Goal: Information Seeking & Learning: Learn about a topic

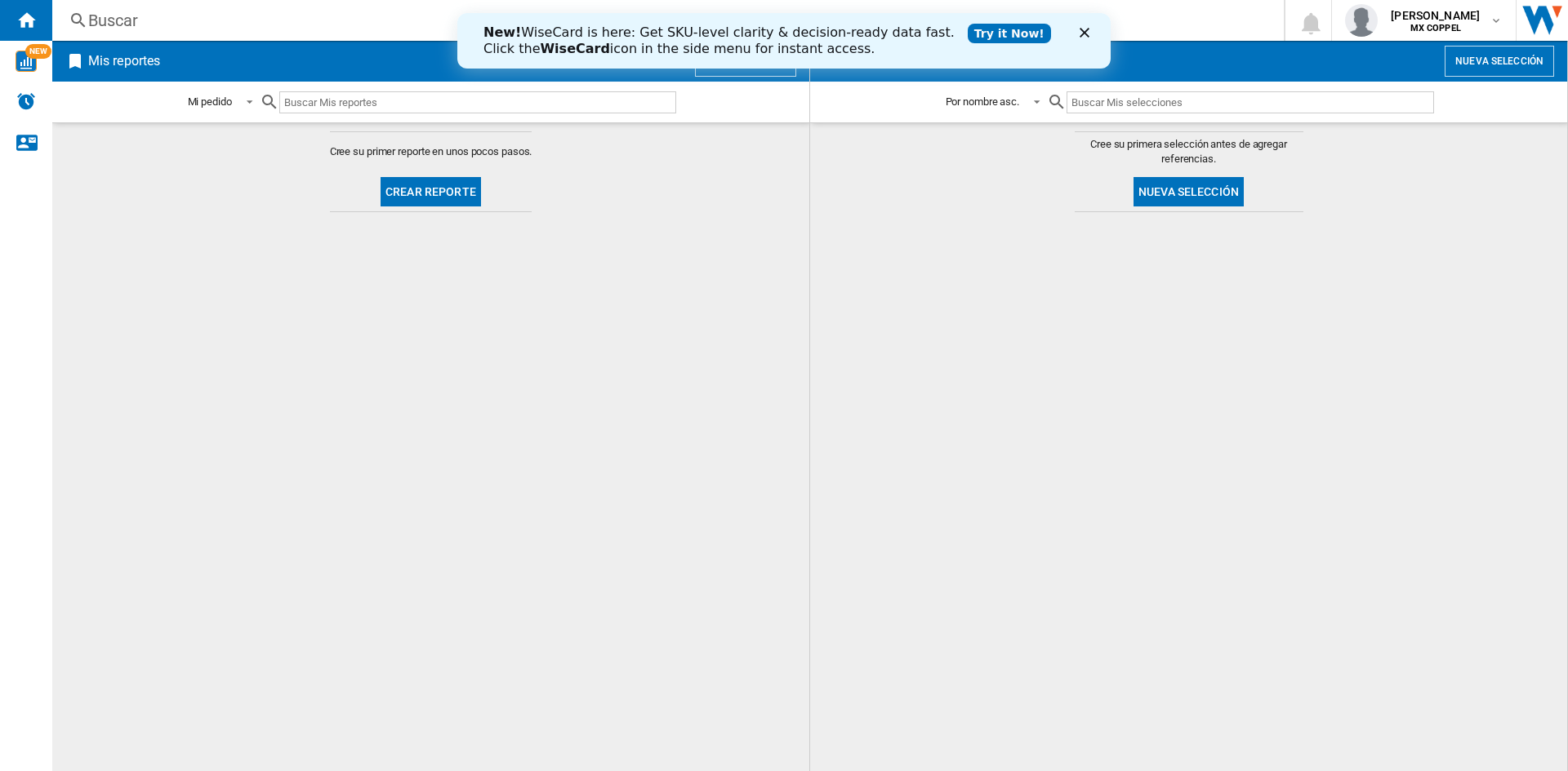
click at [967, 34] on link "Try it Now!" at bounding box center [1009, 33] width 84 height 19
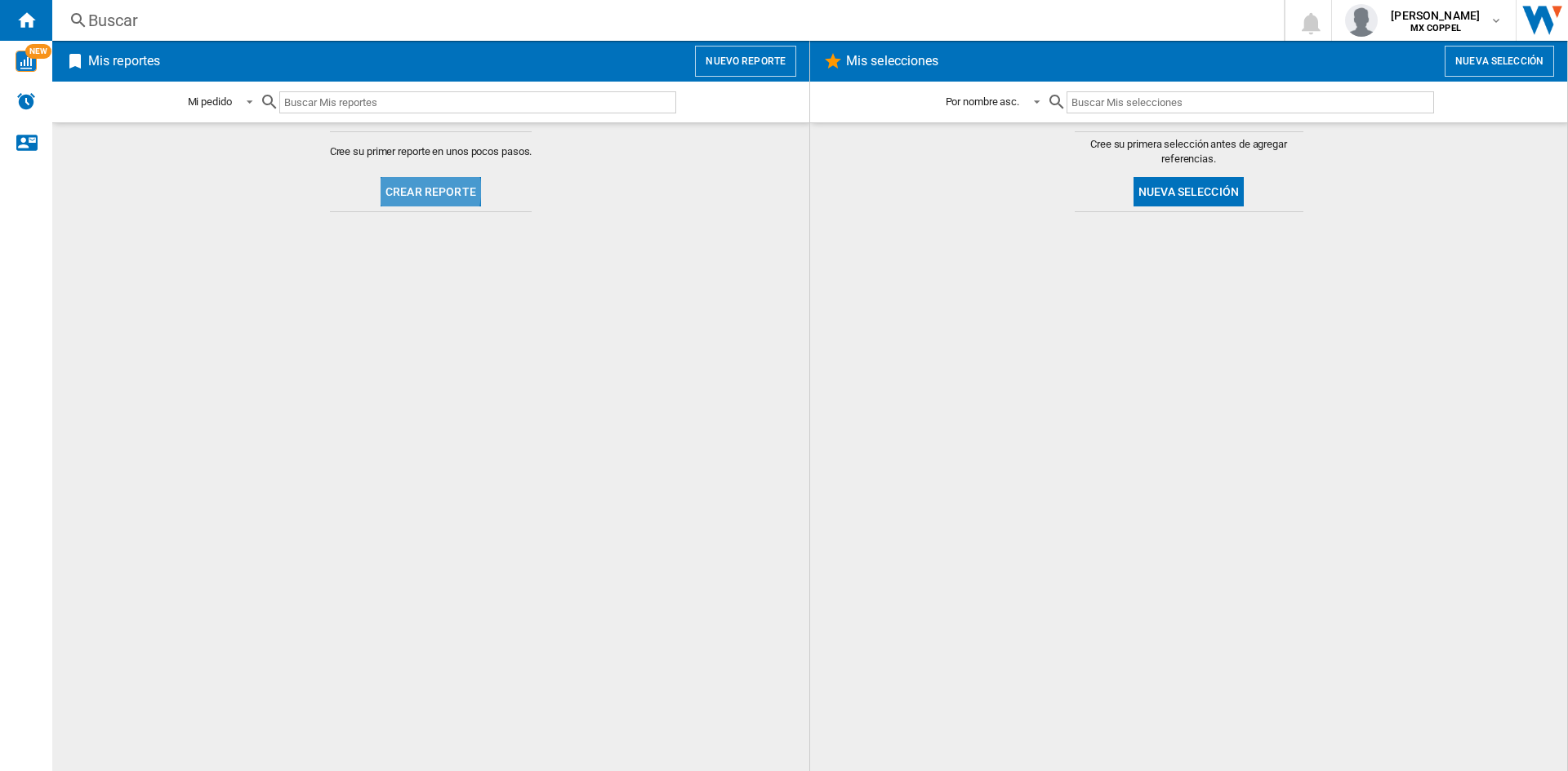
click at [417, 190] on button "Crear reporte" at bounding box center [431, 192] width 100 height 30
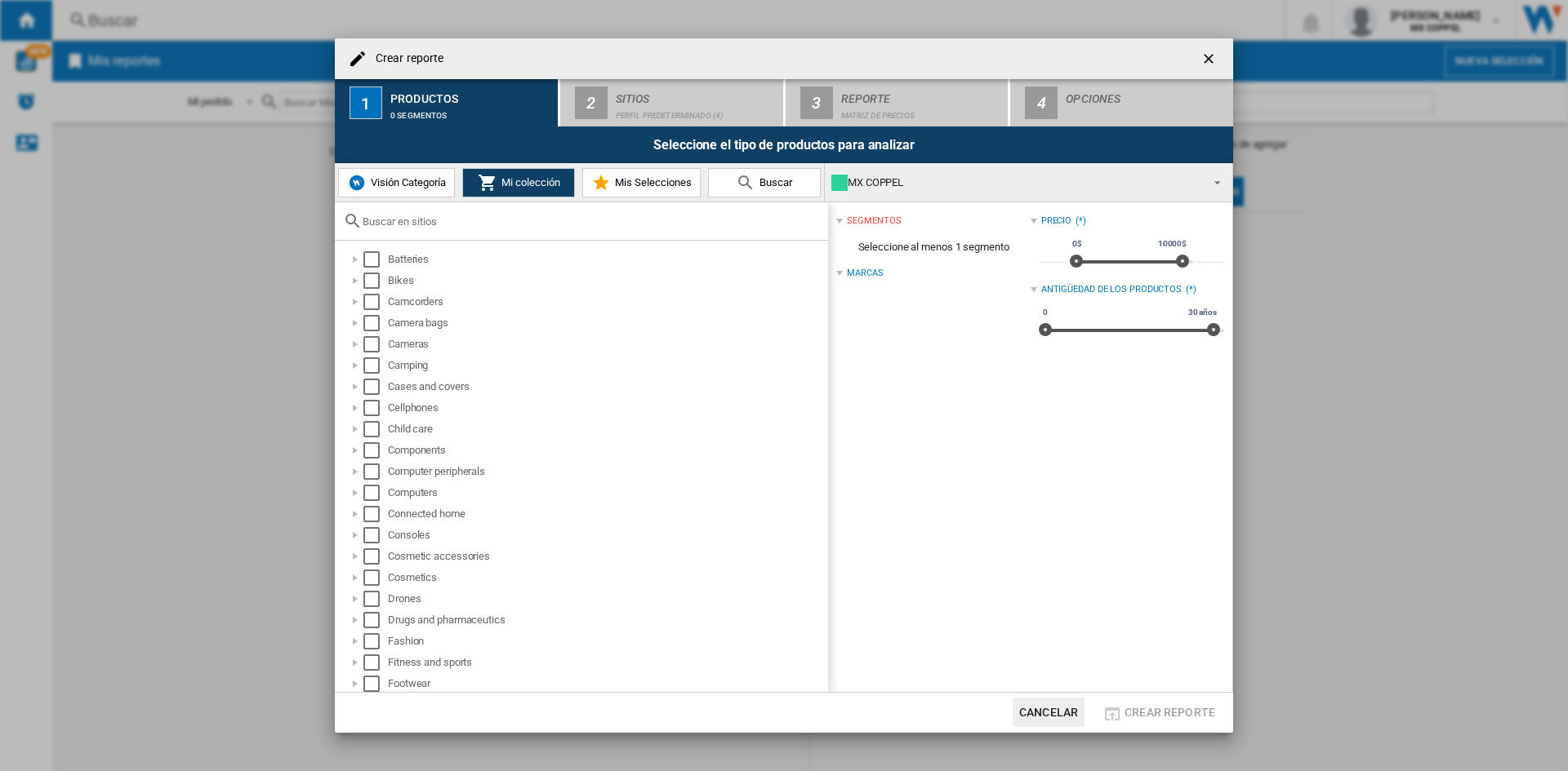
click at [447, 234] on div at bounding box center [581, 221] width 493 height 38
click at [431, 225] on input "text" at bounding box center [591, 221] width 458 height 12
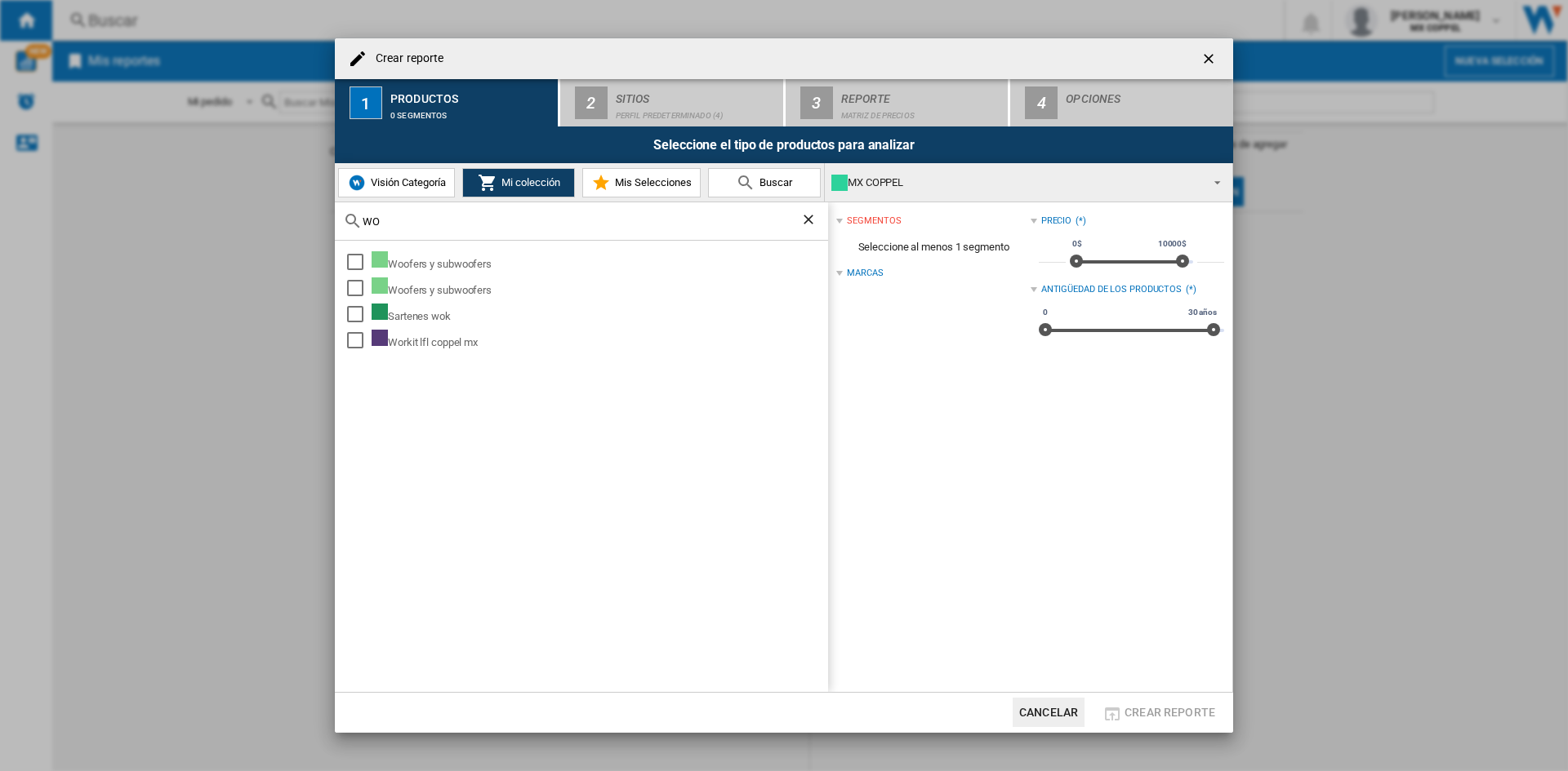
type input "W"
type input "G"
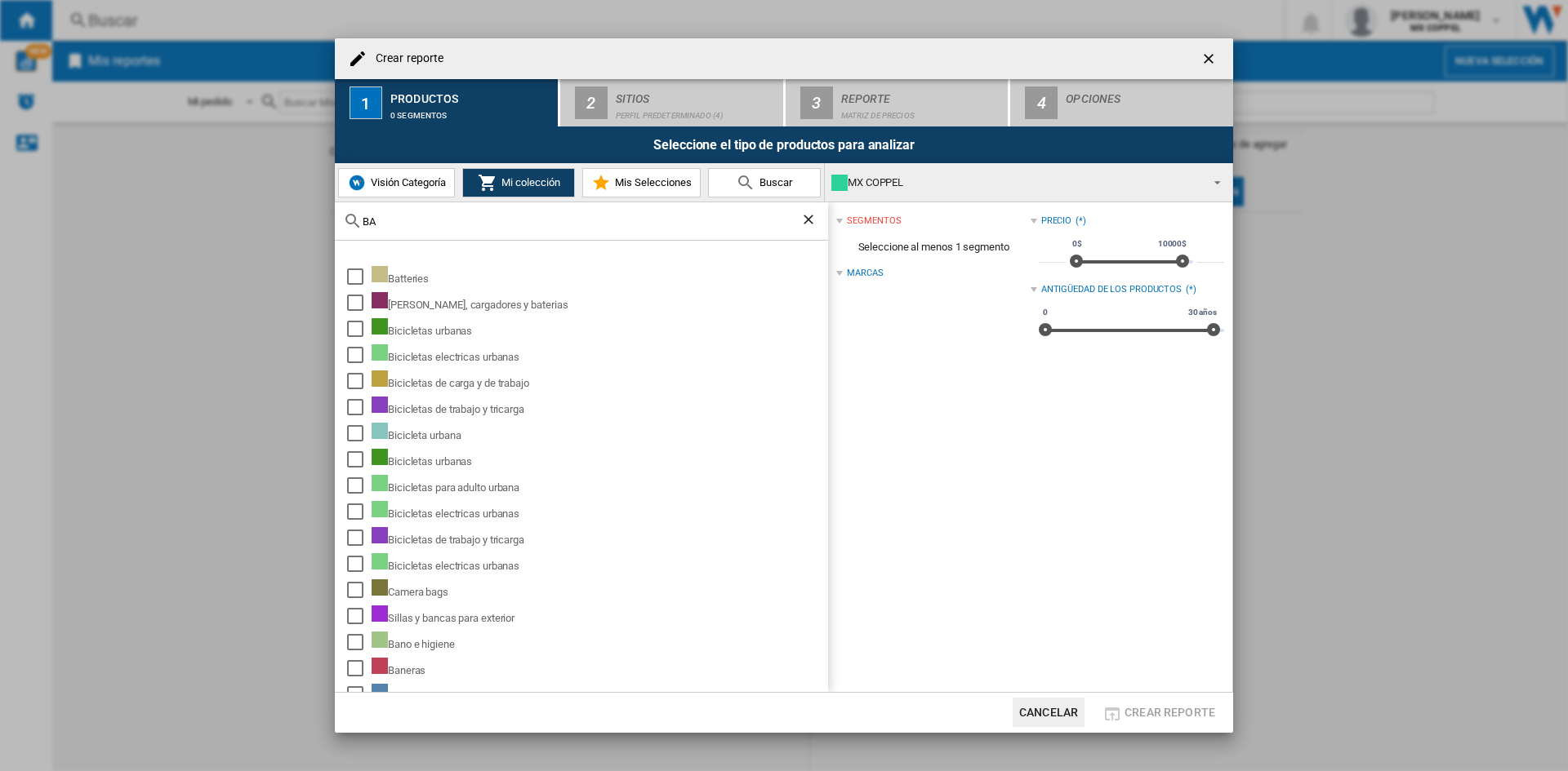
type input "B"
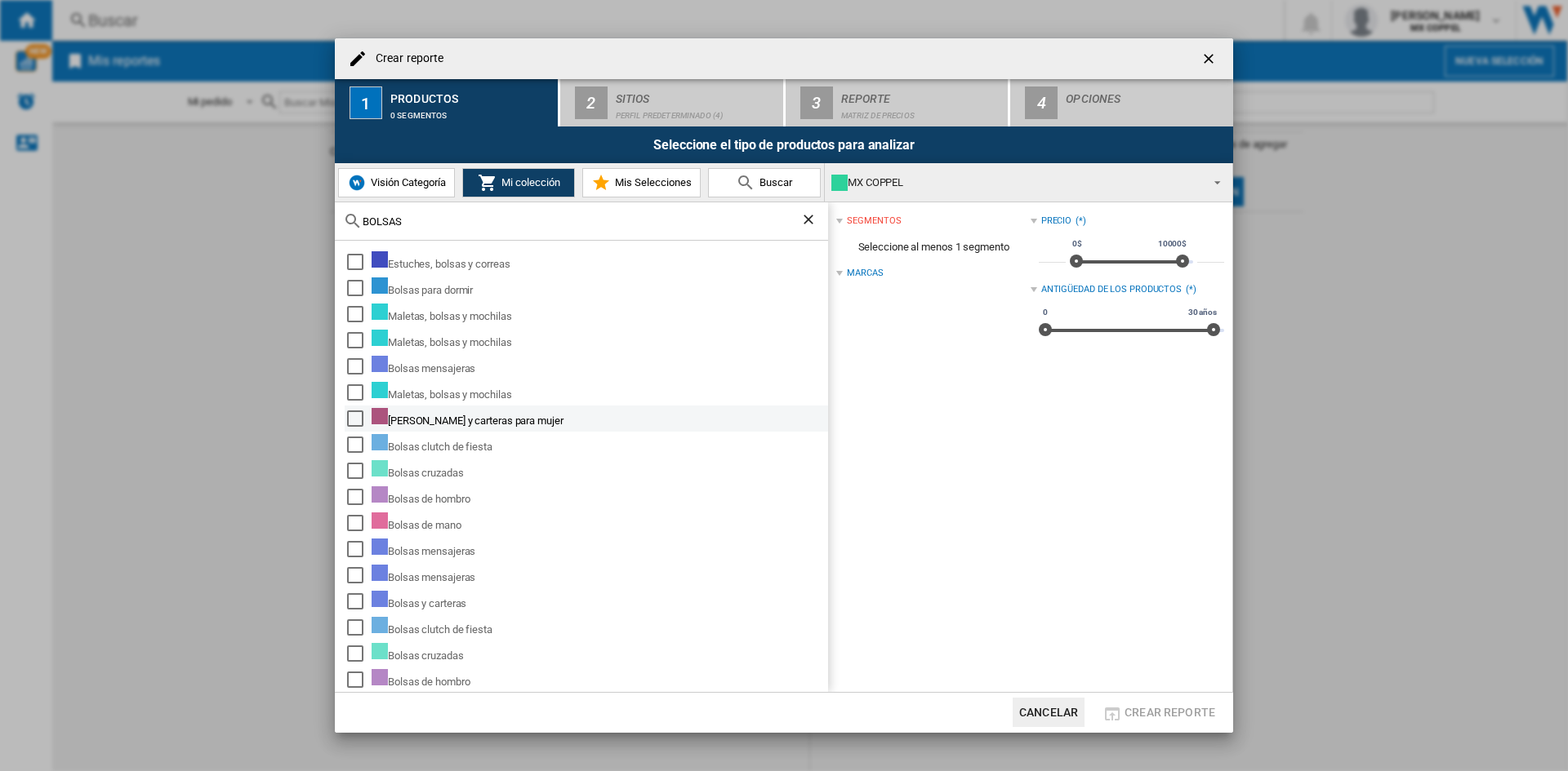
type input "BOLSAS"
click at [354, 420] on div "Select" at bounding box center [355, 418] width 17 height 17
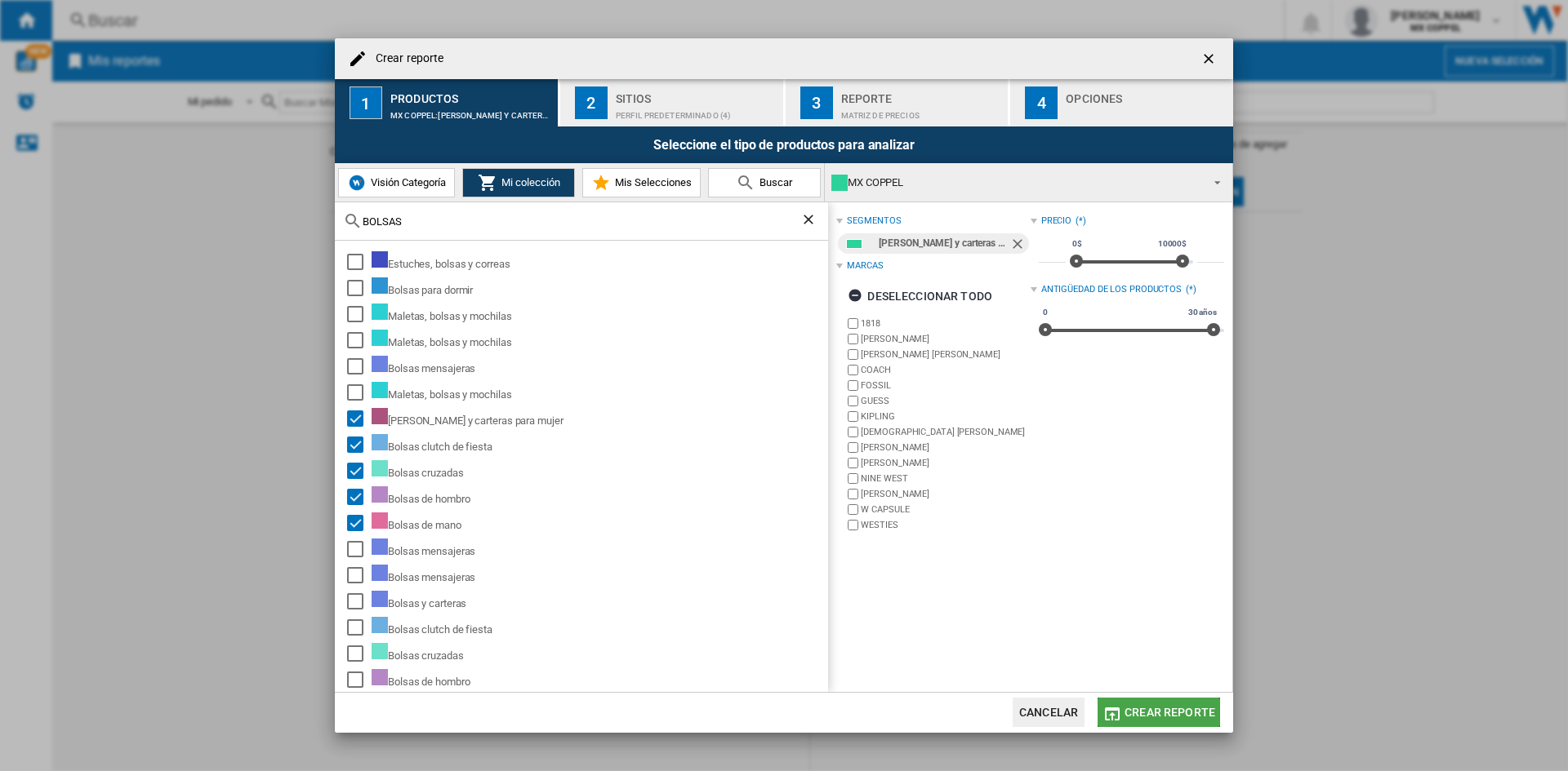
click at [1151, 718] on span "Crear reporte" at bounding box center [1170, 712] width 91 height 13
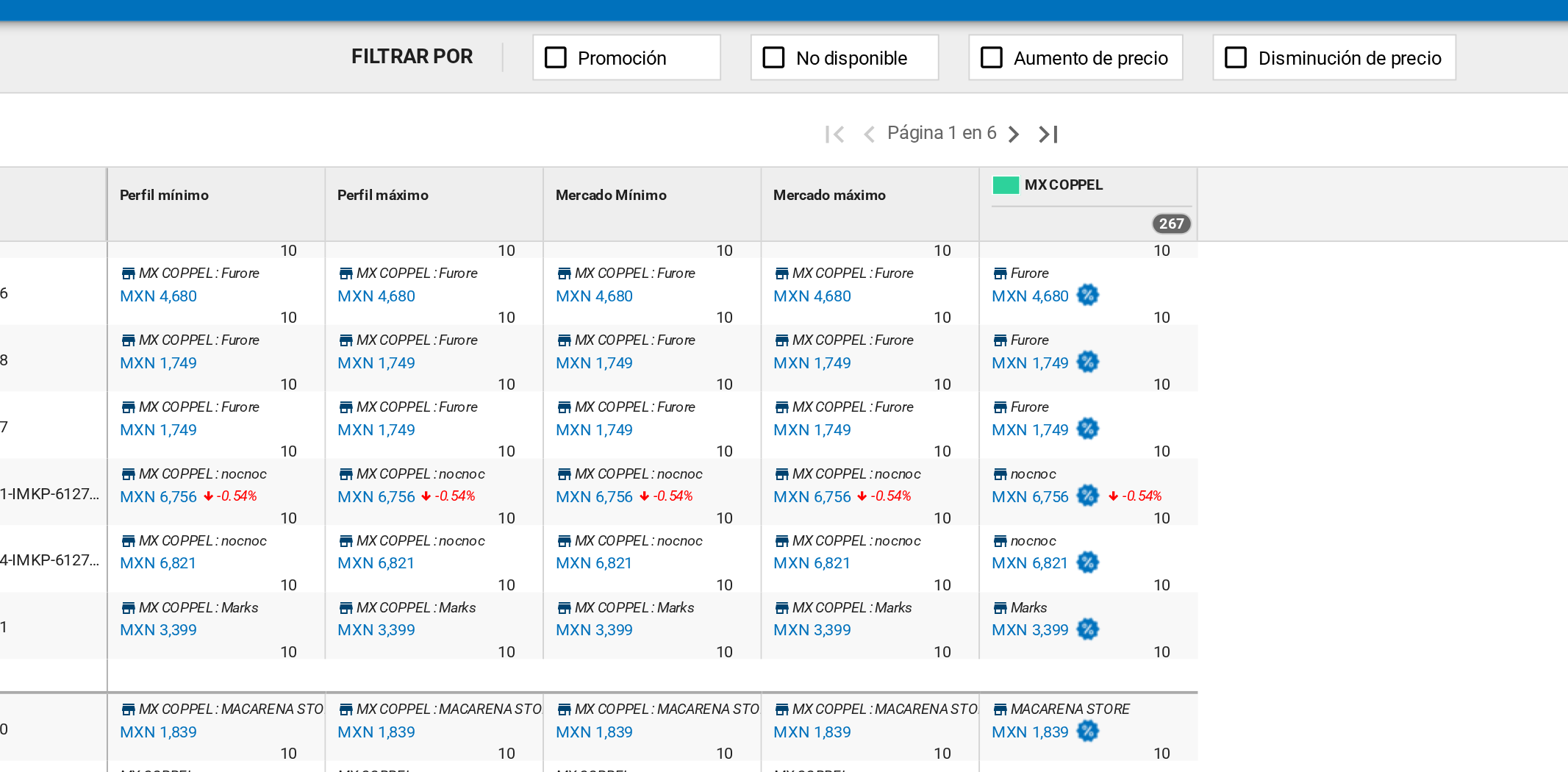
drag, startPoint x: 1108, startPoint y: 62, endPoint x: 1086, endPoint y: 421, distance: 359.7
click at [1086, 421] on div "MX COPPEL : [PERSON_NAME] 0.0 % MXN 499 % N/A 10 MX COPPEL : [PERSON_NAME] MX C…" at bounding box center [1031, 479] width 1076 height 588
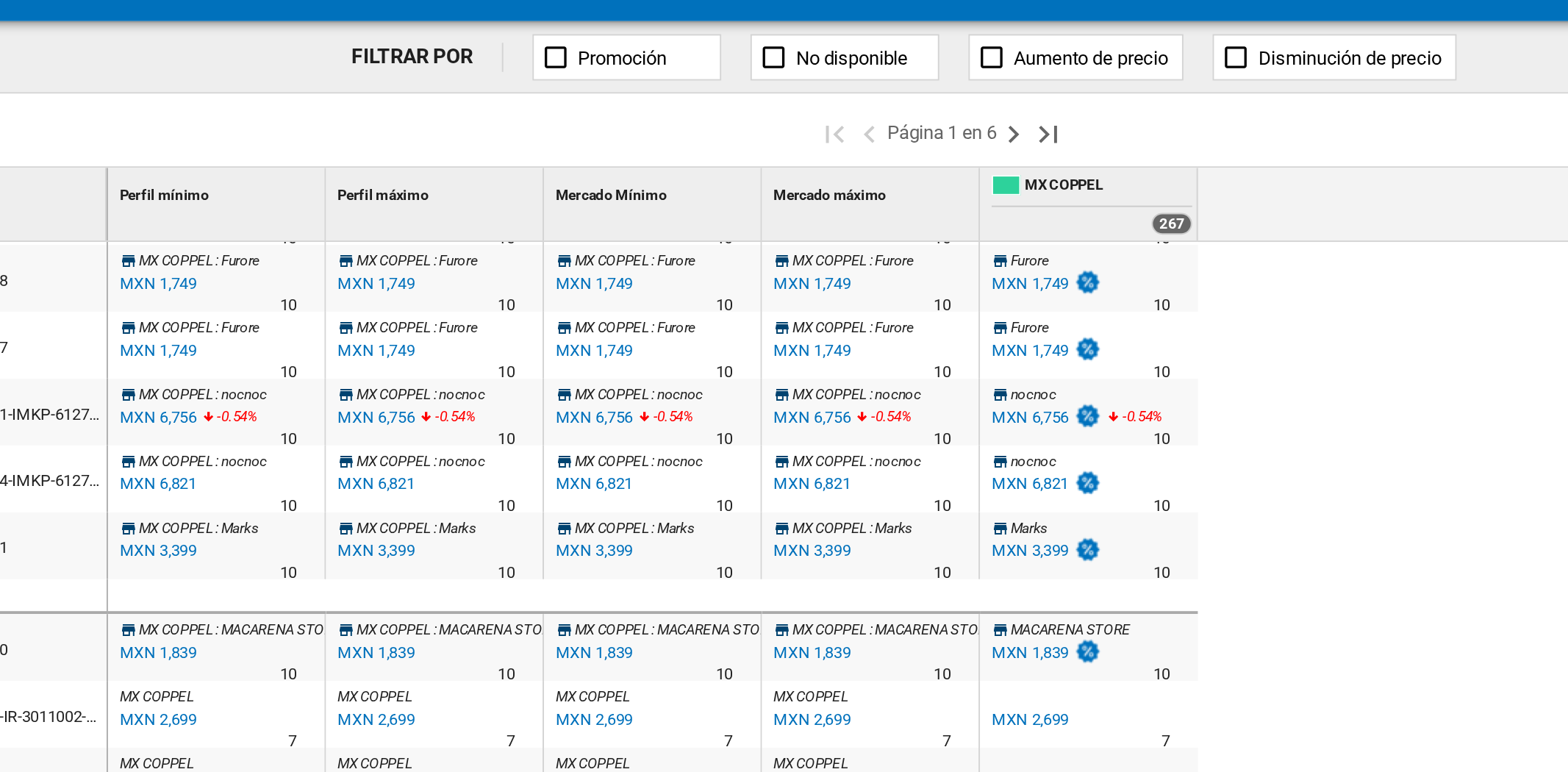
click at [1019, 168] on span "MX COPPEL 267" at bounding box center [990, 166] width 101 height 34
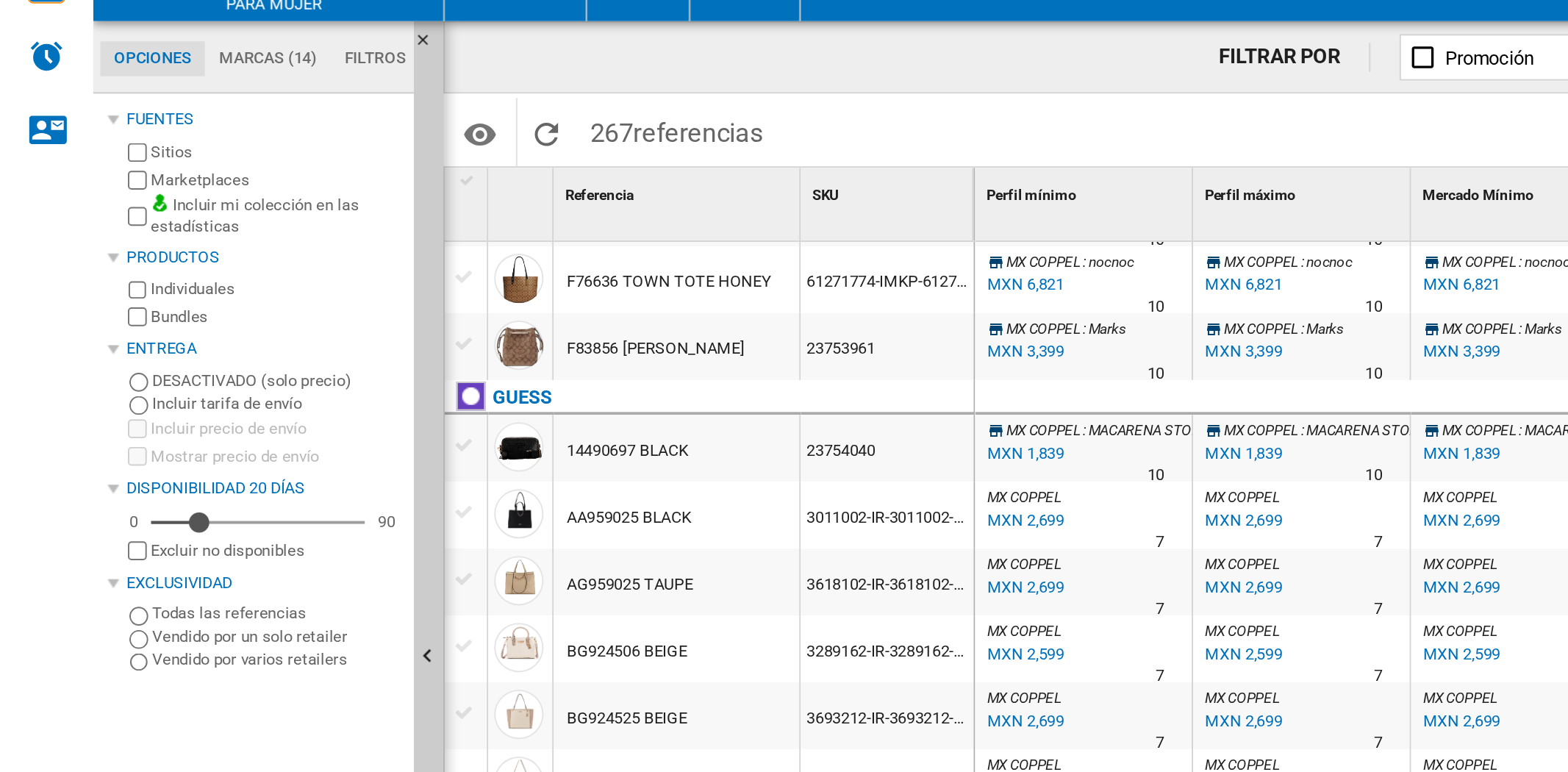
click at [57, 124] on div at bounding box center [57, 123] width 5 height 5
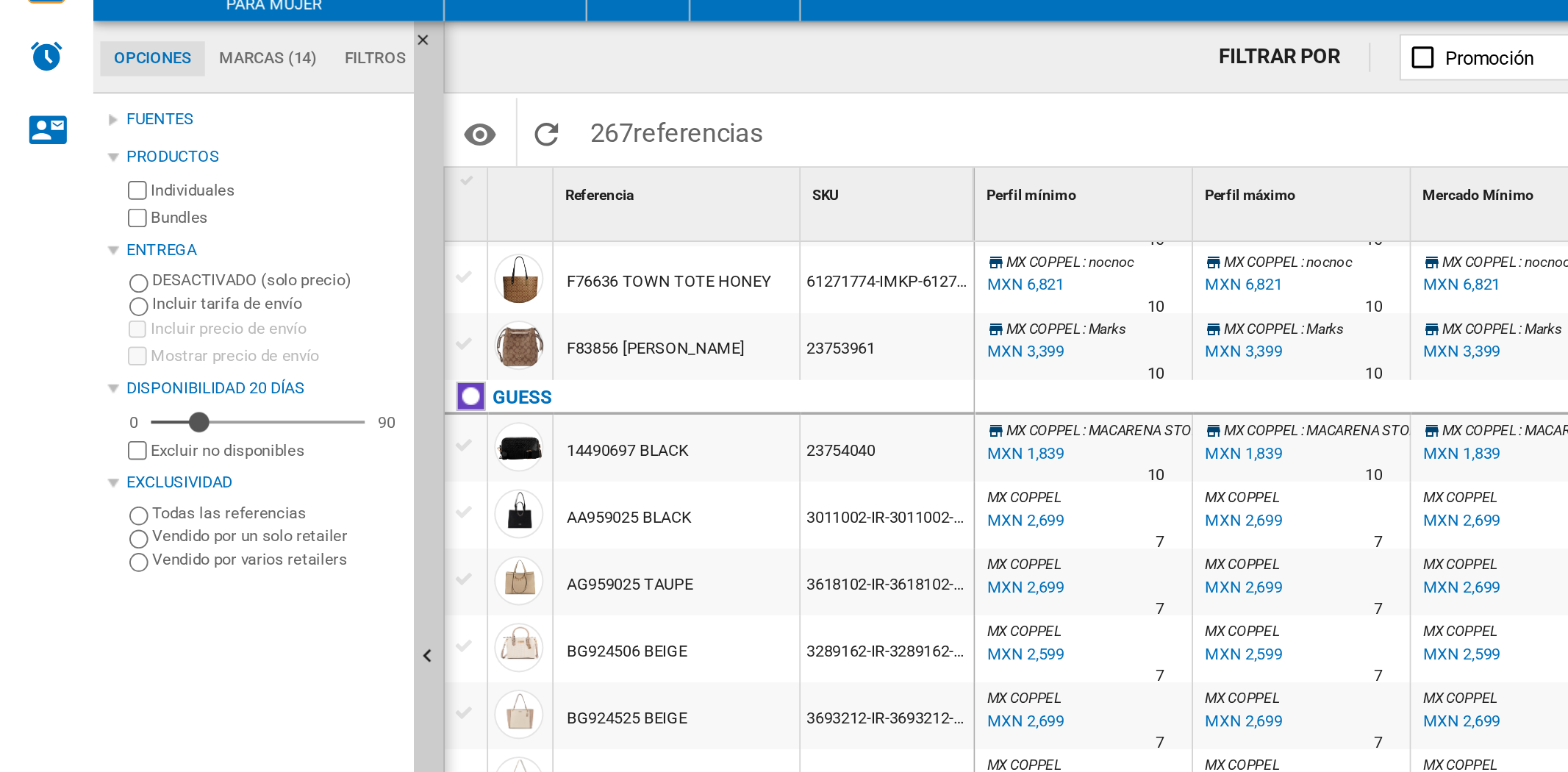
click at [57, 124] on div at bounding box center [57, 123] width 5 height 5
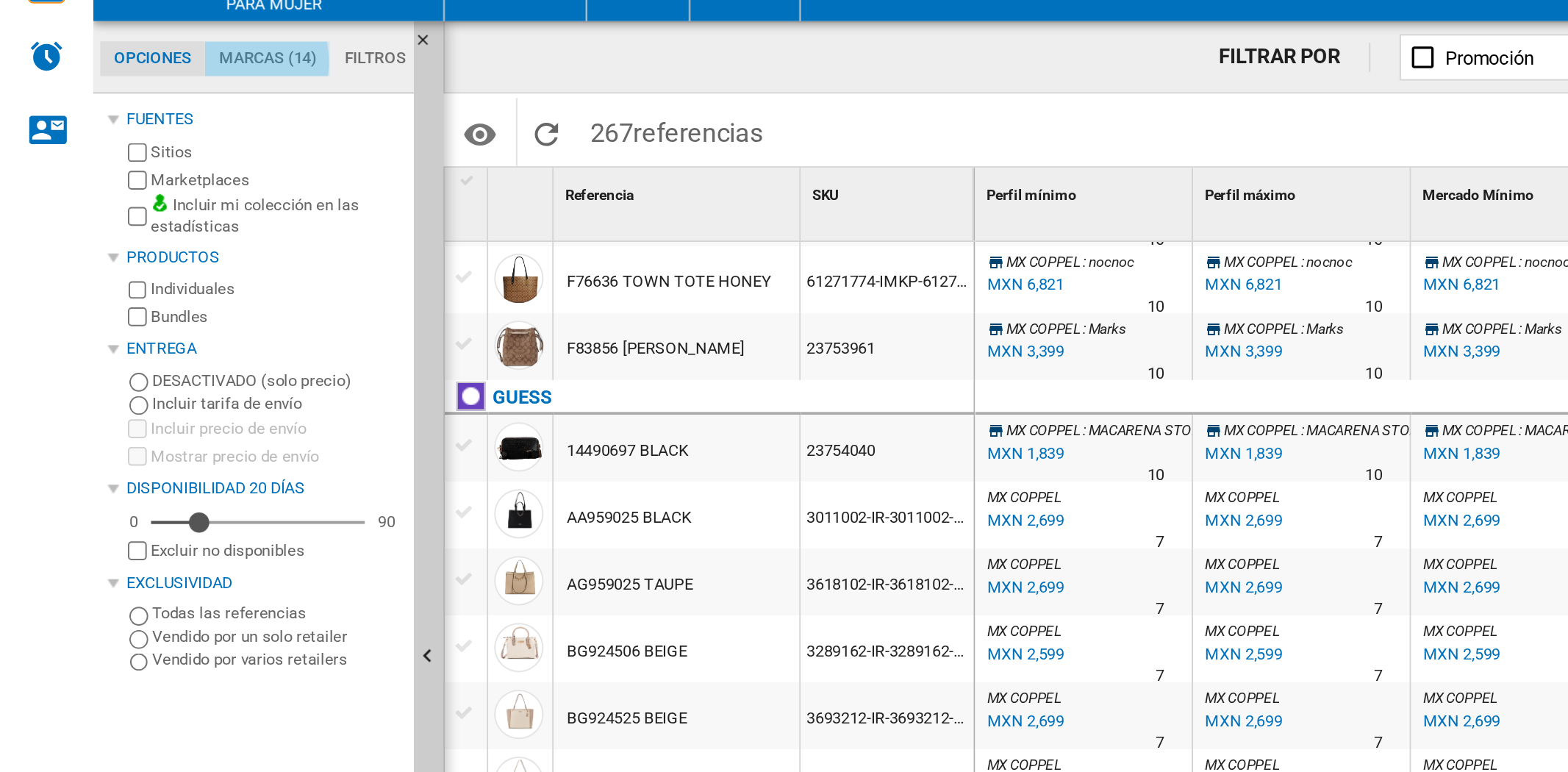
click at [122, 94] on md-tab-item "Marcas (14)" at bounding box center [135, 93] width 64 height 17
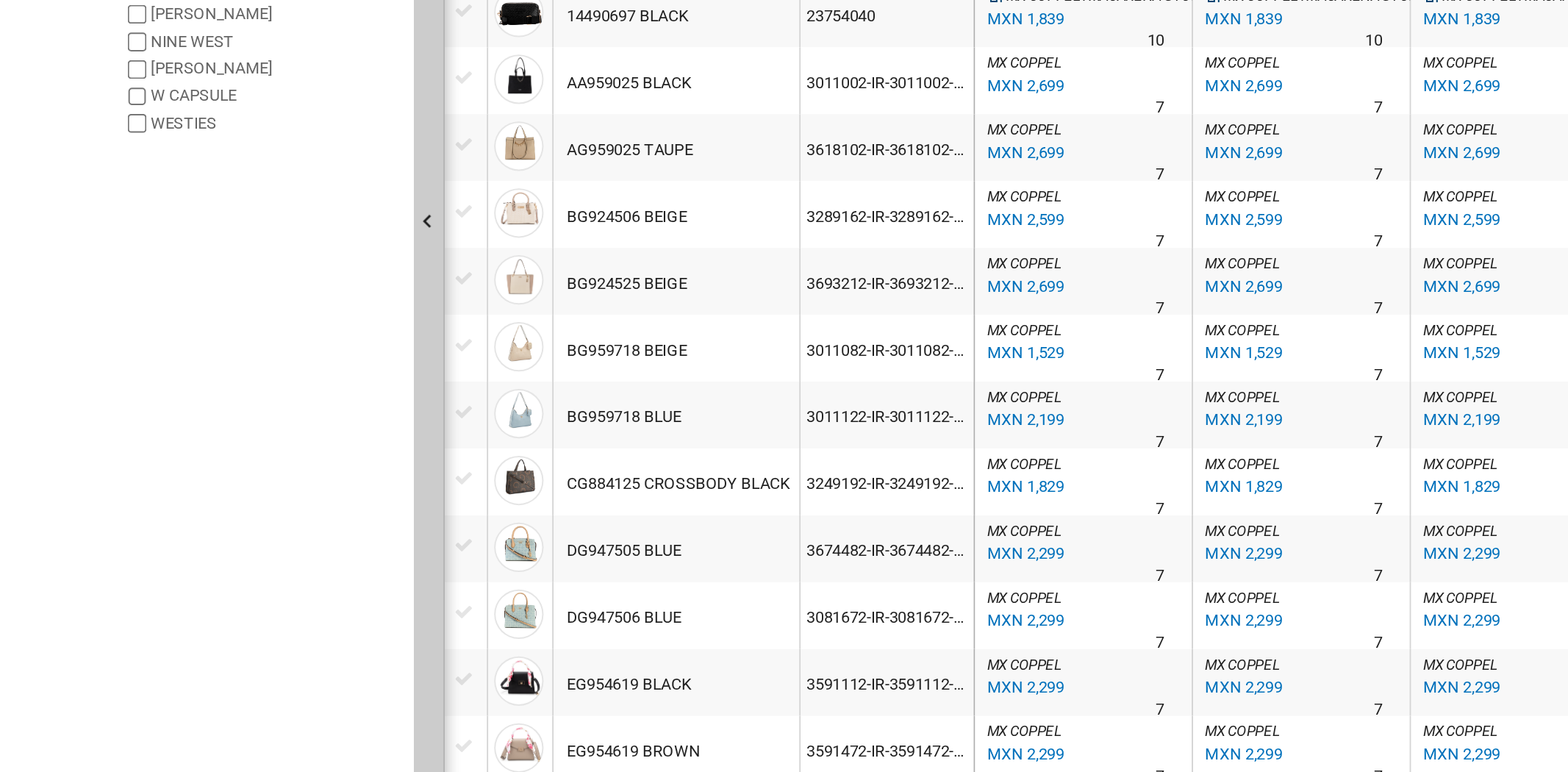
click at [173, 559] on div "Deseleccionar todo 1818 [PERSON_NAME] COACH FOSSIL GUESS [GEOGRAPHIC_DATA] [DEM…" at bounding box center [129, 442] width 149 height 657
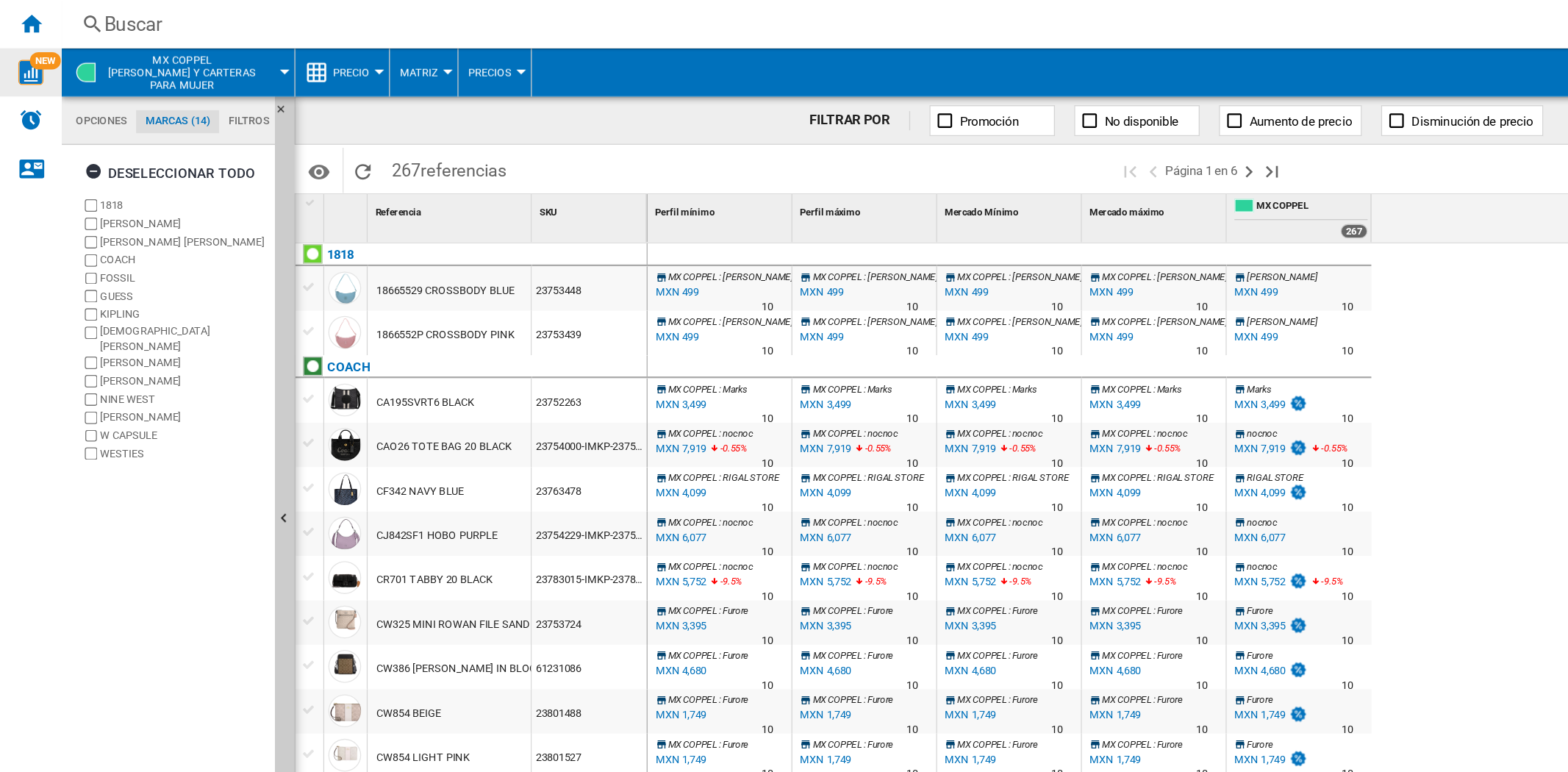
click at [16, 53] on img "WiseCard" at bounding box center [24, 55] width 19 height 19
click at [86, 91] on md-tab-item "Opciones" at bounding box center [77, 93] width 53 height 17
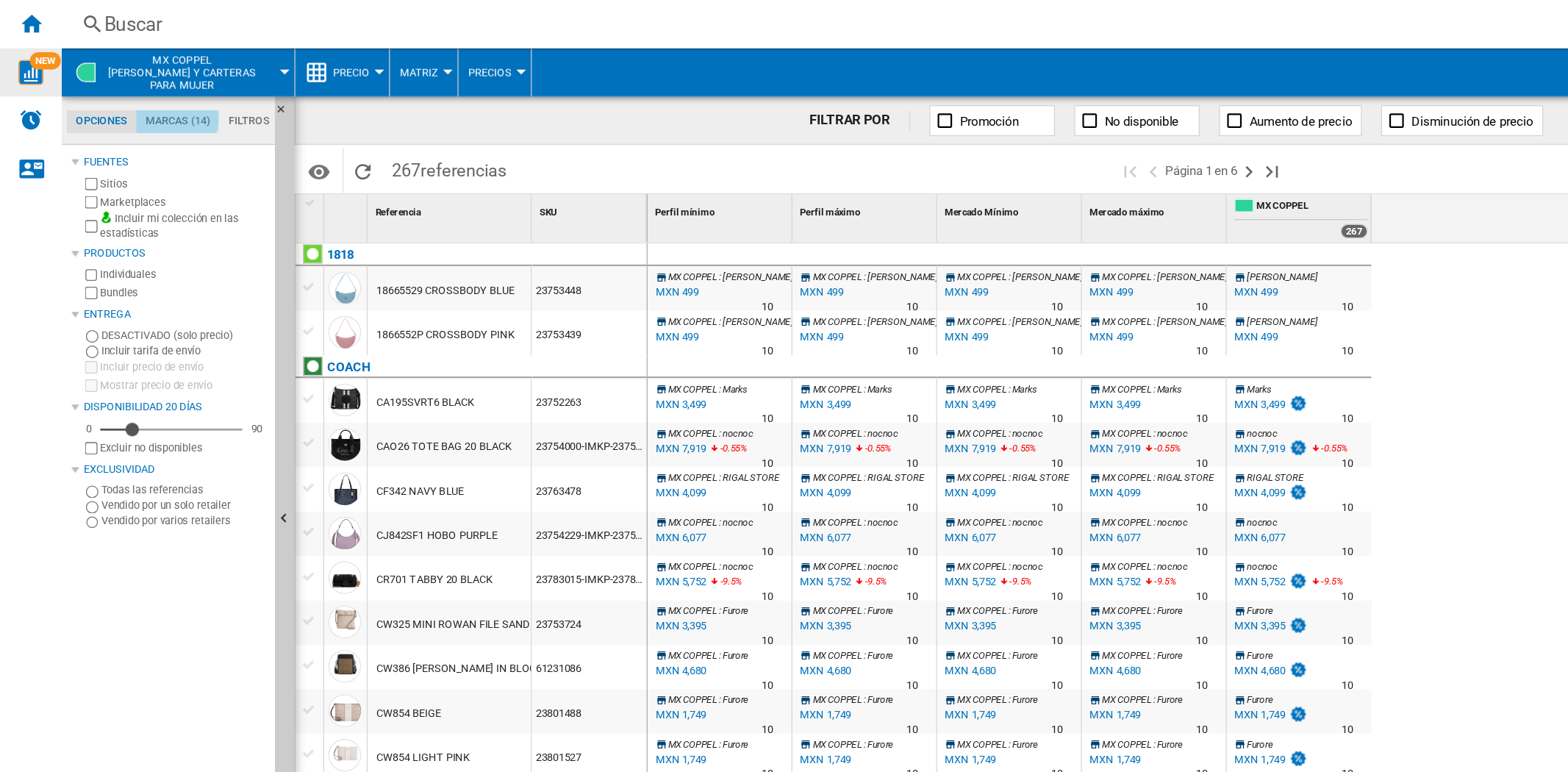
click at [134, 89] on md-tab-item "Marcas (14)" at bounding box center [135, 93] width 64 height 17
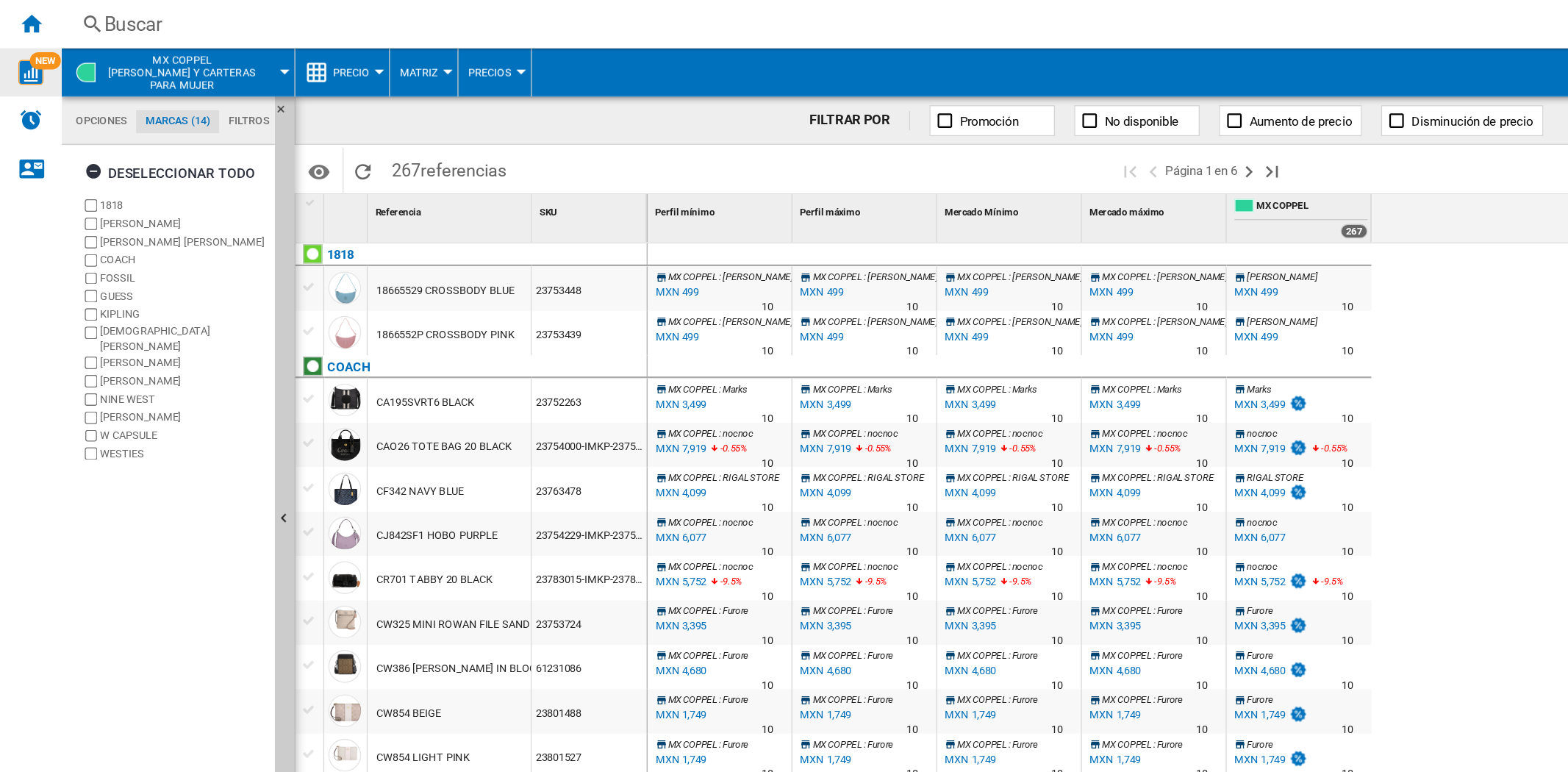
click at [193, 88] on md-tab-item "Filtros" at bounding box center [190, 93] width 46 height 17
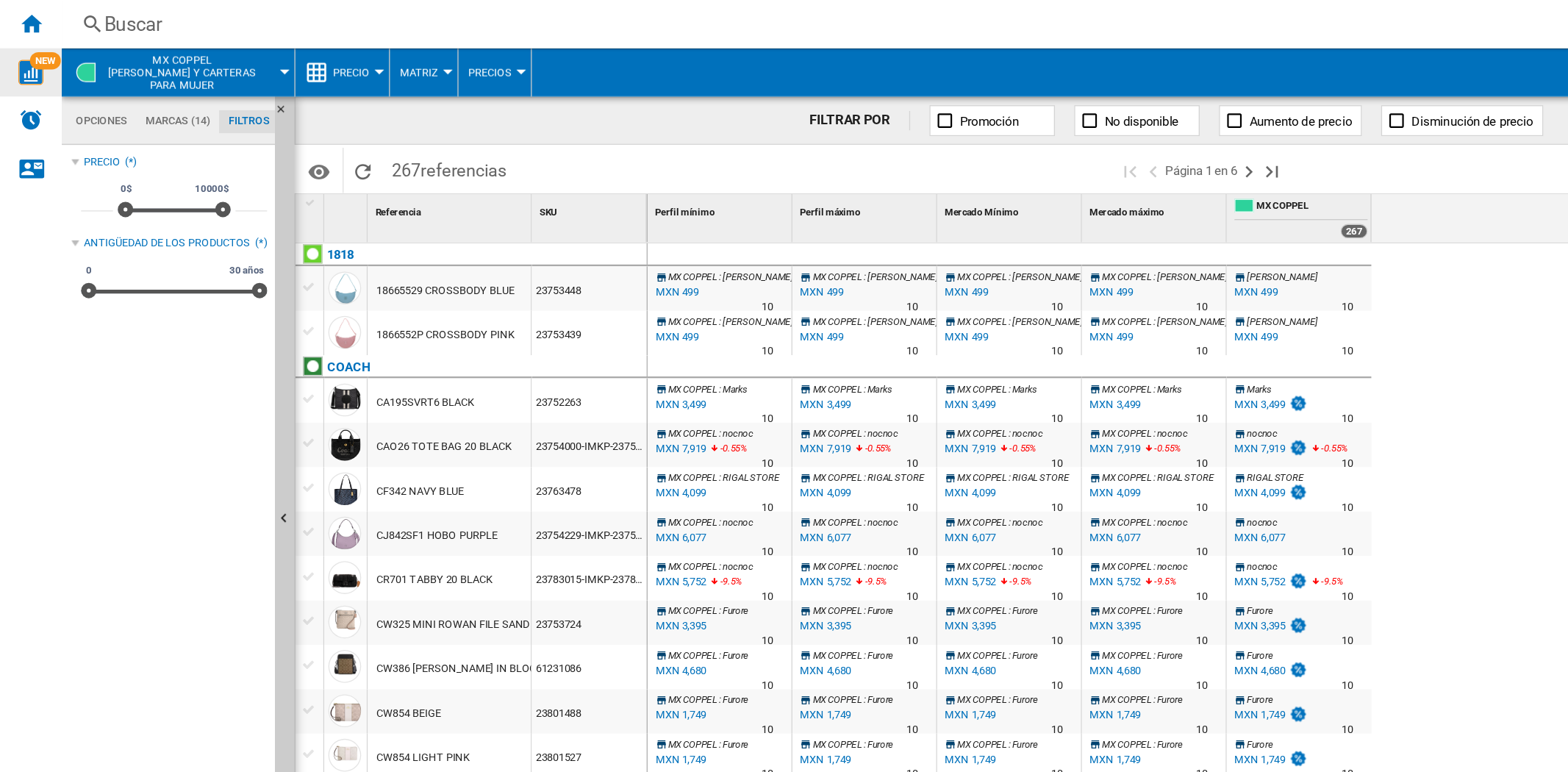
click at [79, 17] on div "Buscar" at bounding box center [676, 18] width 1194 height 20
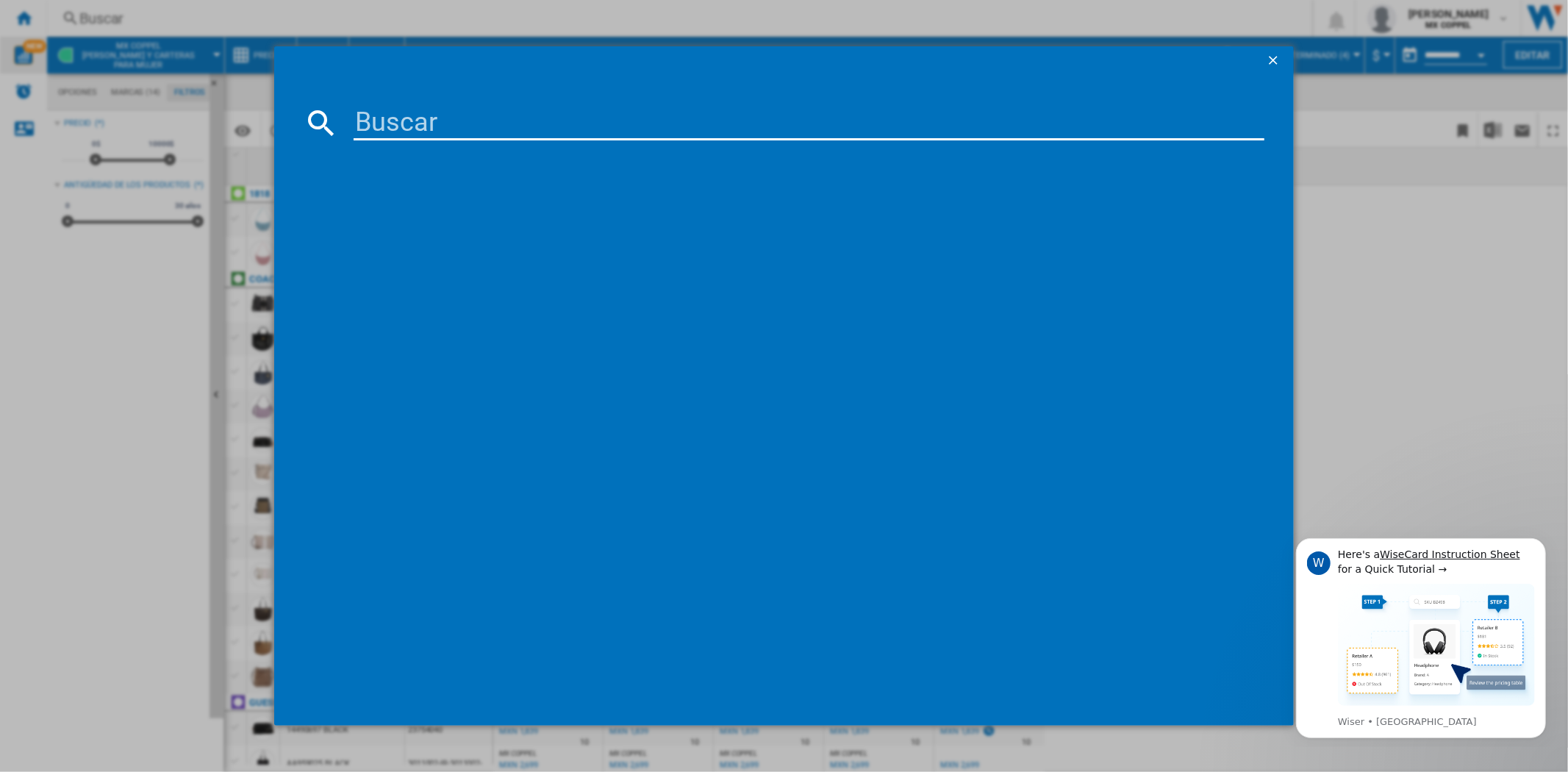
click at [447, 127] on input at bounding box center [809, 122] width 910 height 35
type input "BOLSA COACH"
drag, startPoint x: 577, startPoint y: 126, endPoint x: 336, endPoint y: 89, distance: 243.8
click at [336, 89] on md-dialog-content "BOLSA COACH Espere, por favor..." at bounding box center [783, 400] width 1019 height 650
paste input "Bolsa para [PERSON_NAME] [PERSON_NAME] Wine"
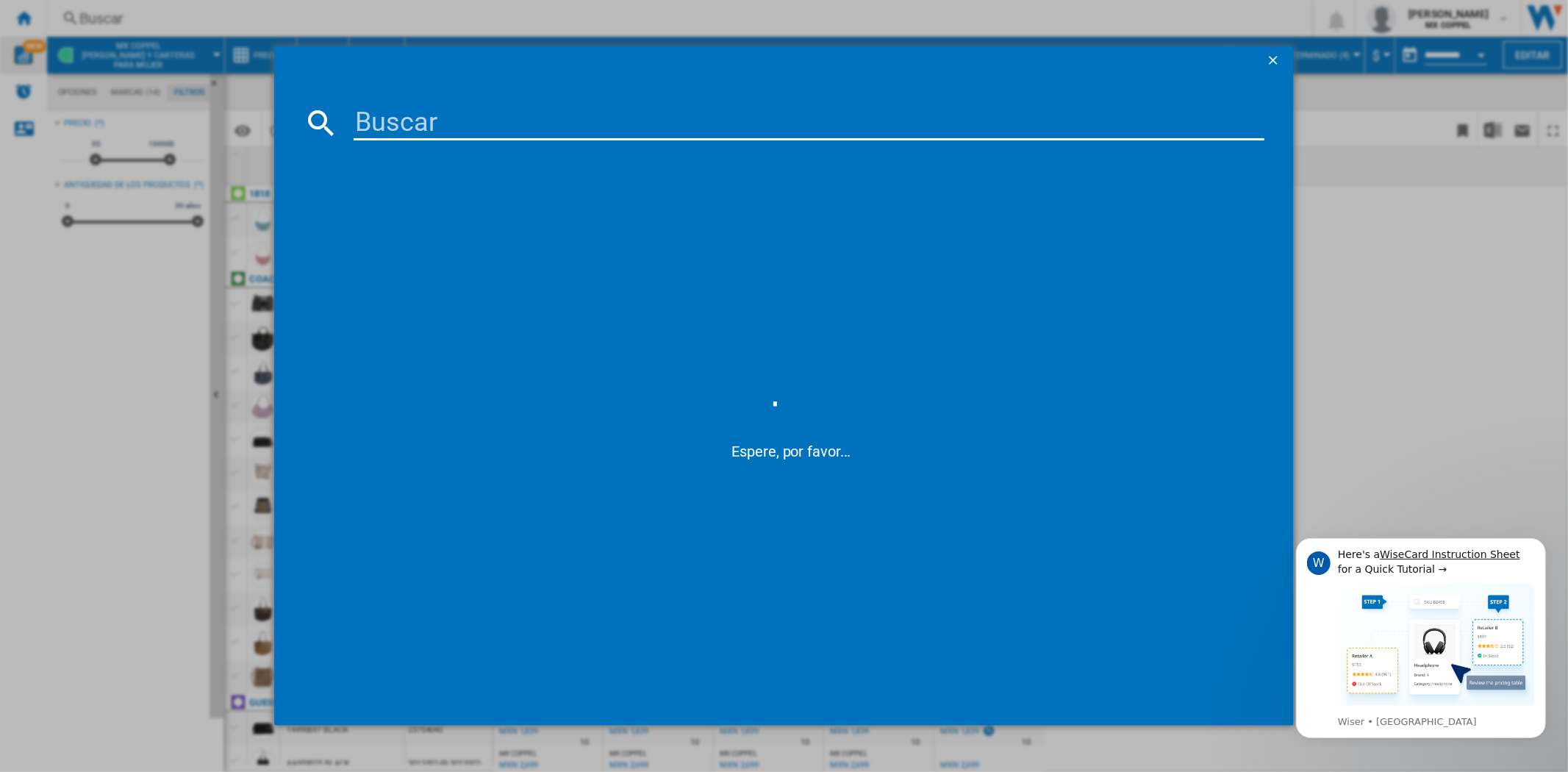
type input "Bolsa para [PERSON_NAME] [PERSON_NAME] Wine"
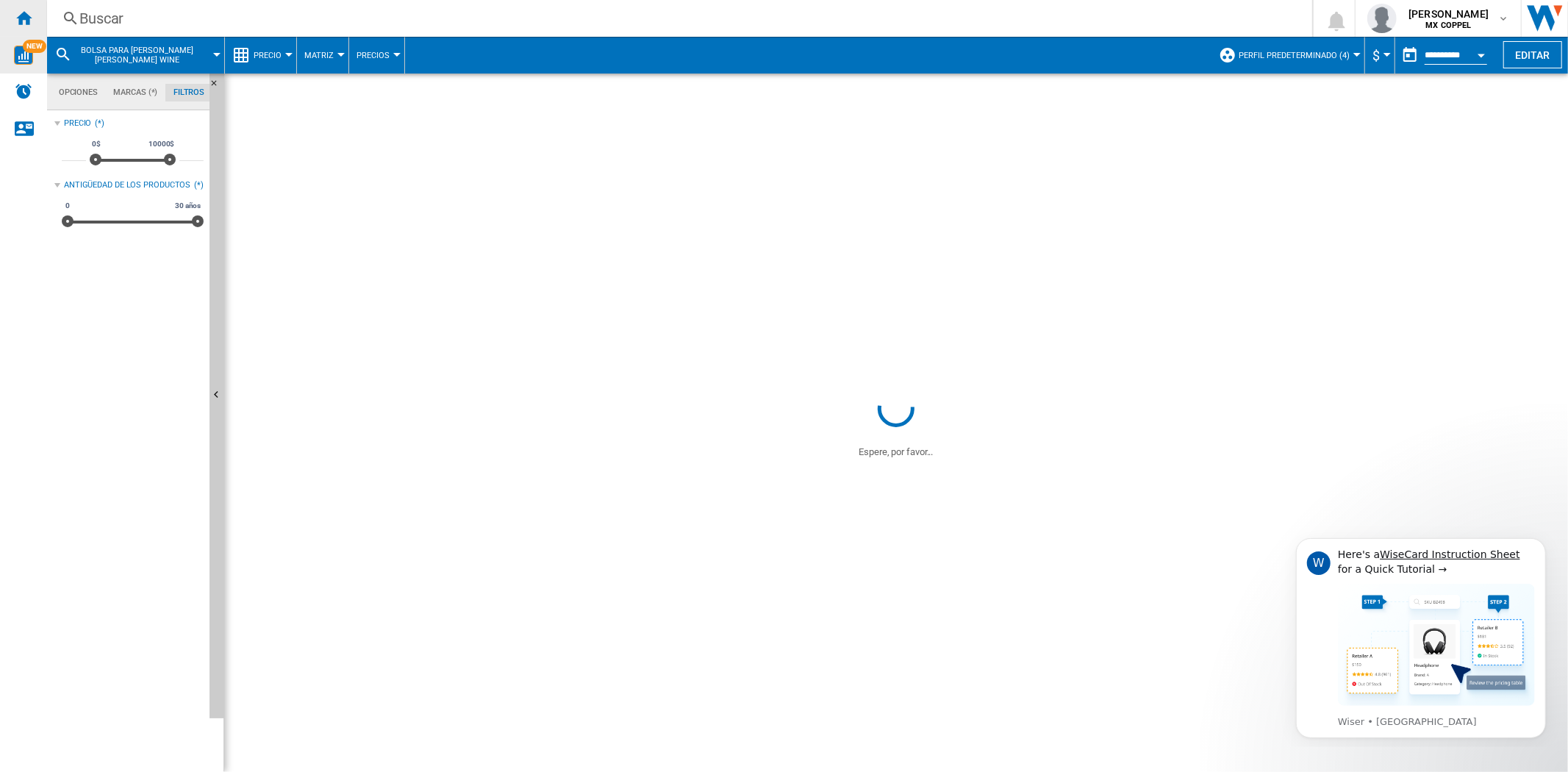
click at [16, 19] on ng-md-icon "Inicio" at bounding box center [24, 17] width 17 height 17
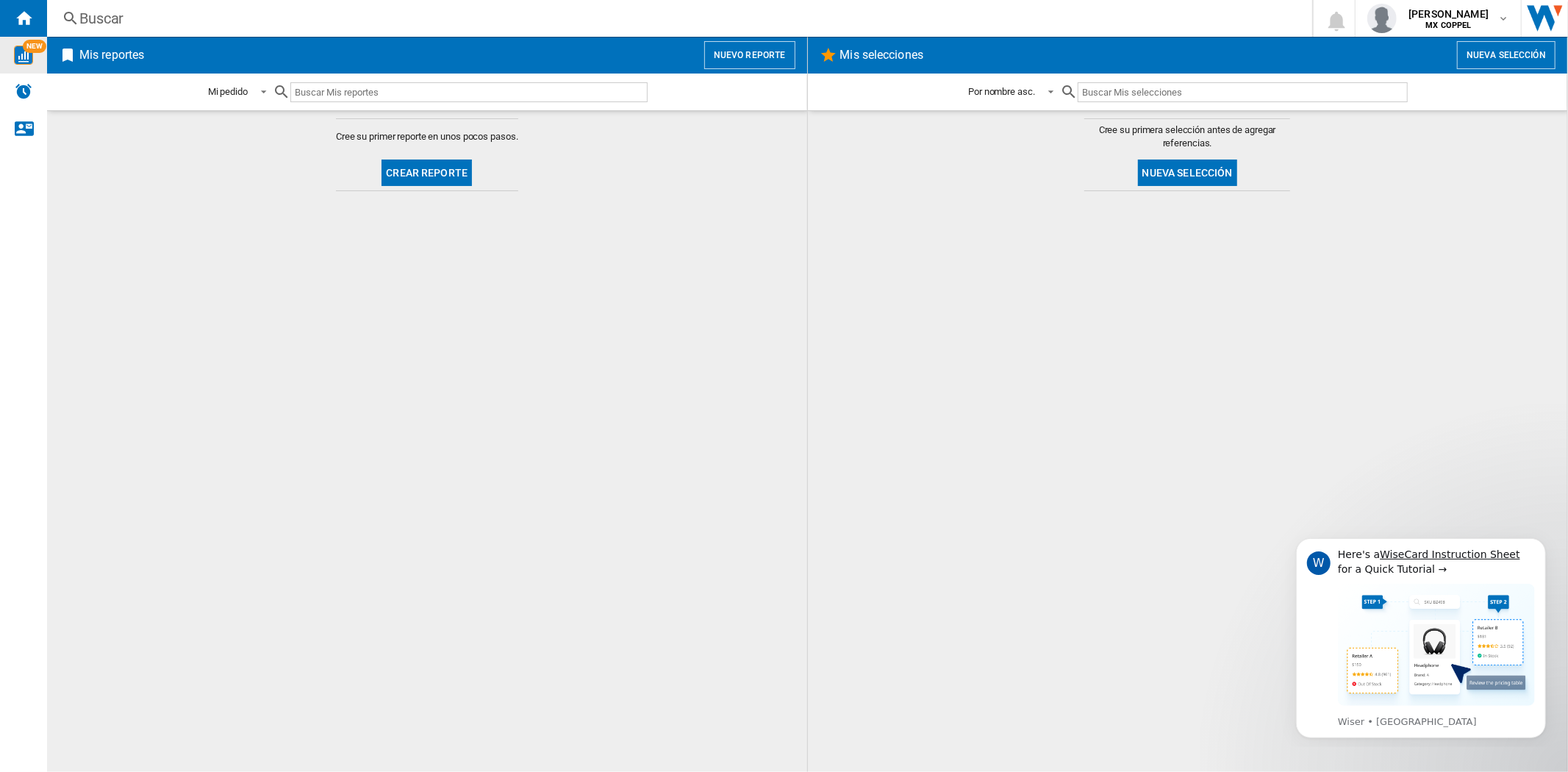
click at [439, 175] on button "Crear reporte" at bounding box center [426, 173] width 90 height 27
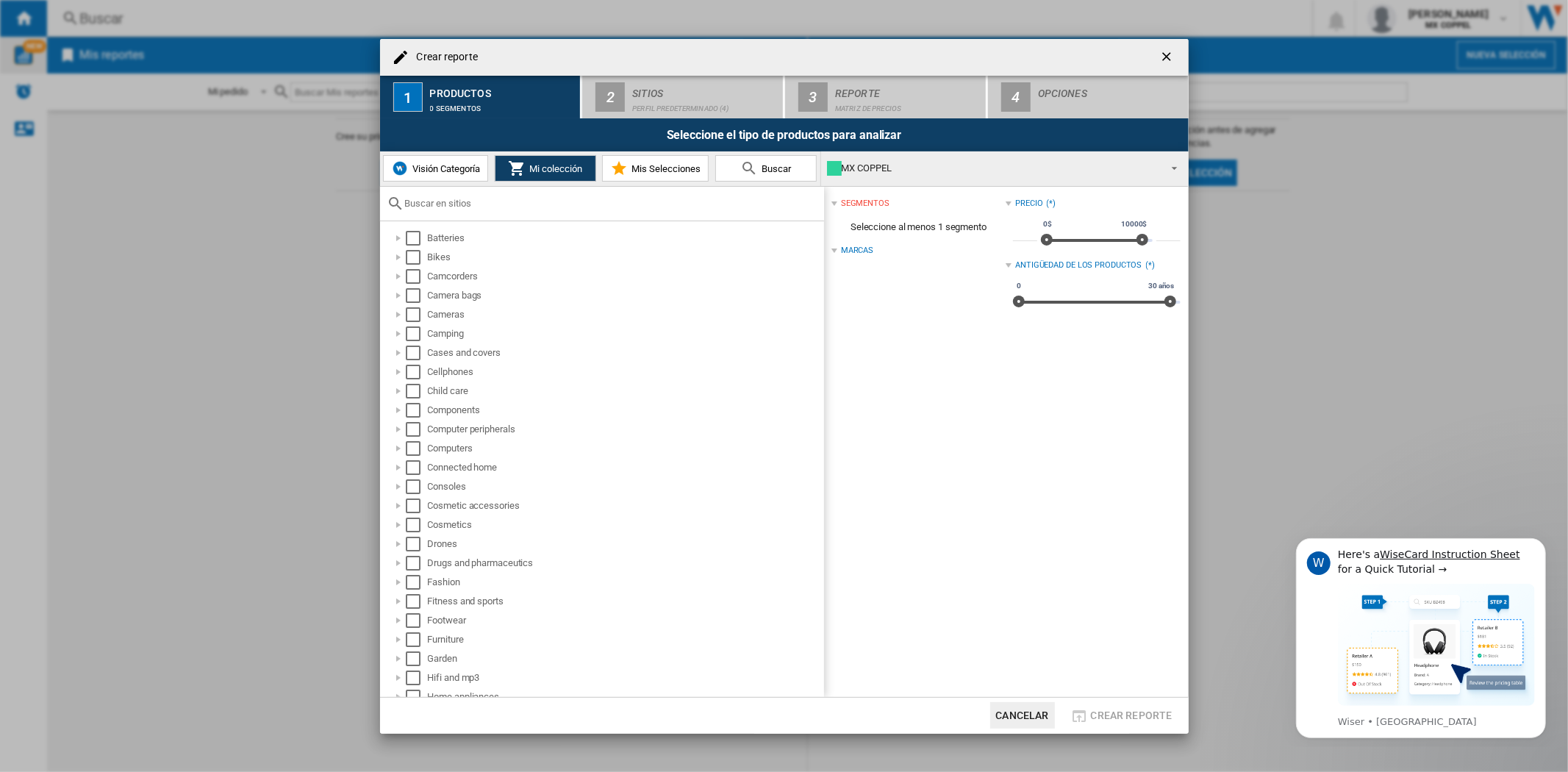
click at [430, 204] on input "Crear reporte ..." at bounding box center [611, 203] width 412 height 11
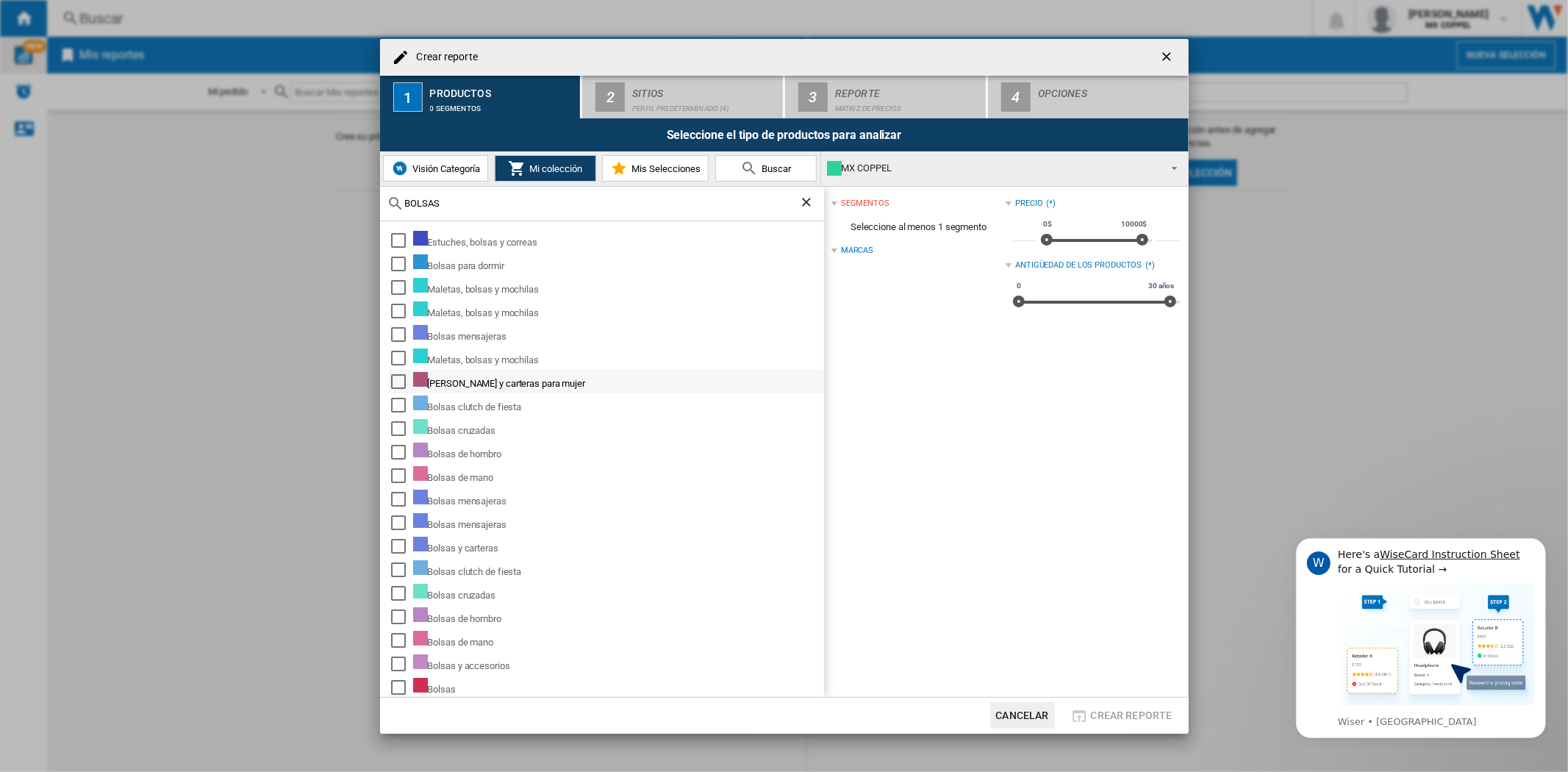
type input "BOLSAS"
click at [393, 380] on div "Select" at bounding box center [398, 381] width 15 height 15
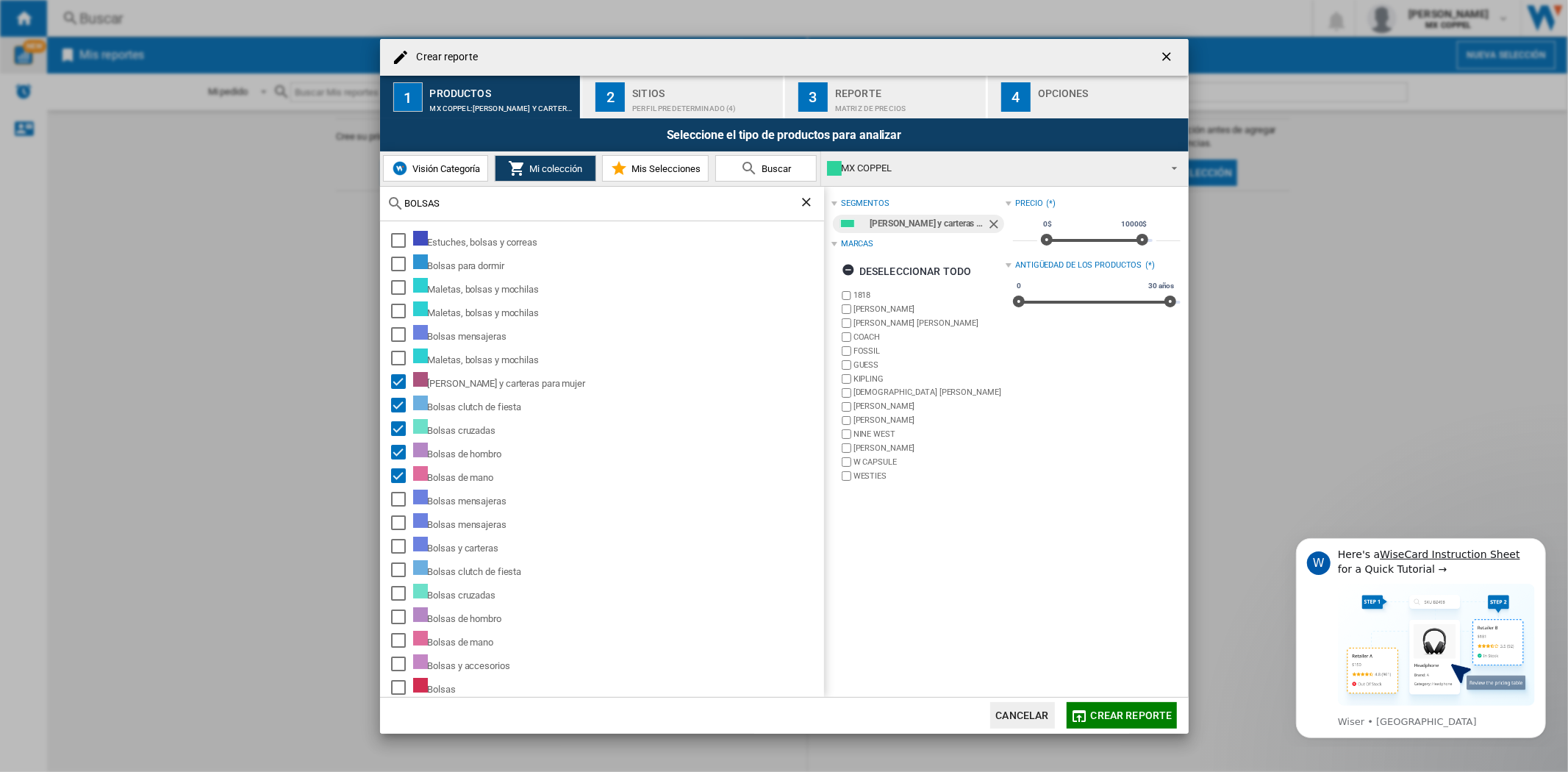
click at [718, 105] on div "Perfil predeterminado (4)" at bounding box center [705, 105] width 145 height 16
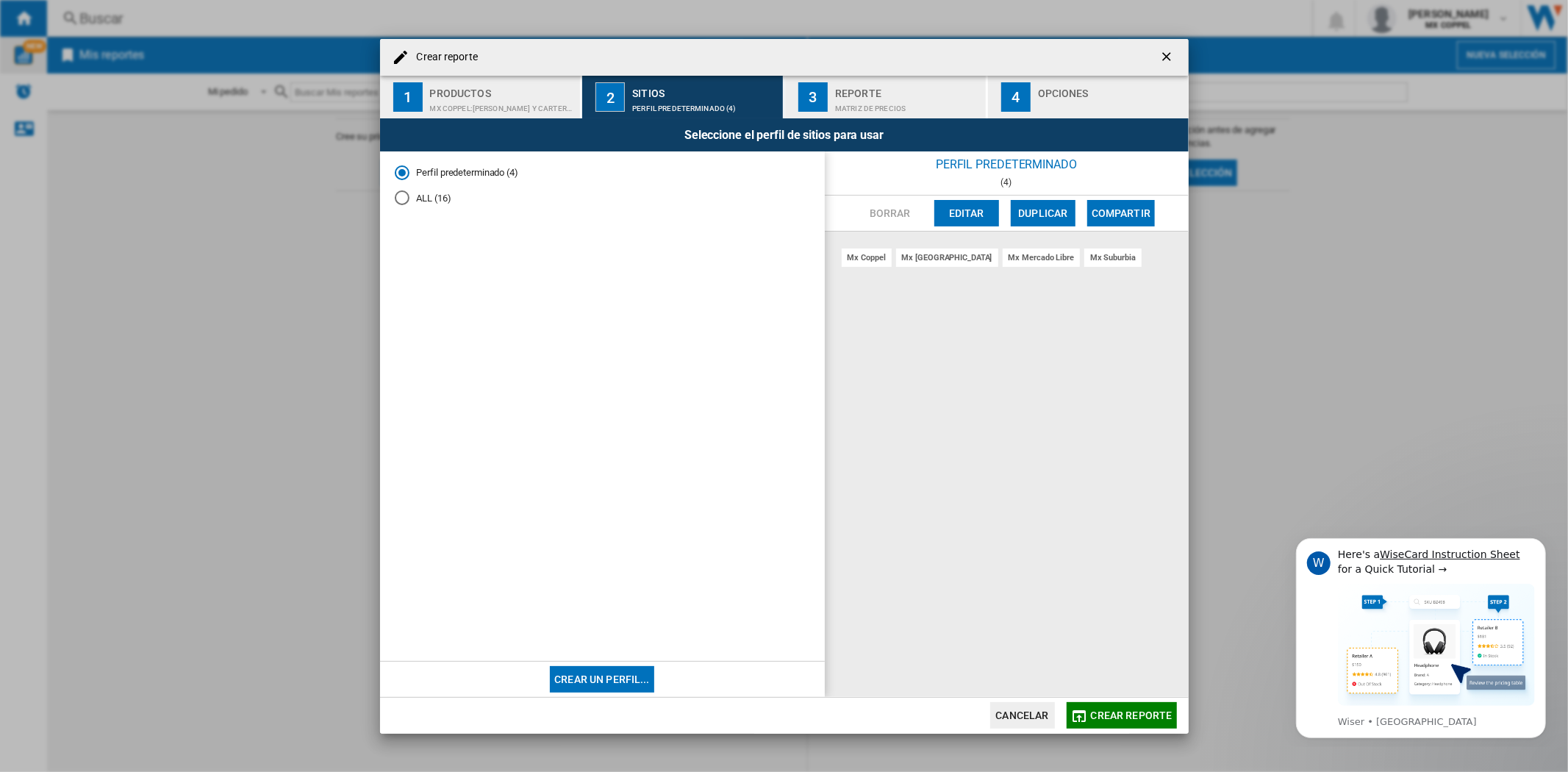
click at [972, 212] on button "Editar" at bounding box center [967, 213] width 64 height 27
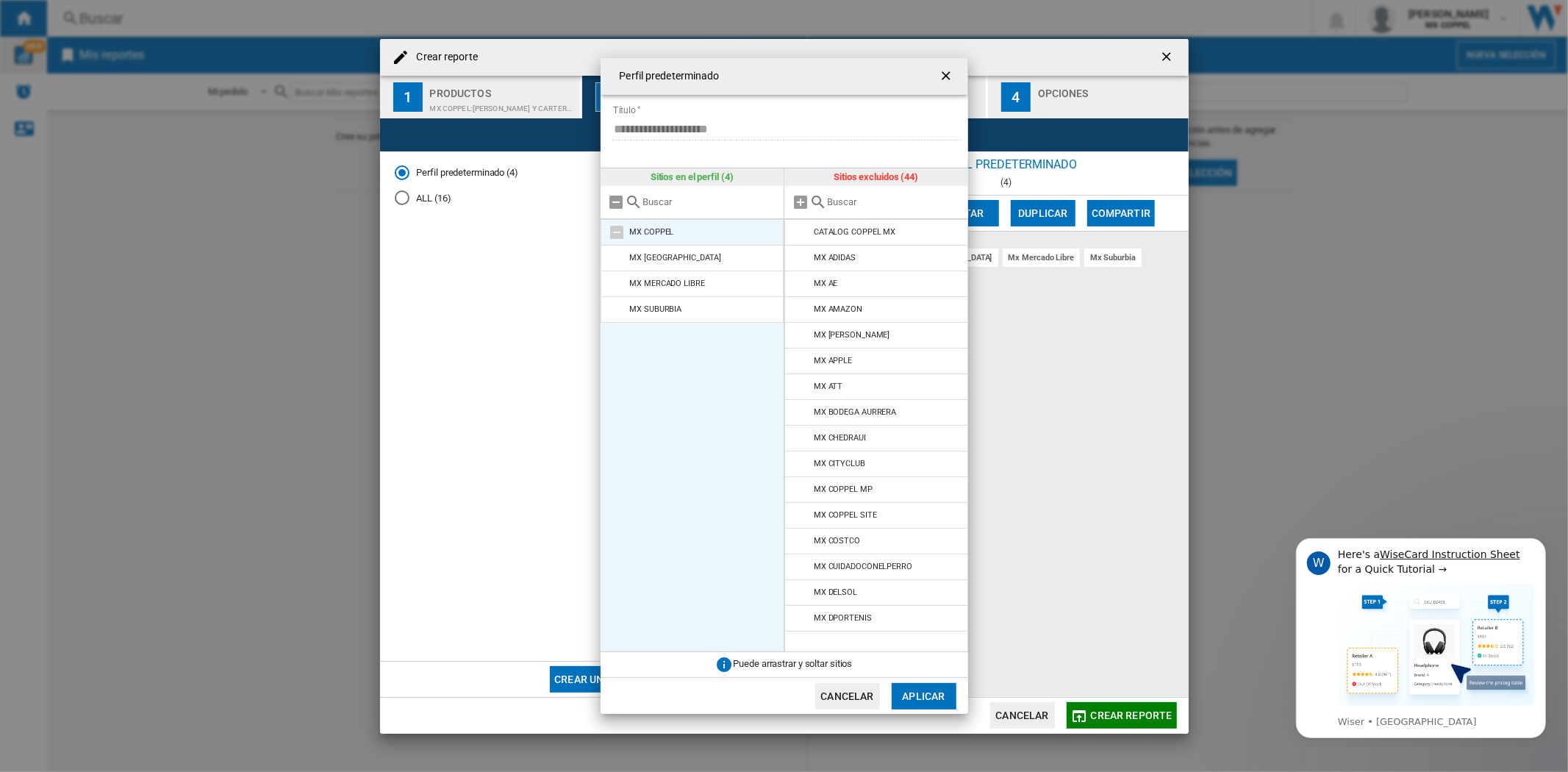
click at [618, 233] on md-icon at bounding box center [618, 232] width 17 height 17
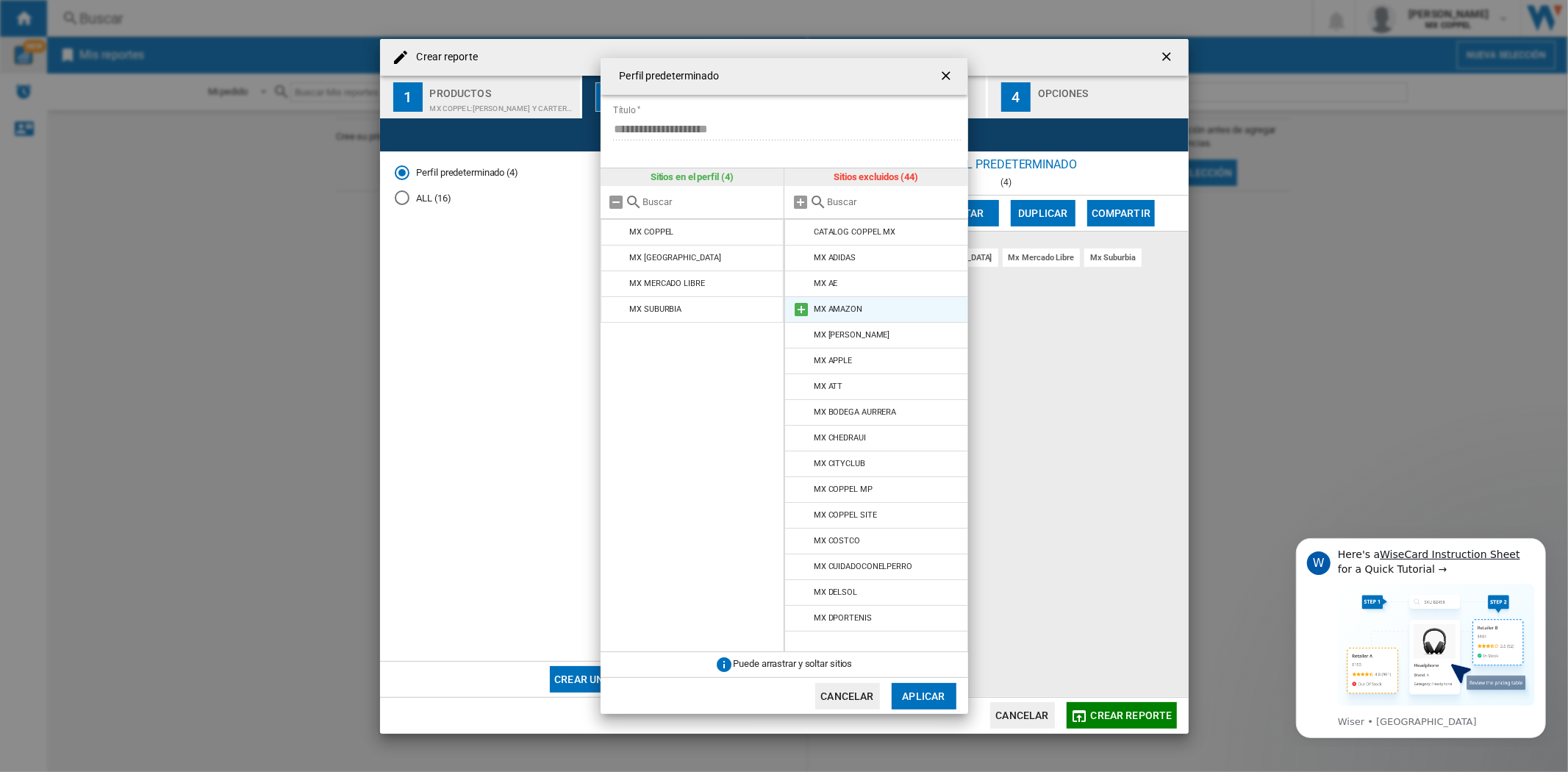
click at [798, 309] on md-icon at bounding box center [801, 309] width 17 height 17
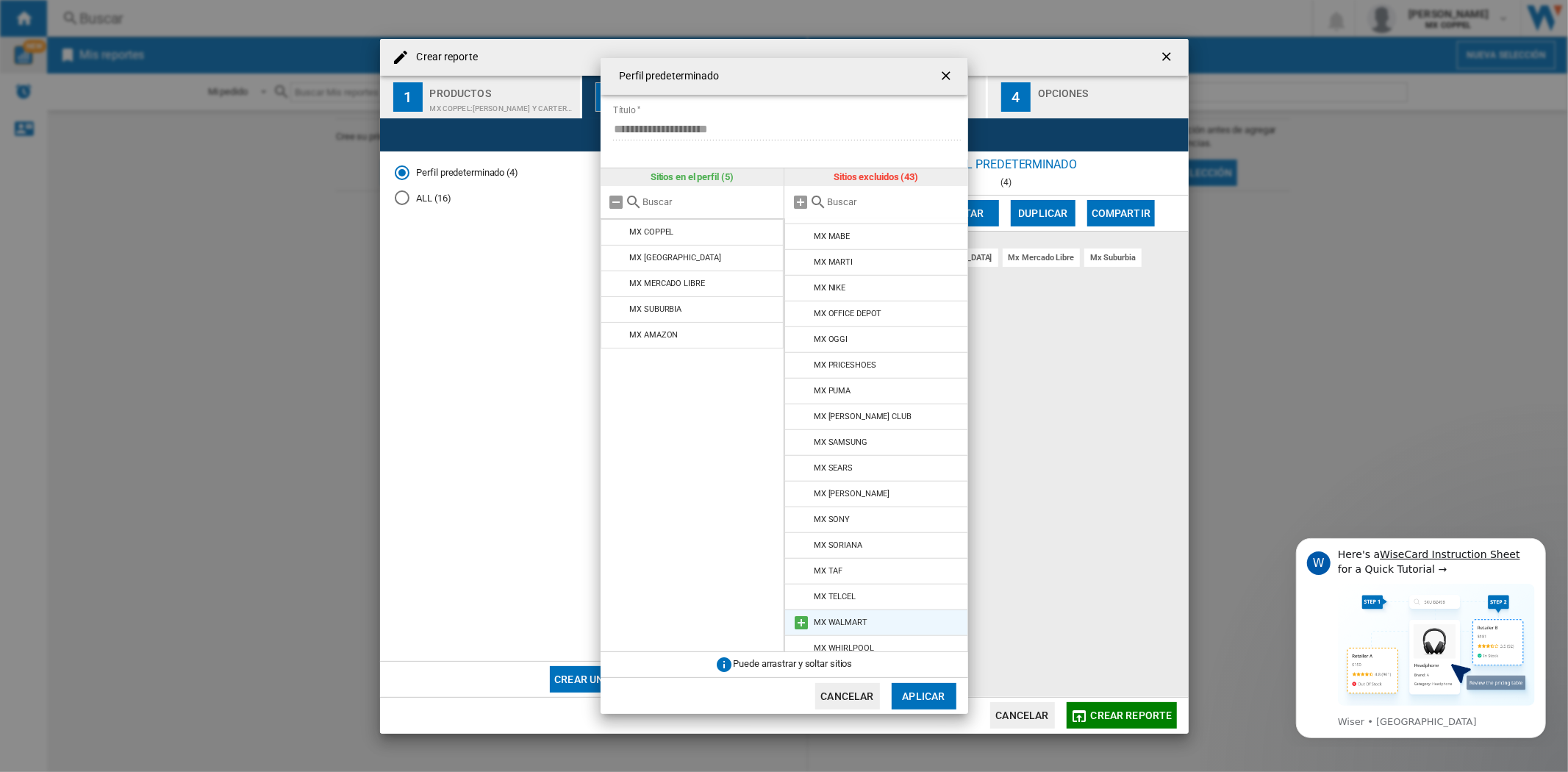
click at [801, 614] on md-icon at bounding box center [801, 622] width 17 height 17
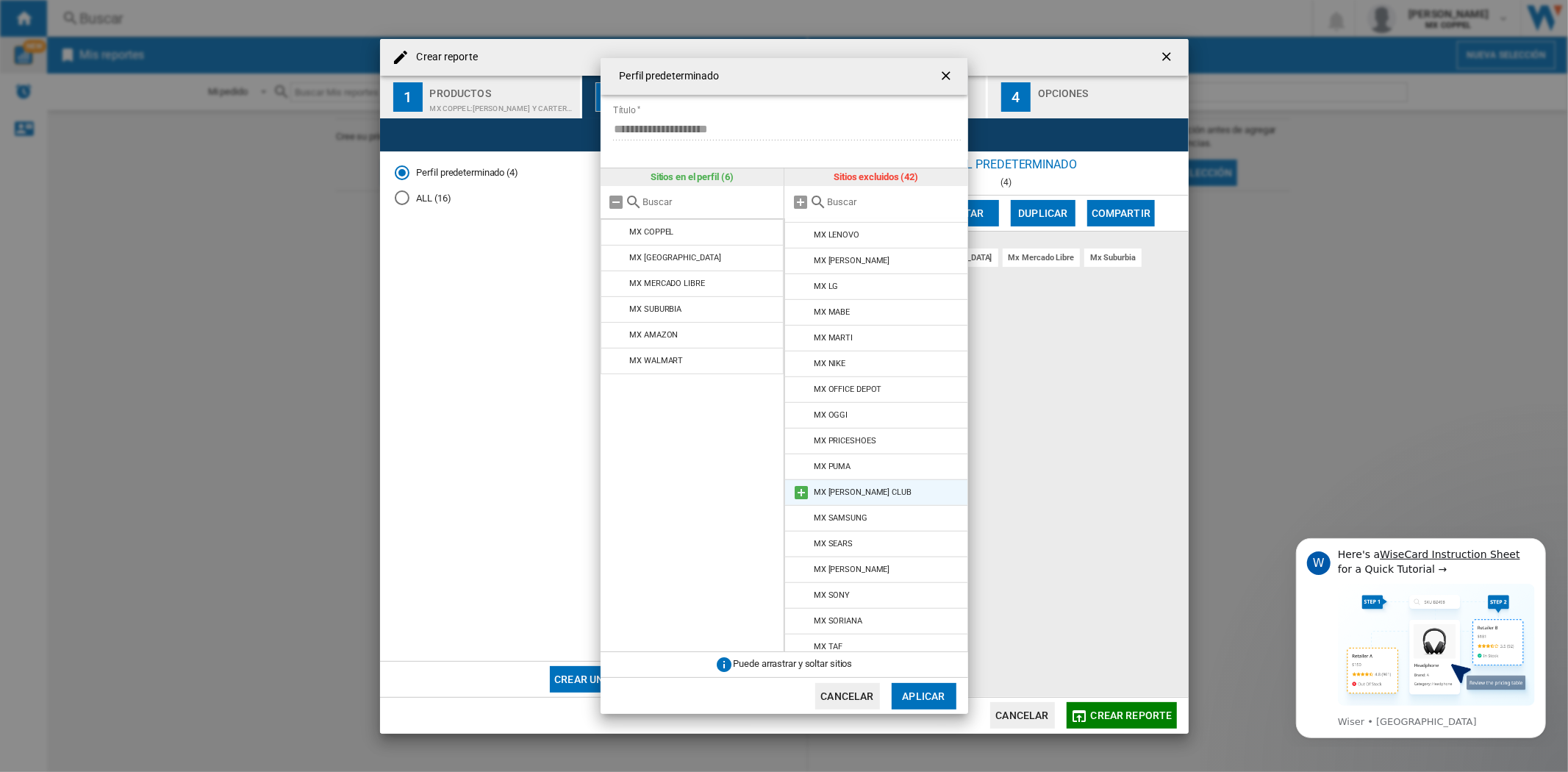
scroll to position [599, 0]
click at [797, 489] on md-icon at bounding box center [801, 497] width 17 height 17
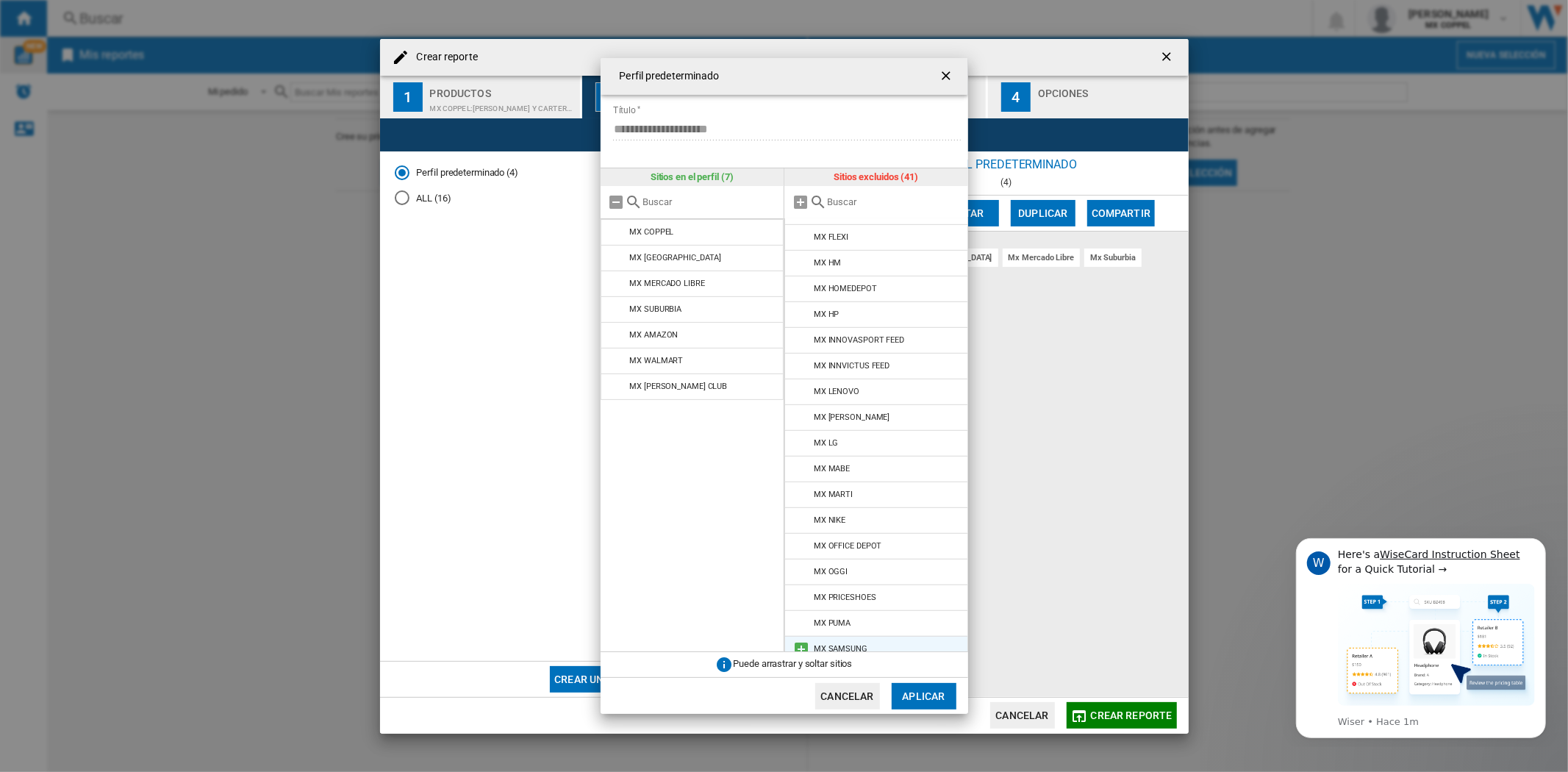
scroll to position [447, 0]
click at [800, 410] on md-icon at bounding box center [801, 419] width 17 height 17
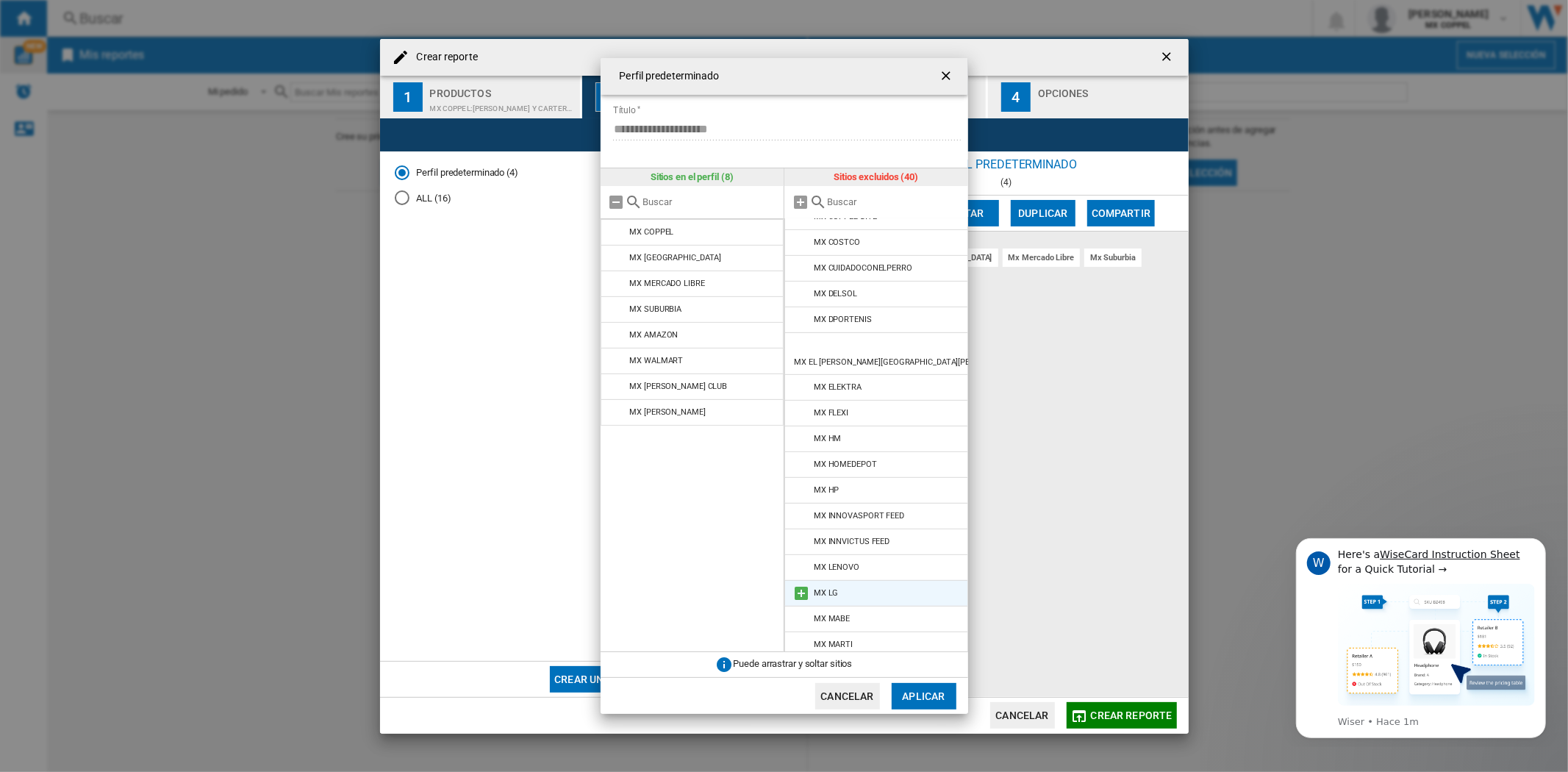
scroll to position [272, 0]
click at [802, 348] on md-icon at bounding box center [801, 346] width 17 height 17
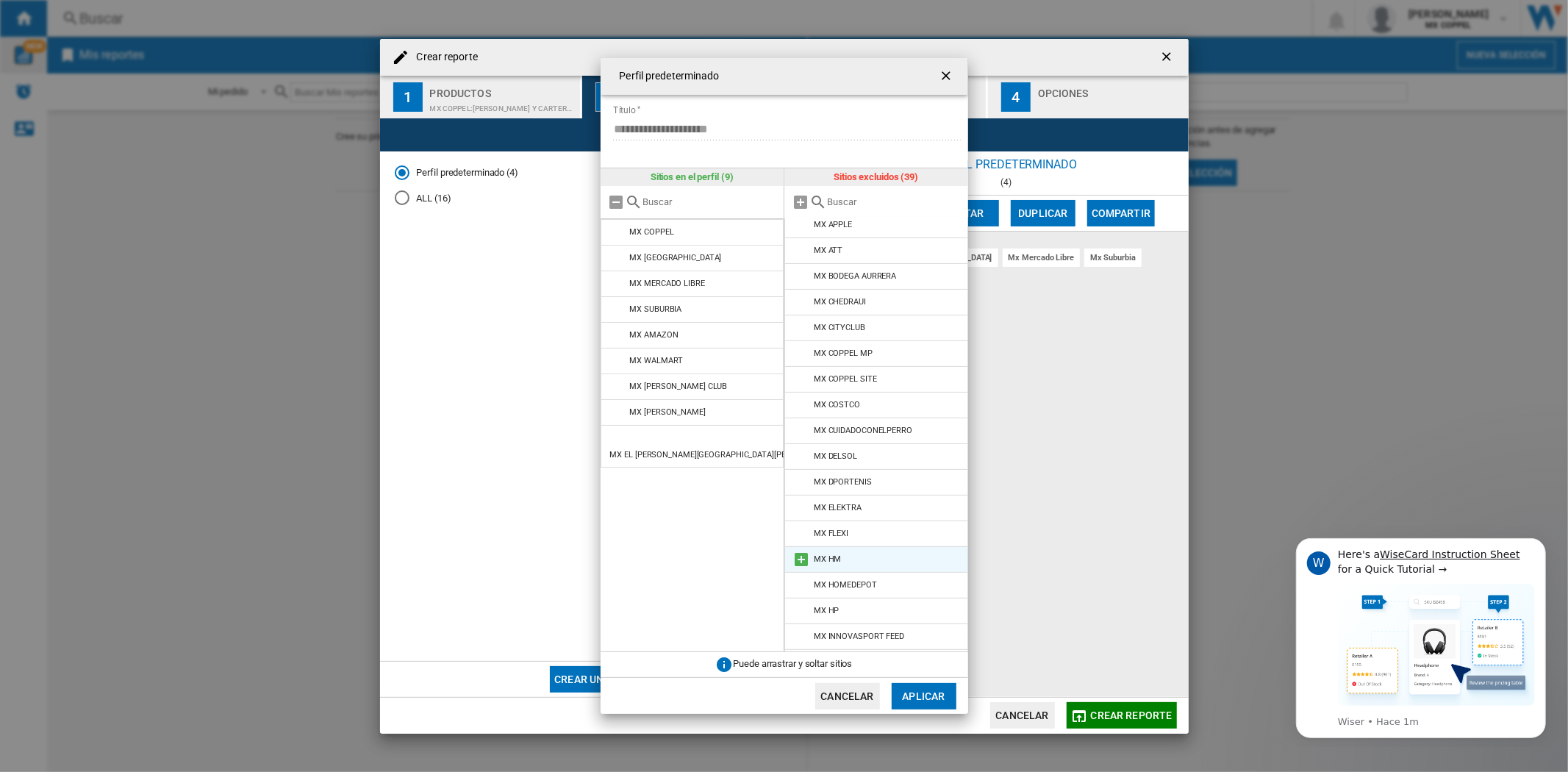
scroll to position [107, 0]
click at [801, 404] on md-icon at bounding box center [801, 409] width 17 height 17
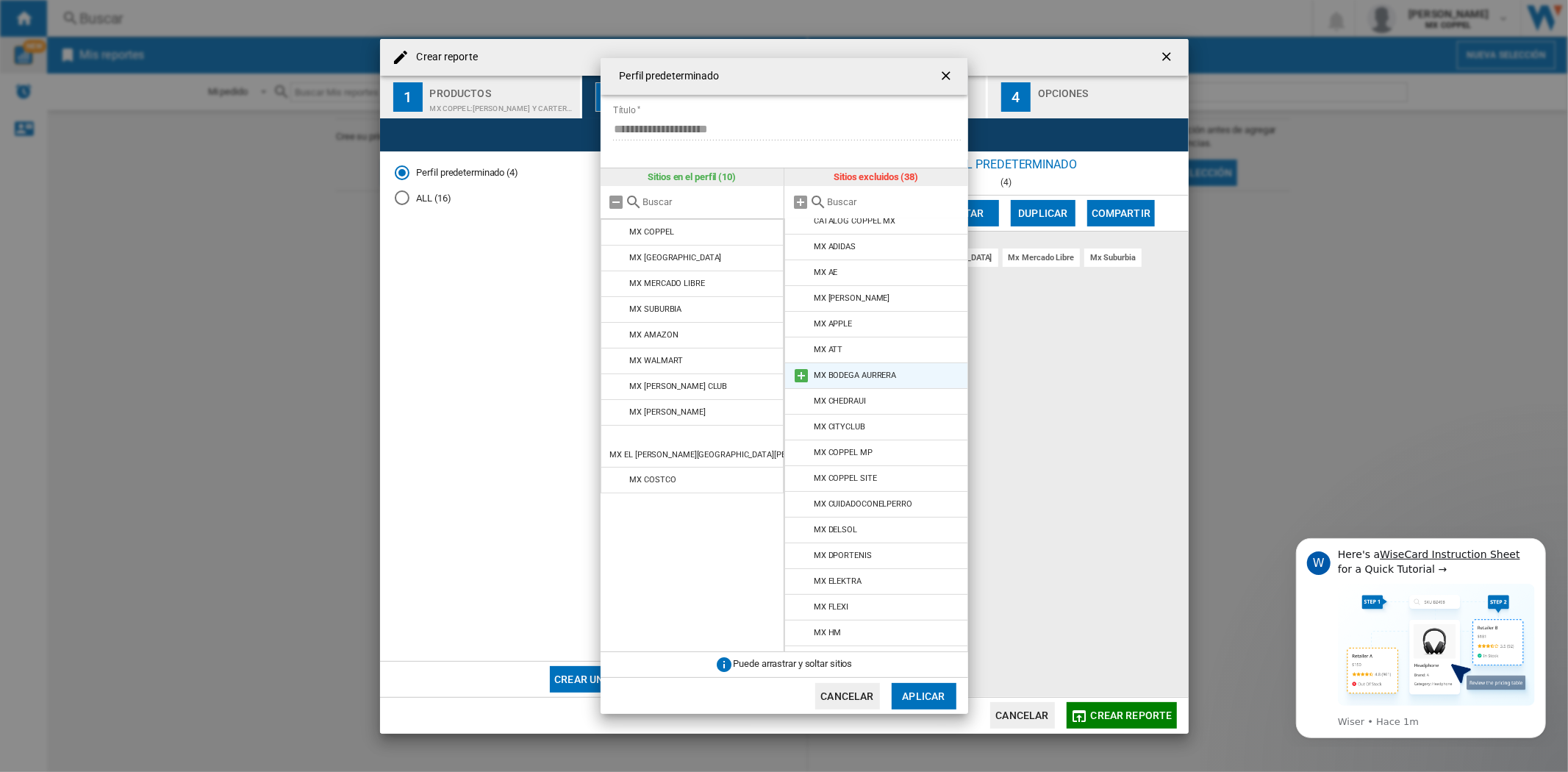
click at [799, 376] on md-icon at bounding box center [801, 375] width 17 height 17
click at [932, 694] on button "Aplicar" at bounding box center [924, 696] width 64 height 27
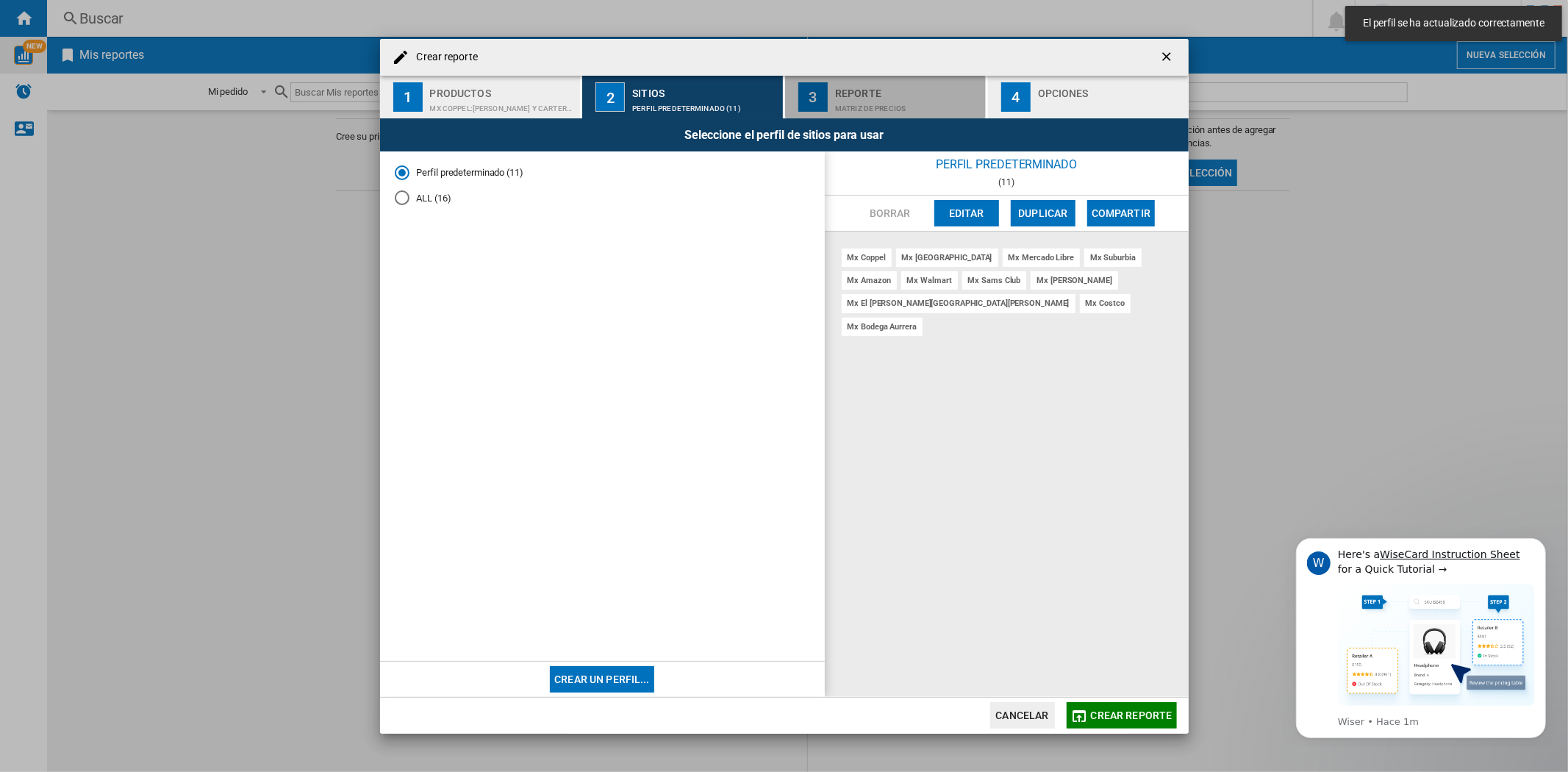
click at [840, 97] on div "Matriz de precios" at bounding box center [907, 105] width 145 height 16
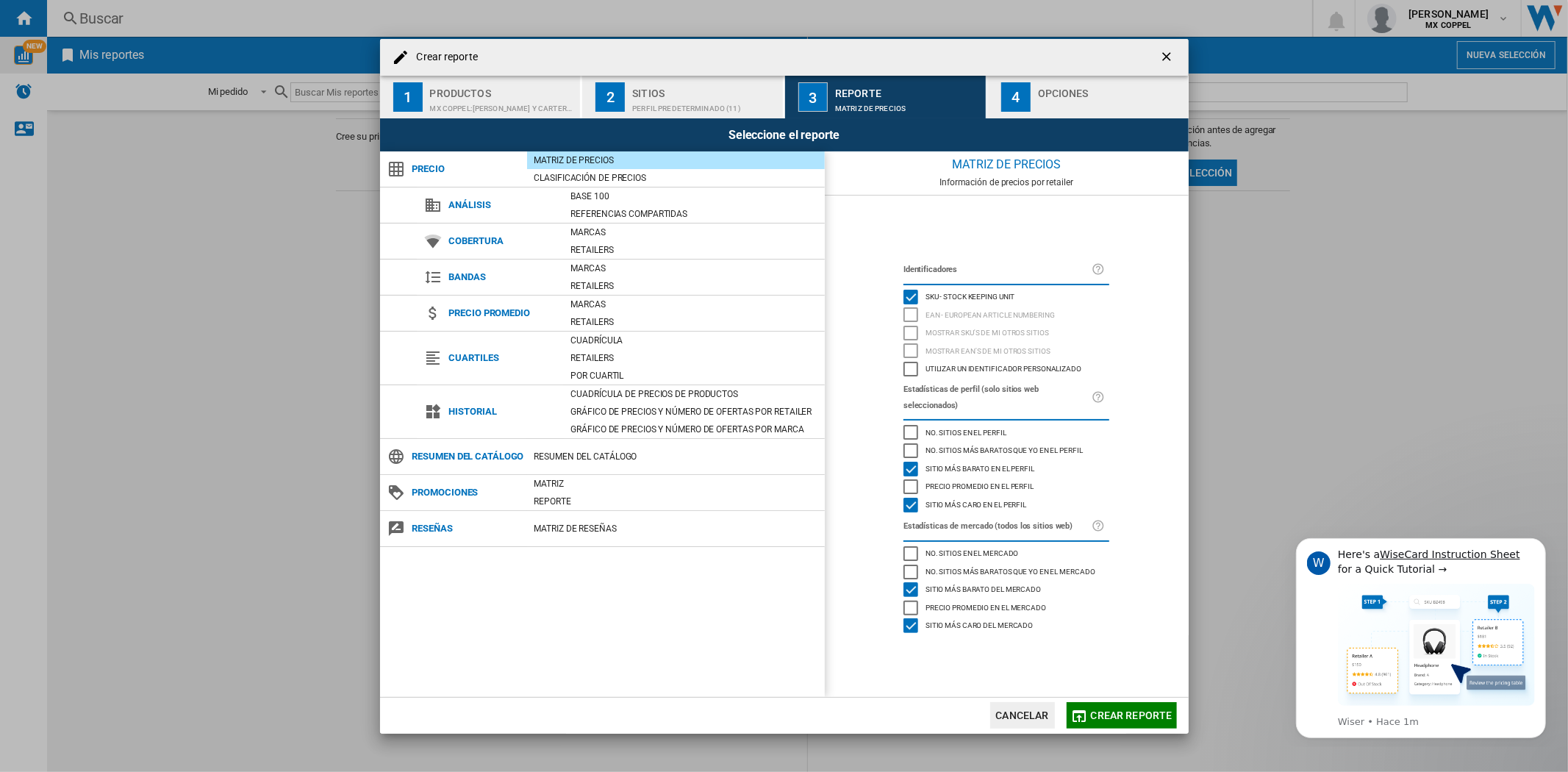
click at [913, 618] on div "Sitio más caro del mercado" at bounding box center [910, 625] width 15 height 15
click at [907, 618] on div "Sitio más caro del mercado" at bounding box center [910, 625] width 15 height 15
click at [909, 564] on div "No. sitios más baratos que yo en el mercado" at bounding box center [910, 571] width 15 height 15
click at [908, 546] on div "No. sitios en el mercado" at bounding box center [910, 553] width 15 height 15
click at [914, 600] on div "Precio promedio en el mercado" at bounding box center [910, 607] width 15 height 15
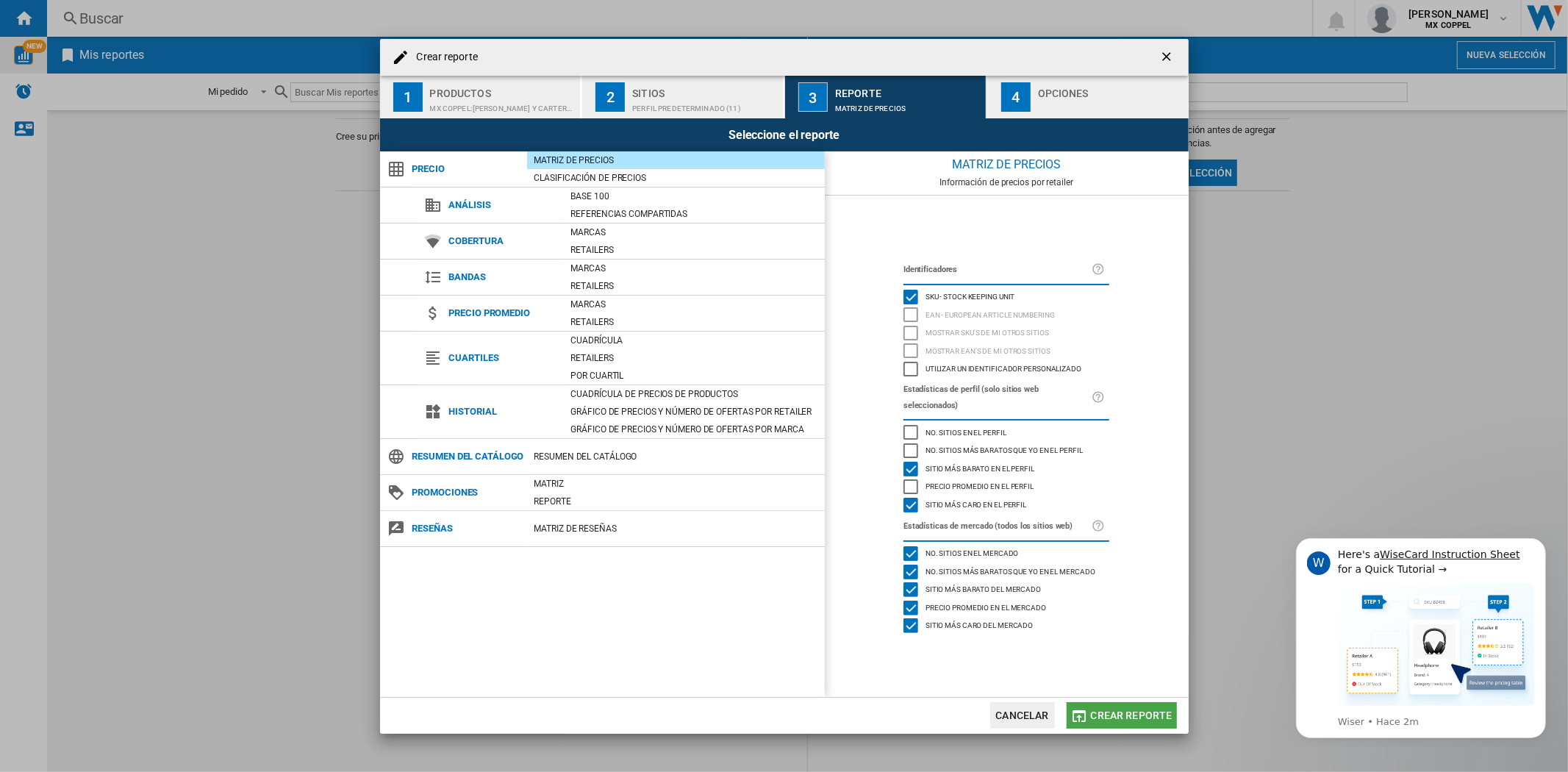
click at [1106, 694] on span "Crear reporte" at bounding box center [1132, 715] width 82 height 12
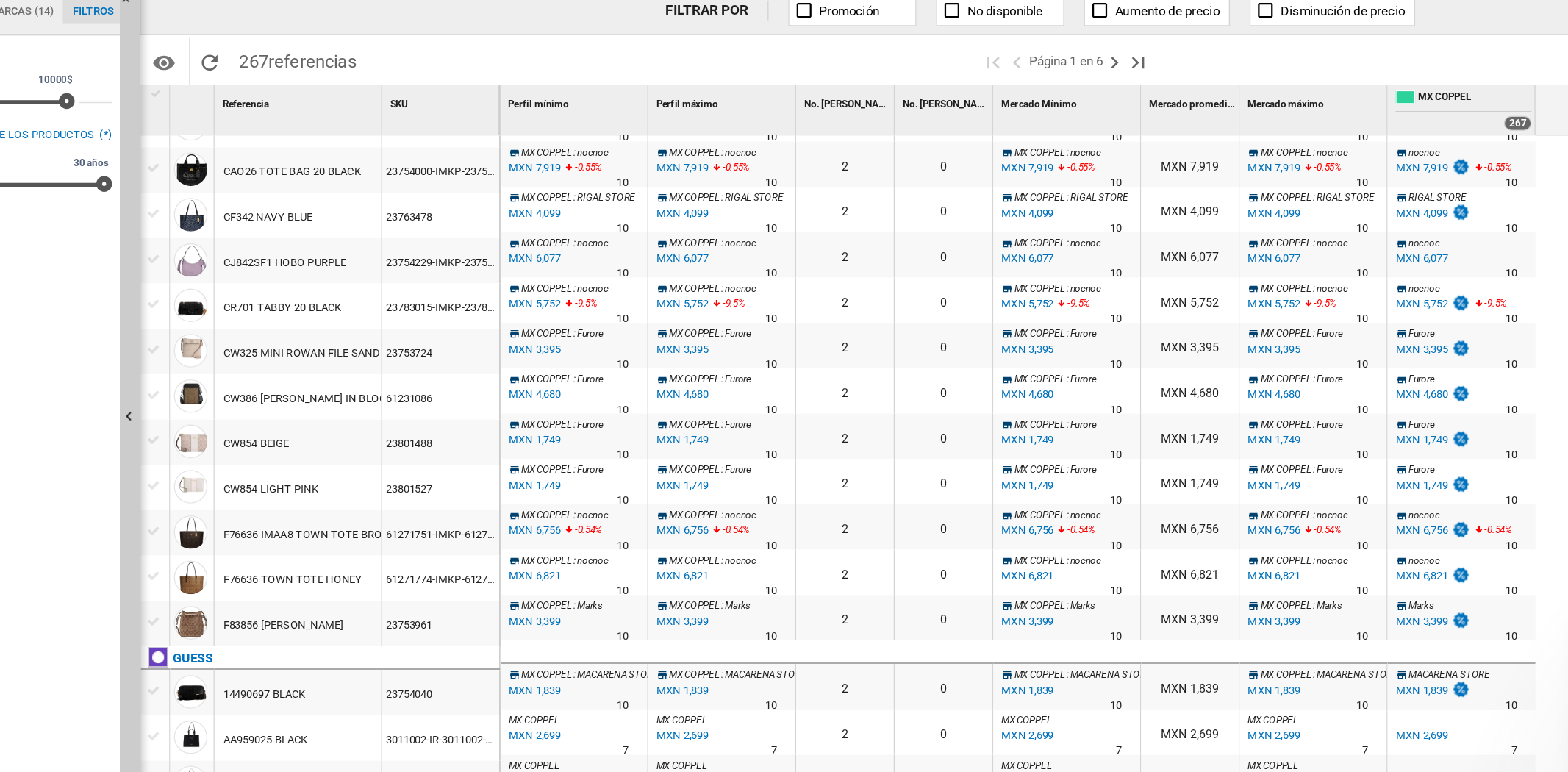
scroll to position [133, 0]
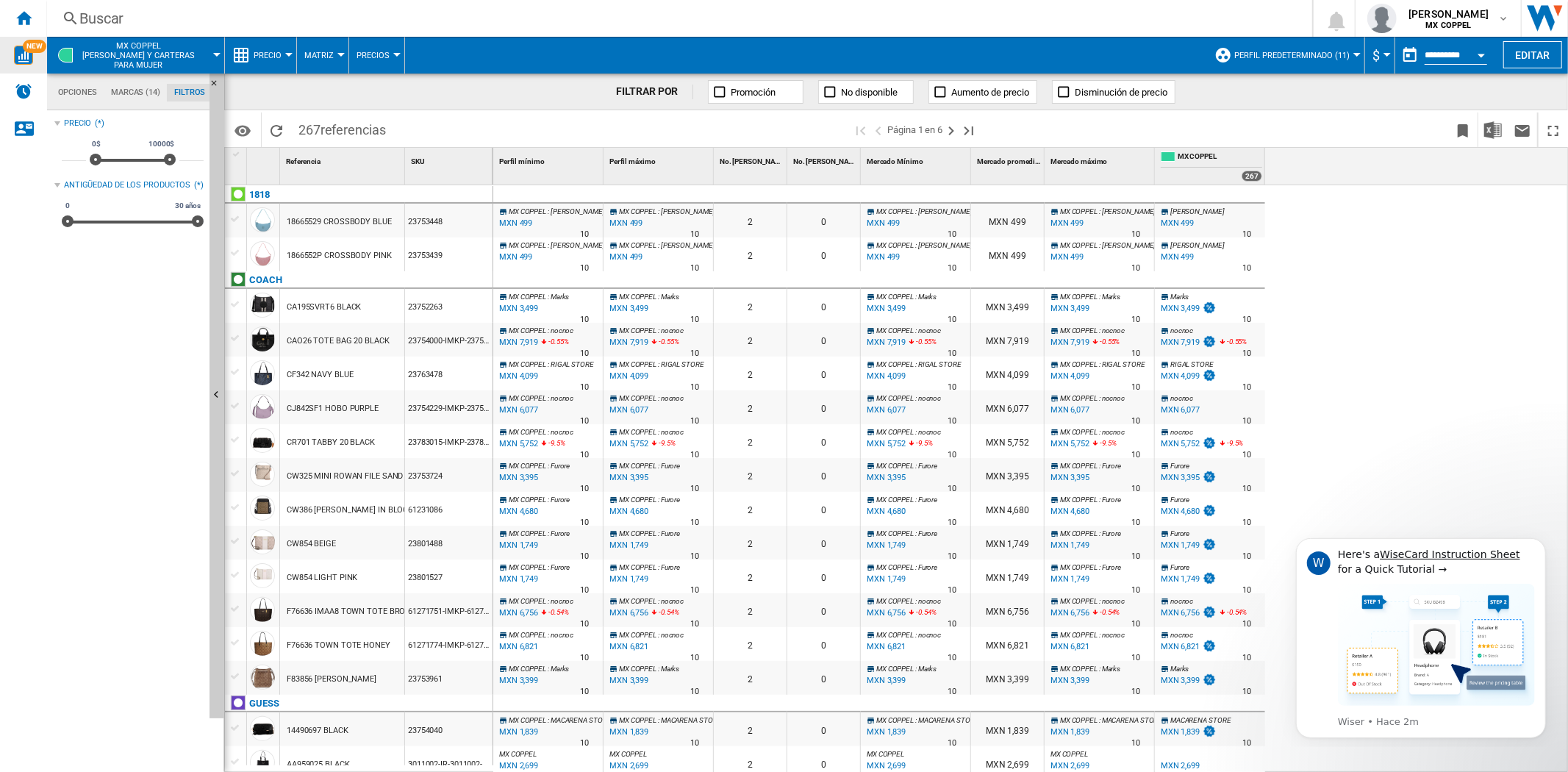
click at [341, 53] on div at bounding box center [341, 54] width 7 height 4
click at [358, 133] on button "Clasificación" at bounding box center [341, 126] width 89 height 35
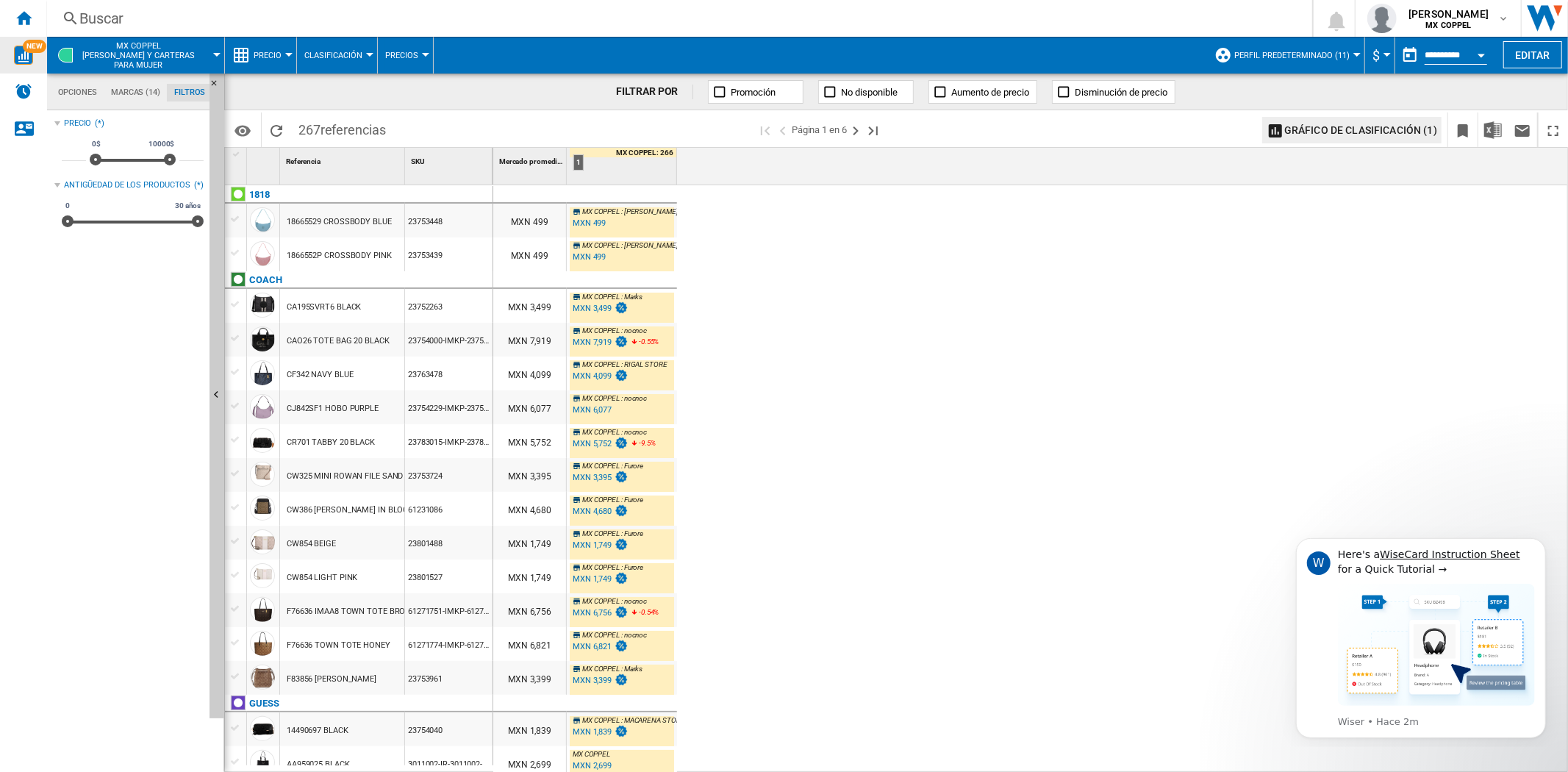
click at [407, 54] on span "Precios" at bounding box center [402, 56] width 33 height 9
click at [350, 55] on md-backdrop at bounding box center [784, 386] width 1568 height 772
click at [366, 48] on button "Clasificación" at bounding box center [337, 55] width 65 height 37
click at [340, 89] on button "Matriz" at bounding box center [341, 91] width 89 height 35
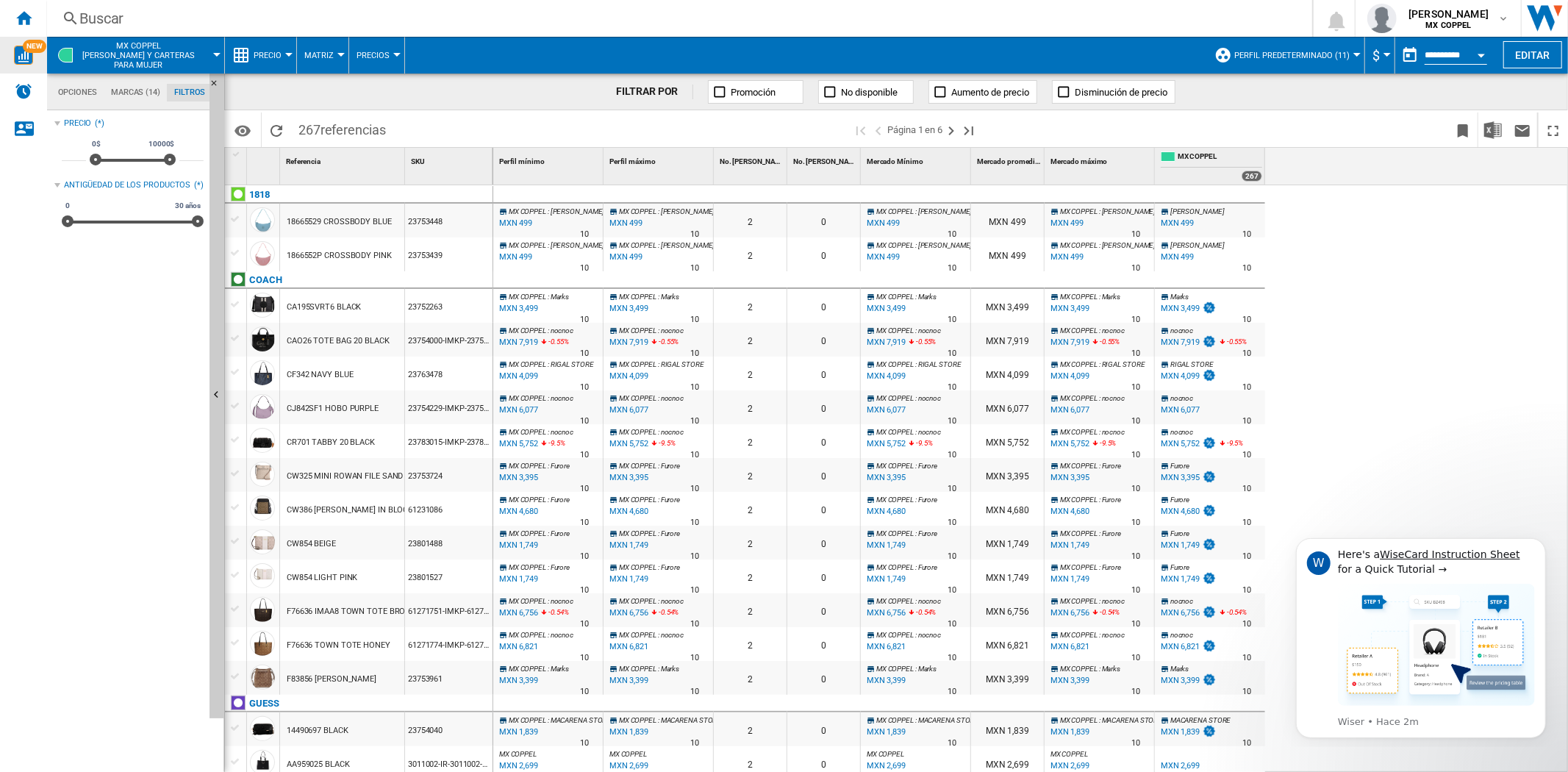
click at [290, 53] on div at bounding box center [288, 54] width 7 height 4
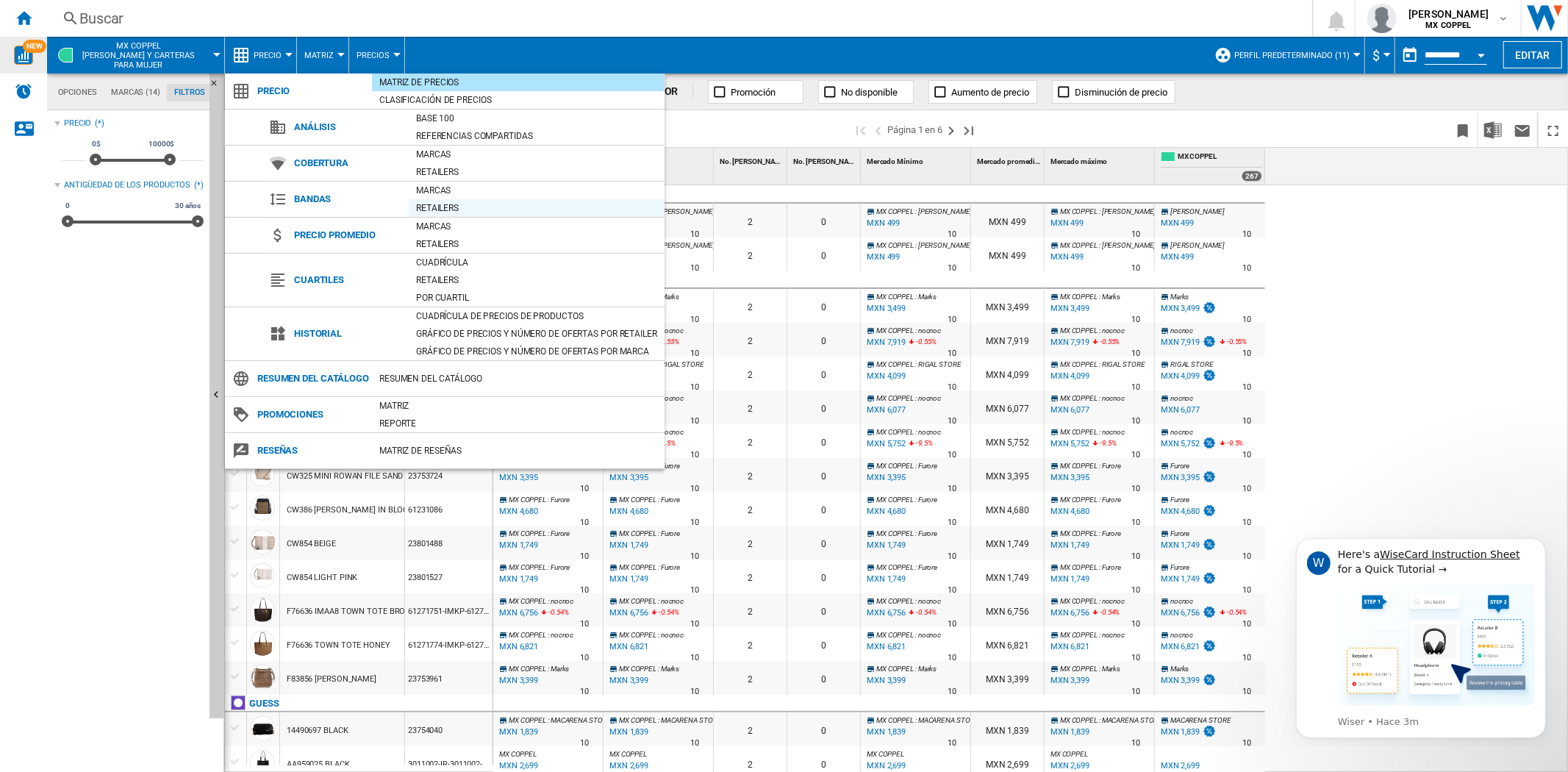
click at [468, 209] on div "Retailers" at bounding box center [537, 208] width 256 height 15
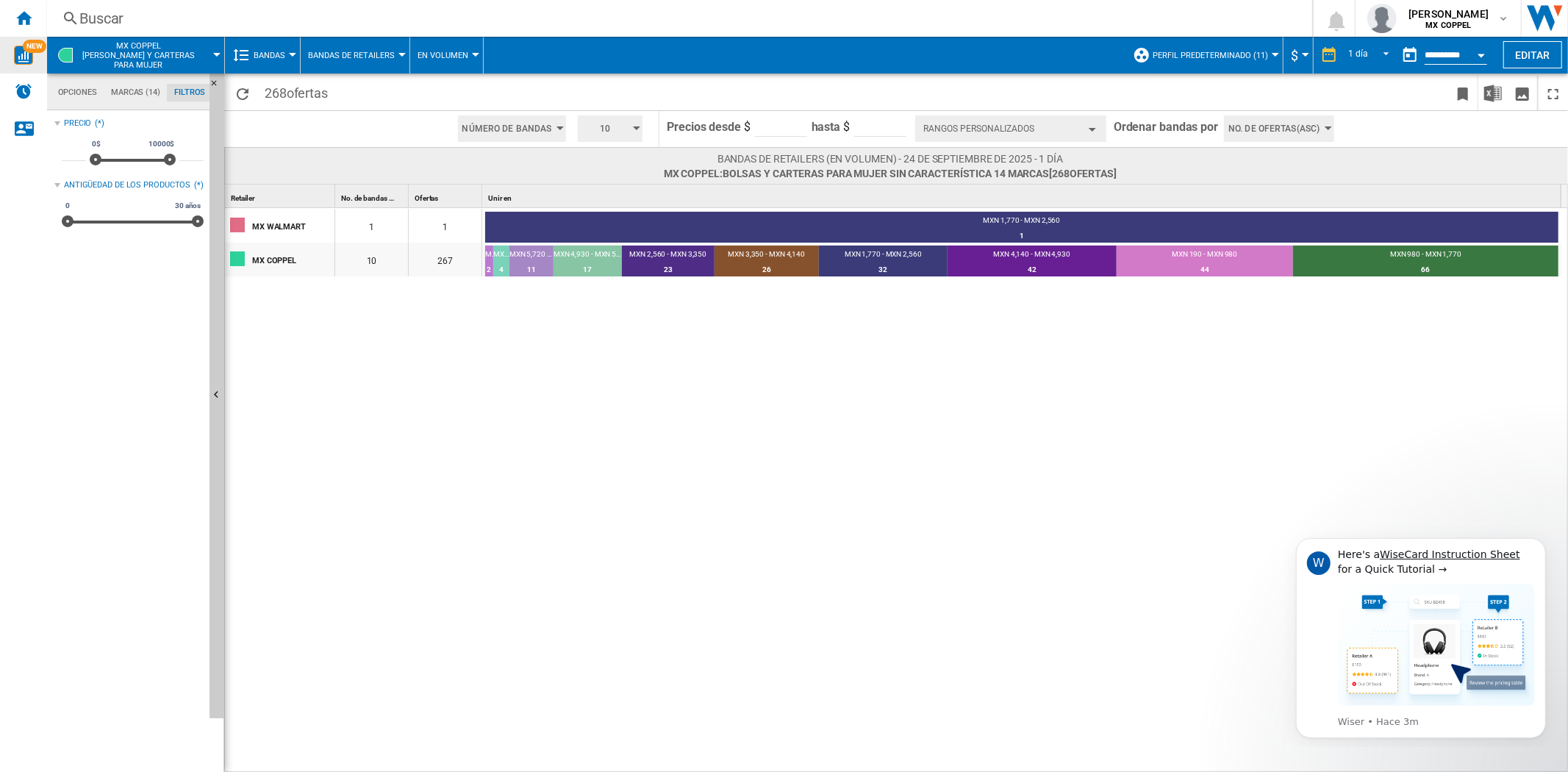
click at [271, 57] on span "Bandas" at bounding box center [269, 56] width 31 height 9
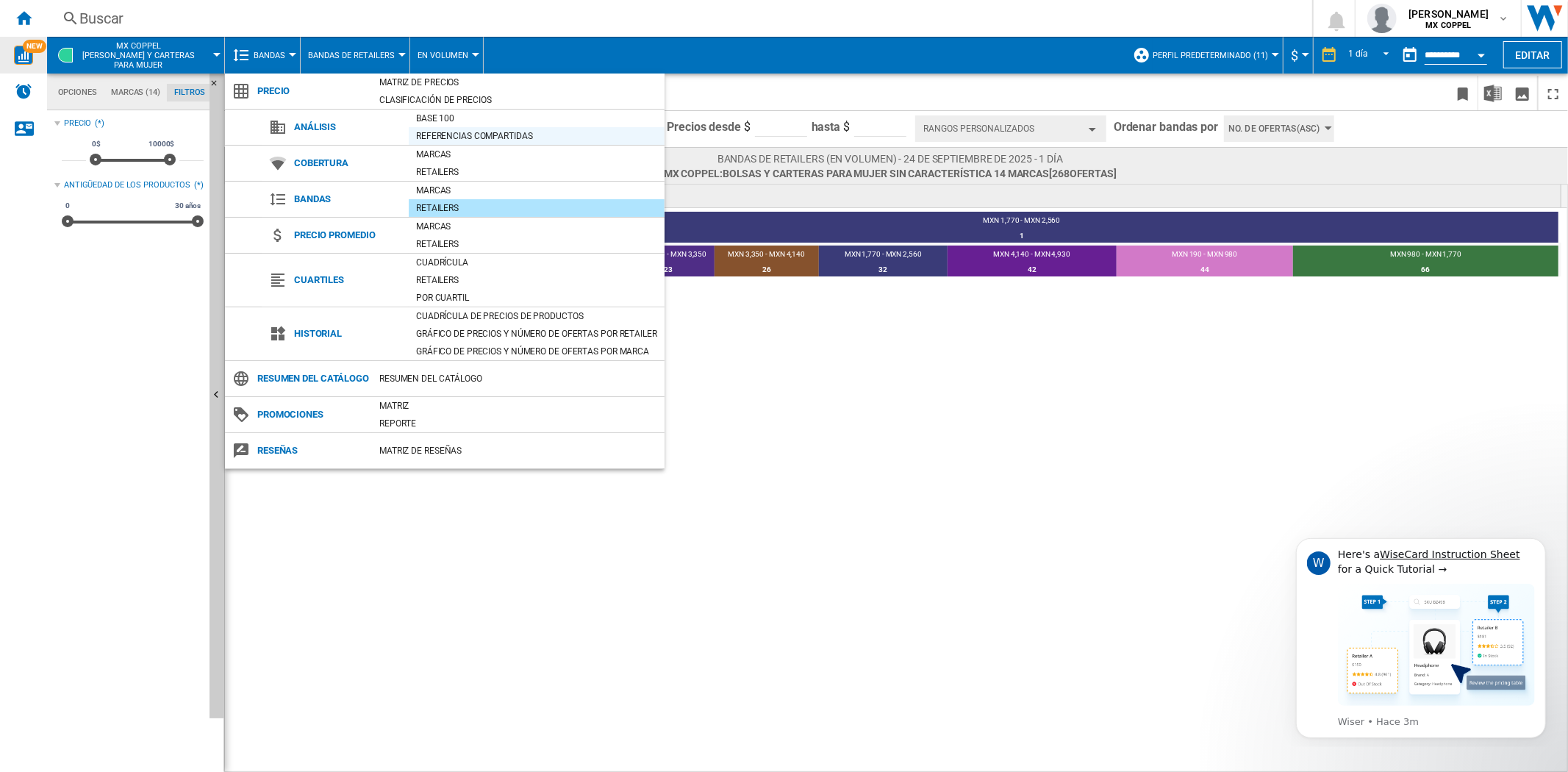
click at [471, 140] on div "Referencias compartidas" at bounding box center [537, 136] width 256 height 15
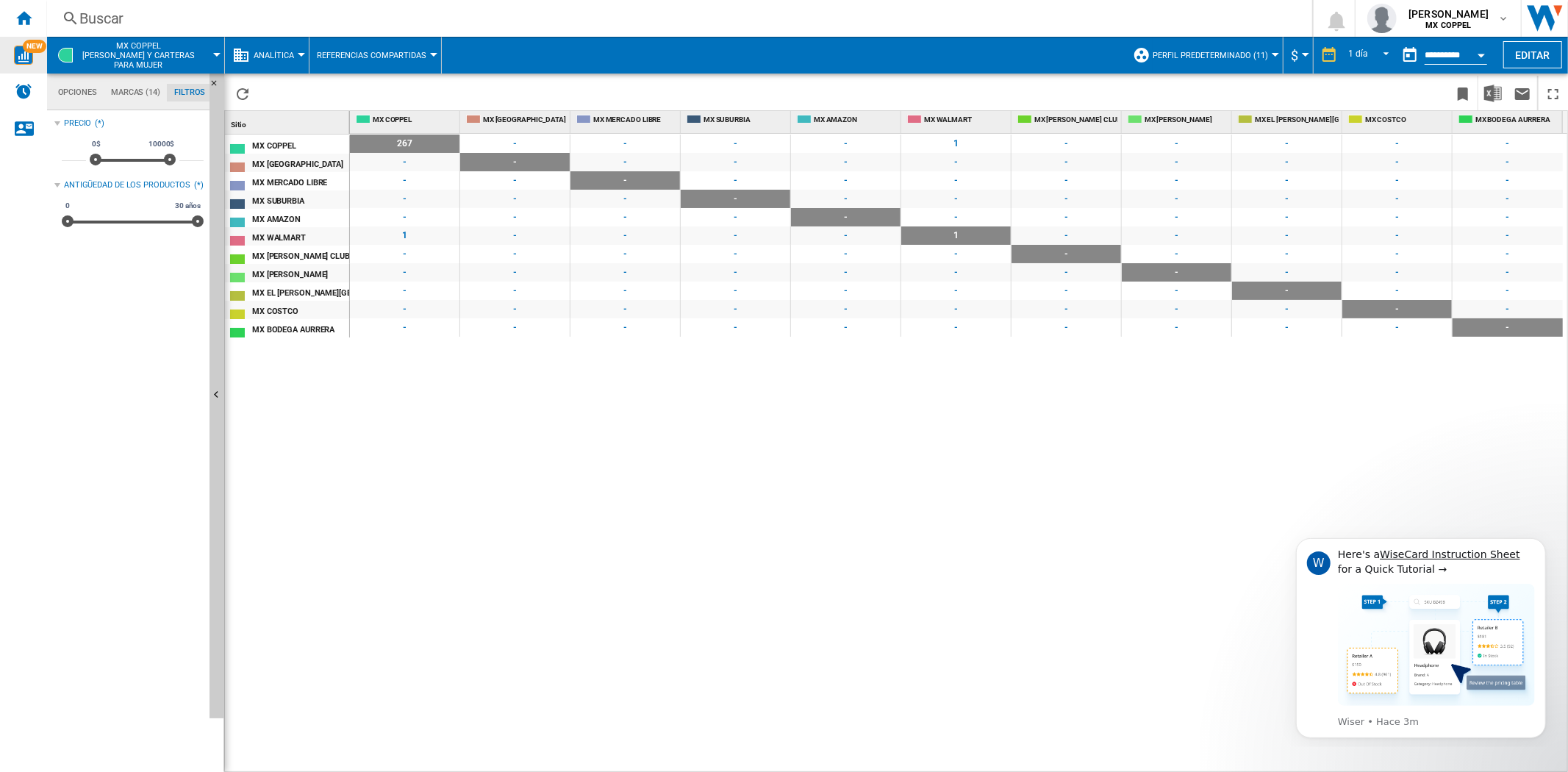
click at [528, 164] on div "-" at bounding box center [515, 162] width 110 height 18
click at [663, 184] on div "-" at bounding box center [625, 180] width 110 height 18
click at [296, 57] on button "Analítica" at bounding box center [277, 55] width 48 height 37
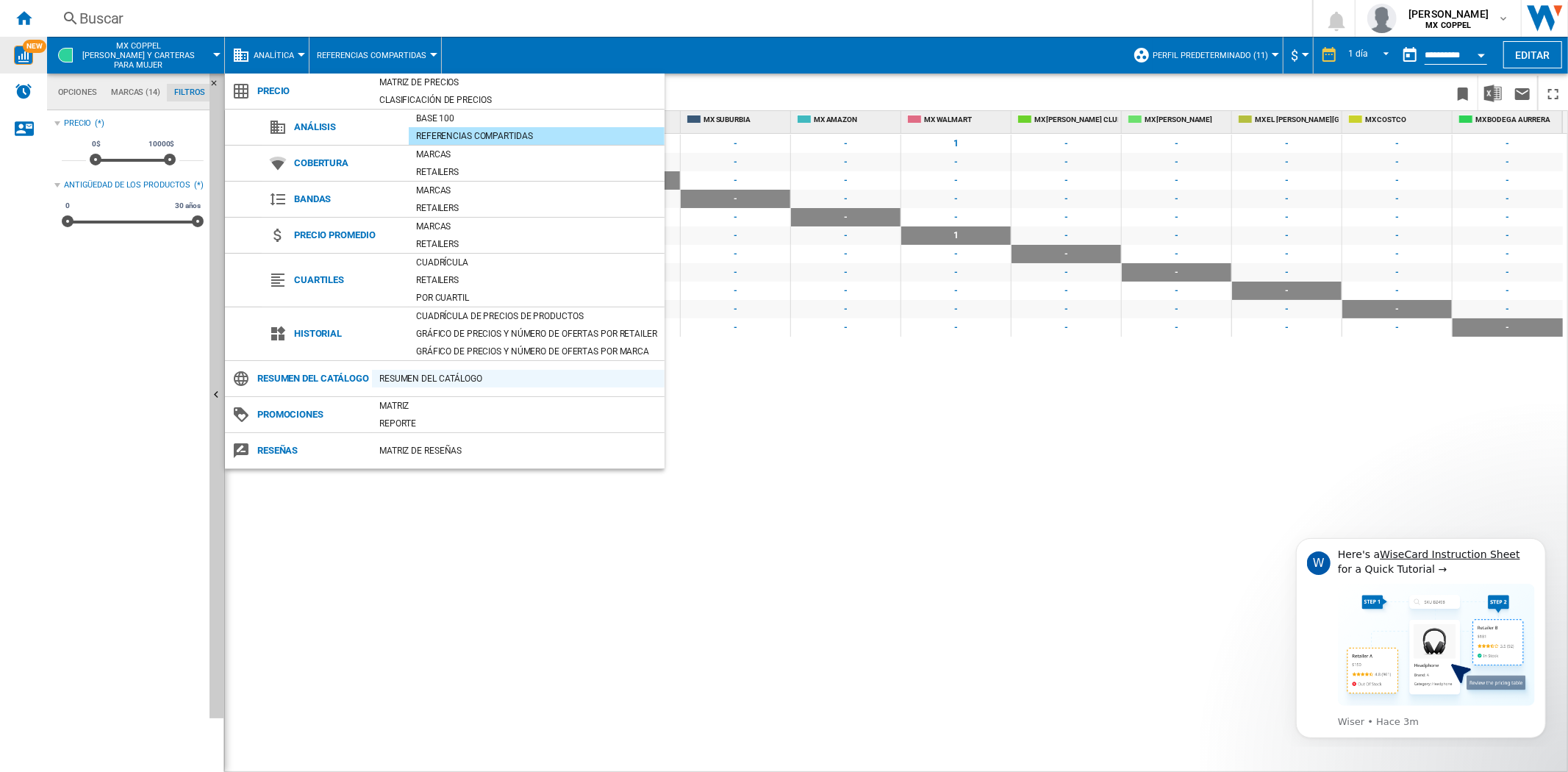
click at [472, 386] on div "Resumen del catálogo" at bounding box center [518, 378] width 293 height 15
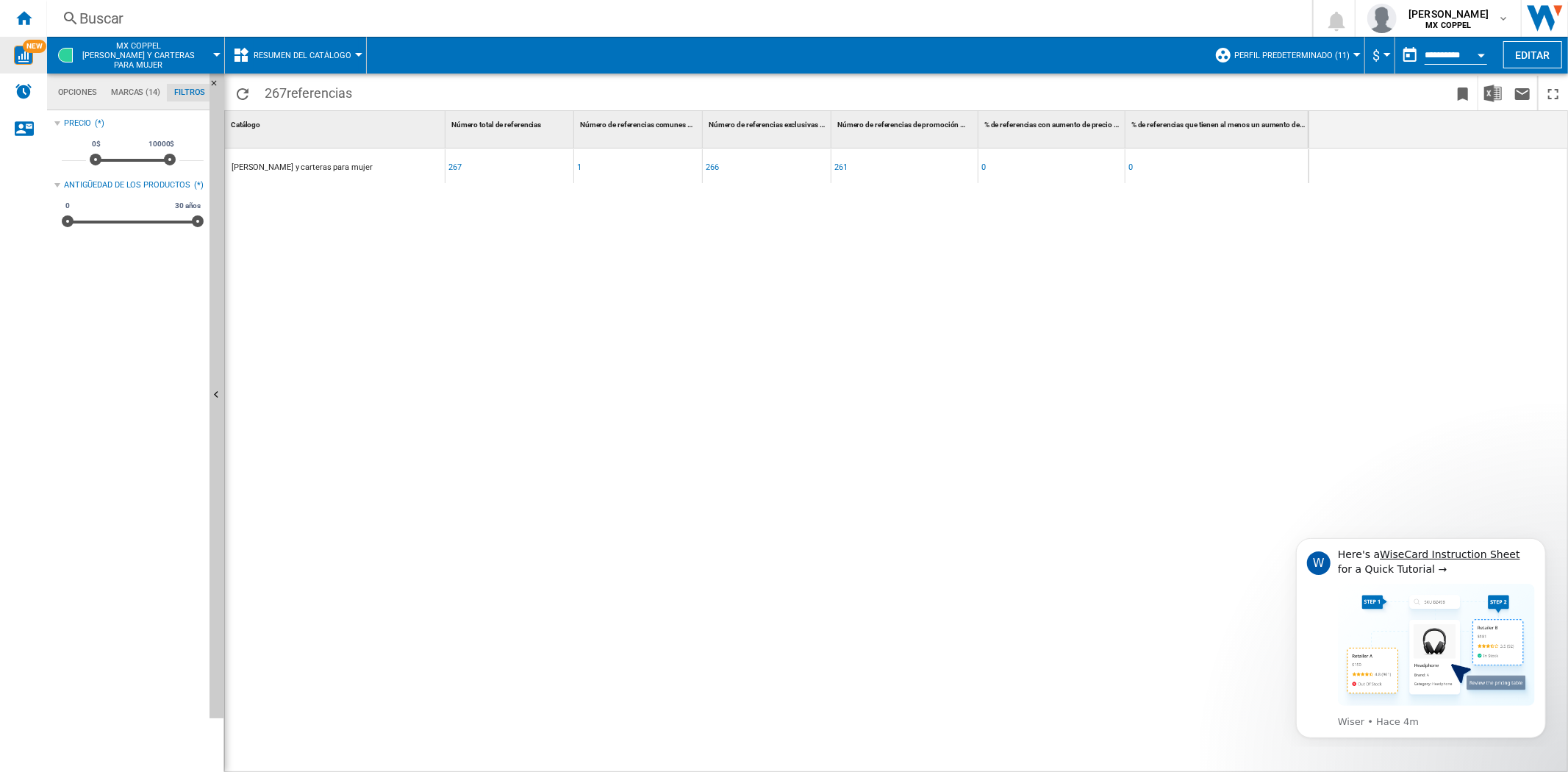
click at [336, 44] on button "Resumen del catálogo" at bounding box center [306, 55] width 105 height 37
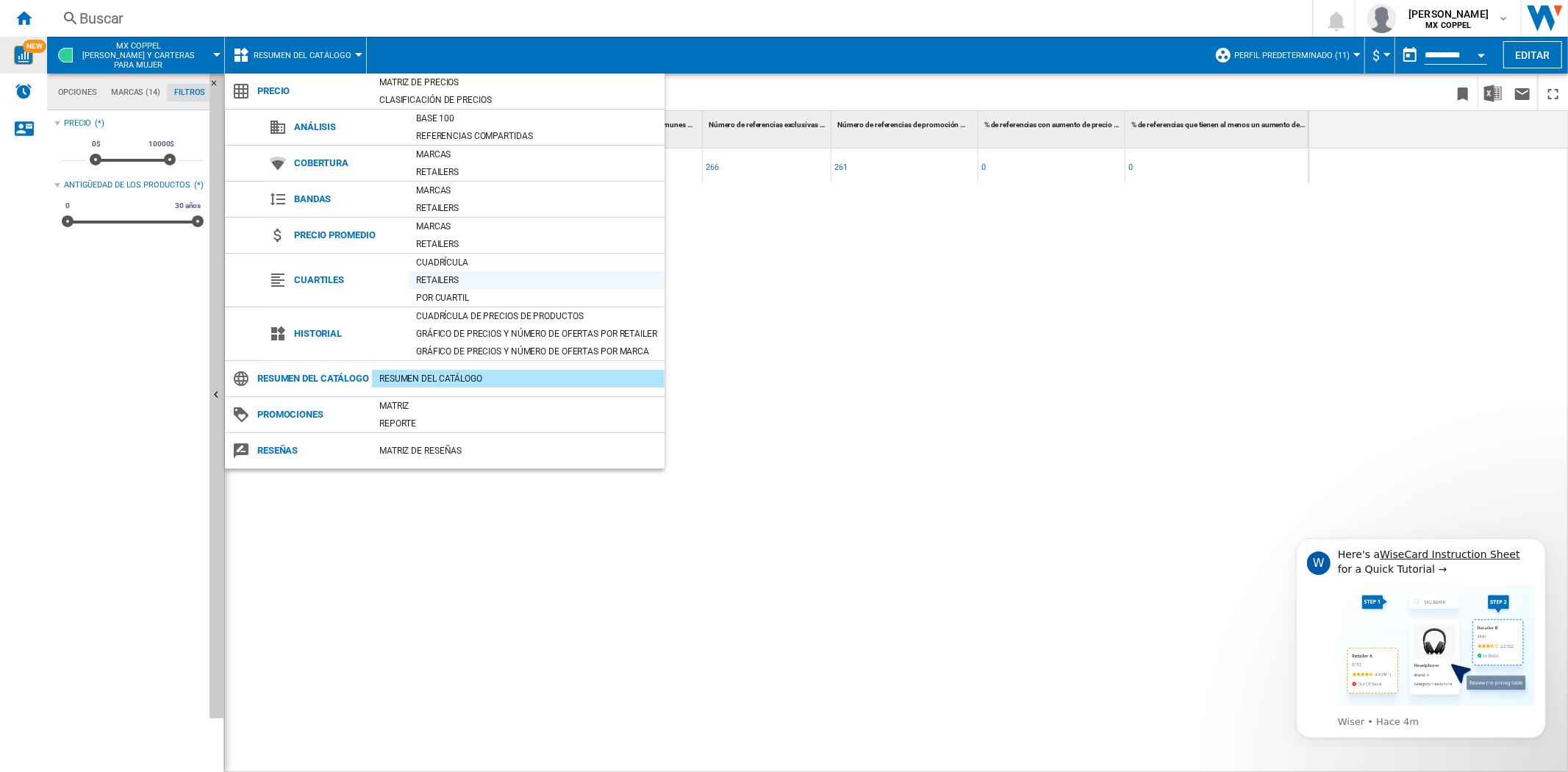
click at [460, 284] on div "Retailers" at bounding box center [537, 280] width 256 height 15
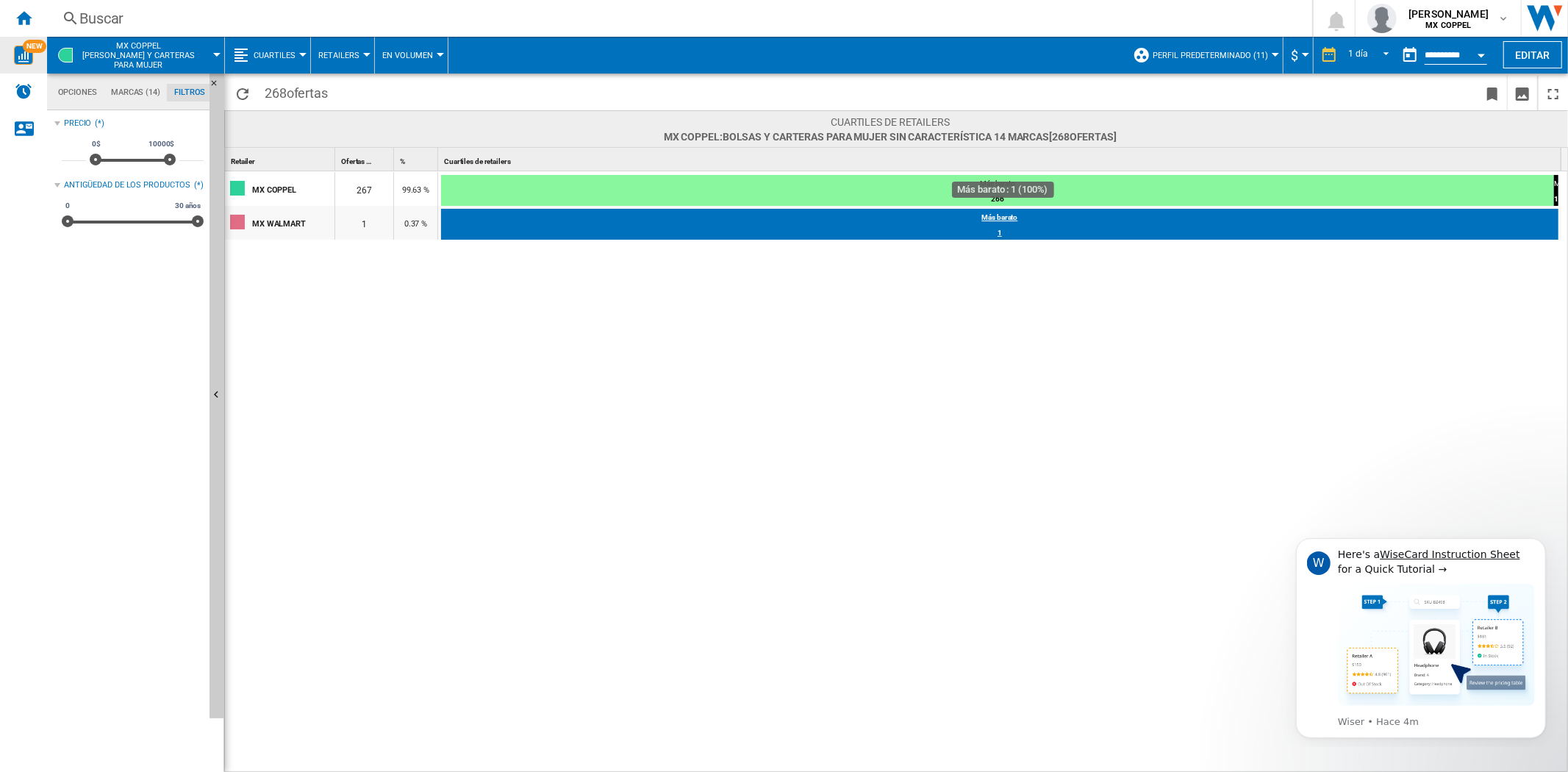
click at [548, 226] on div "1" at bounding box center [1000, 233] width 1118 height 15
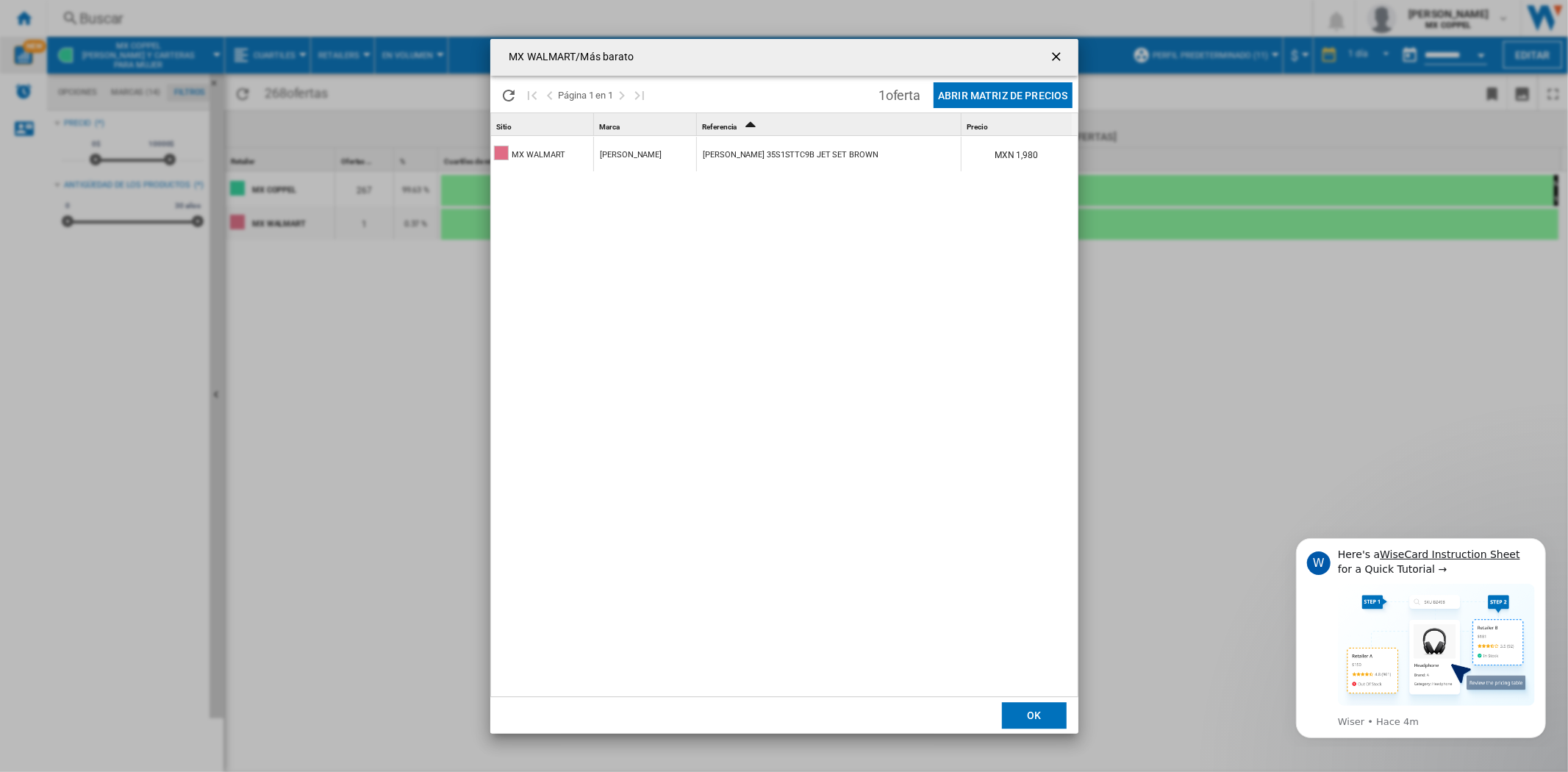
click at [750, 155] on div "[PERSON_NAME] 35S1STTC9B JET SET BROWN" at bounding box center [791, 155] width 175 height 34
click at [1062, 53] on ng-md-icon "getI18NText('BUTTONS.CLOSE_DIALOG')" at bounding box center [1058, 58] width 17 height 17
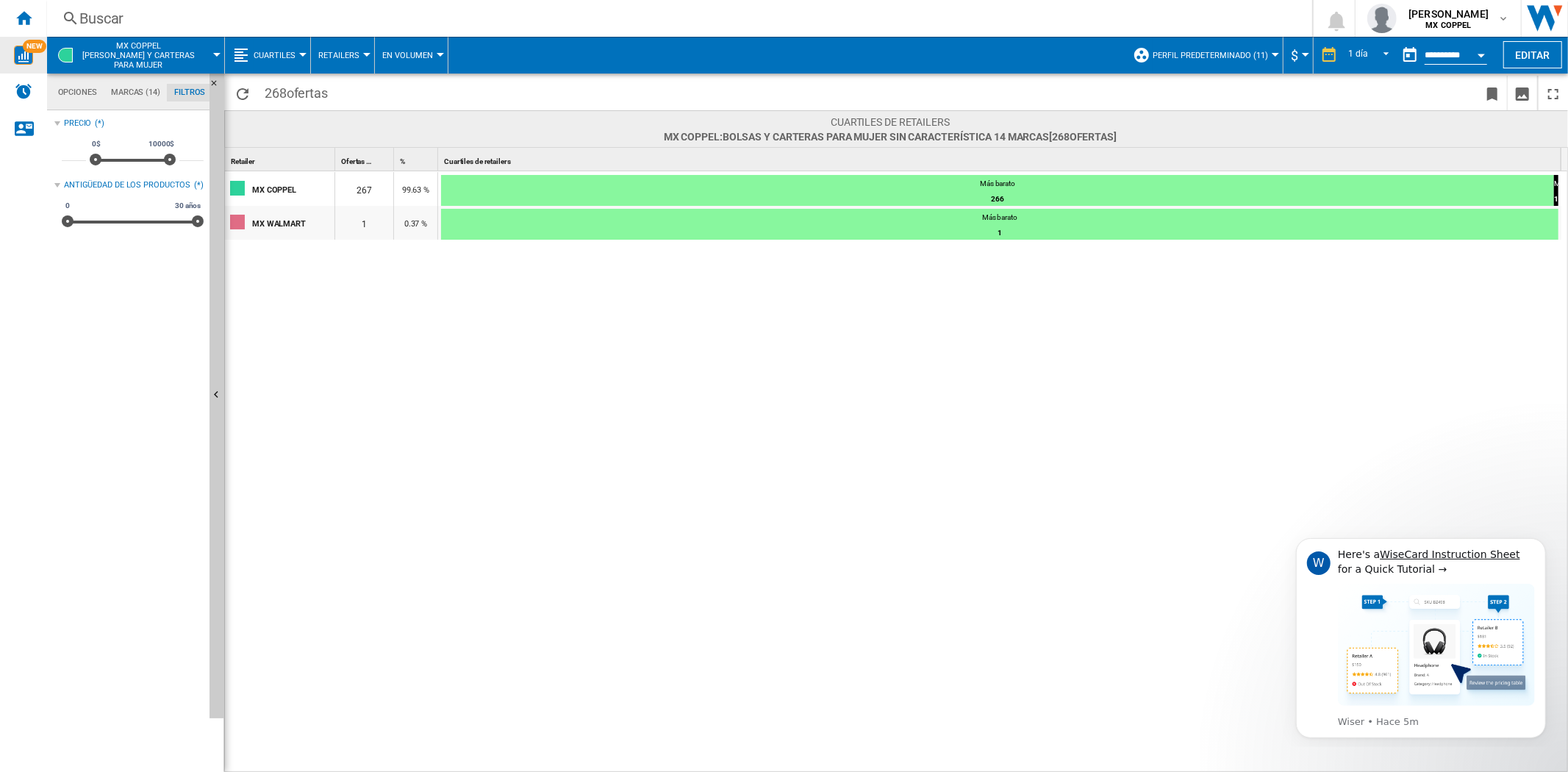
click at [286, 46] on button "Cuartiles" at bounding box center [278, 55] width 49 height 37
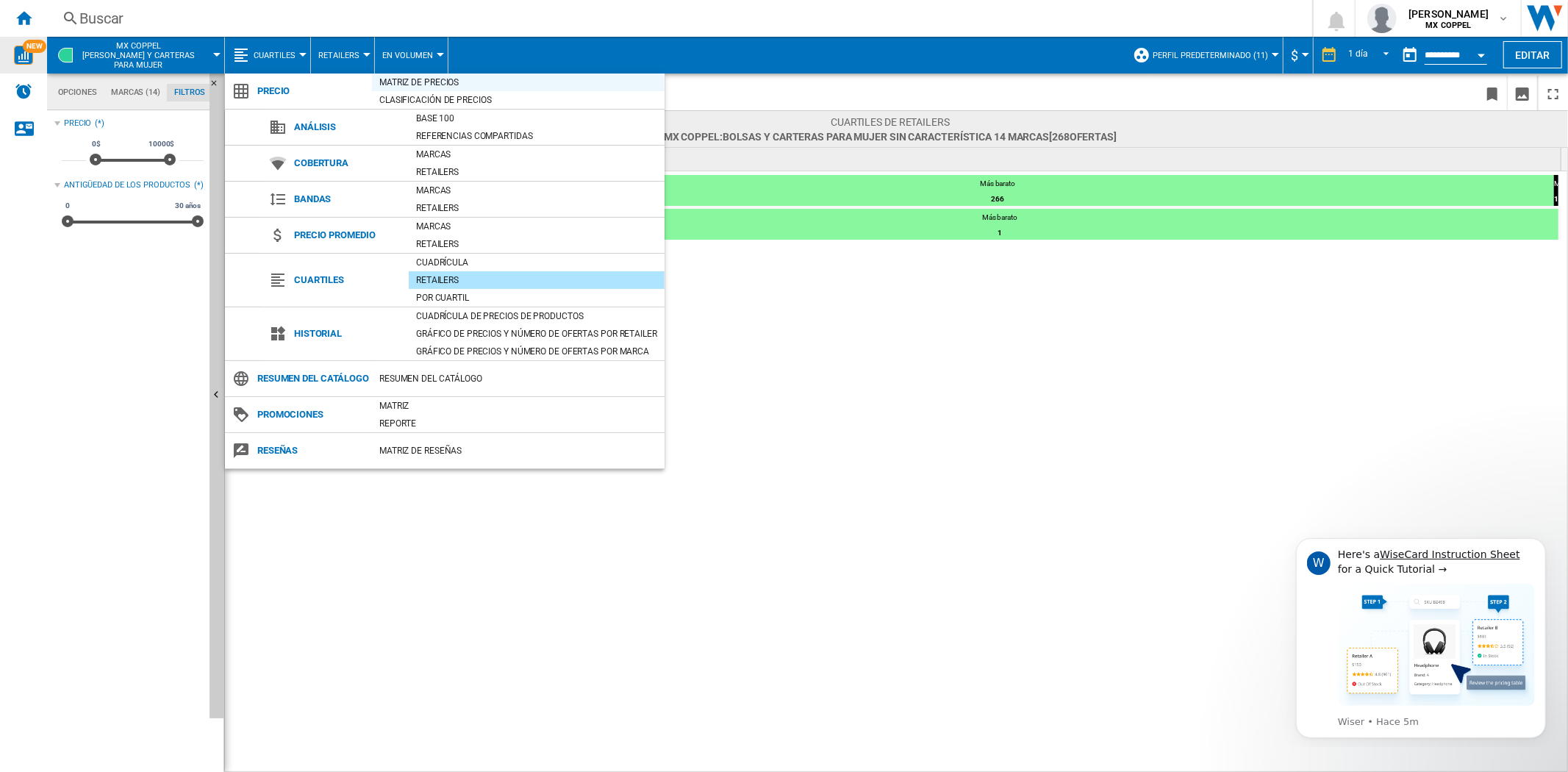
click at [406, 81] on div "Matriz de precios" at bounding box center [518, 82] width 293 height 15
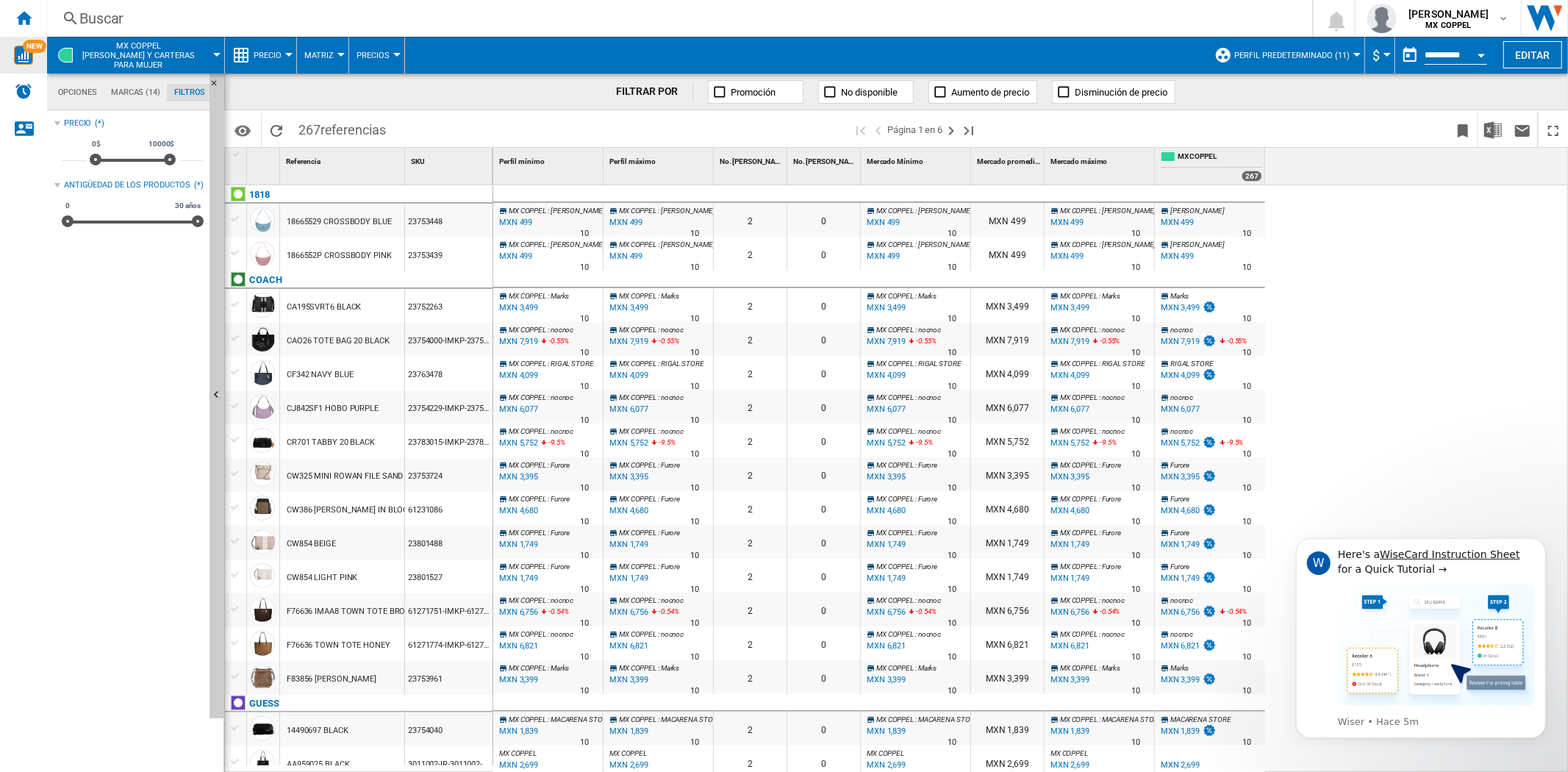
scroll to position [1, 0]
click at [137, 89] on md-tab-item "Marcas (14)" at bounding box center [135, 93] width 64 height 17
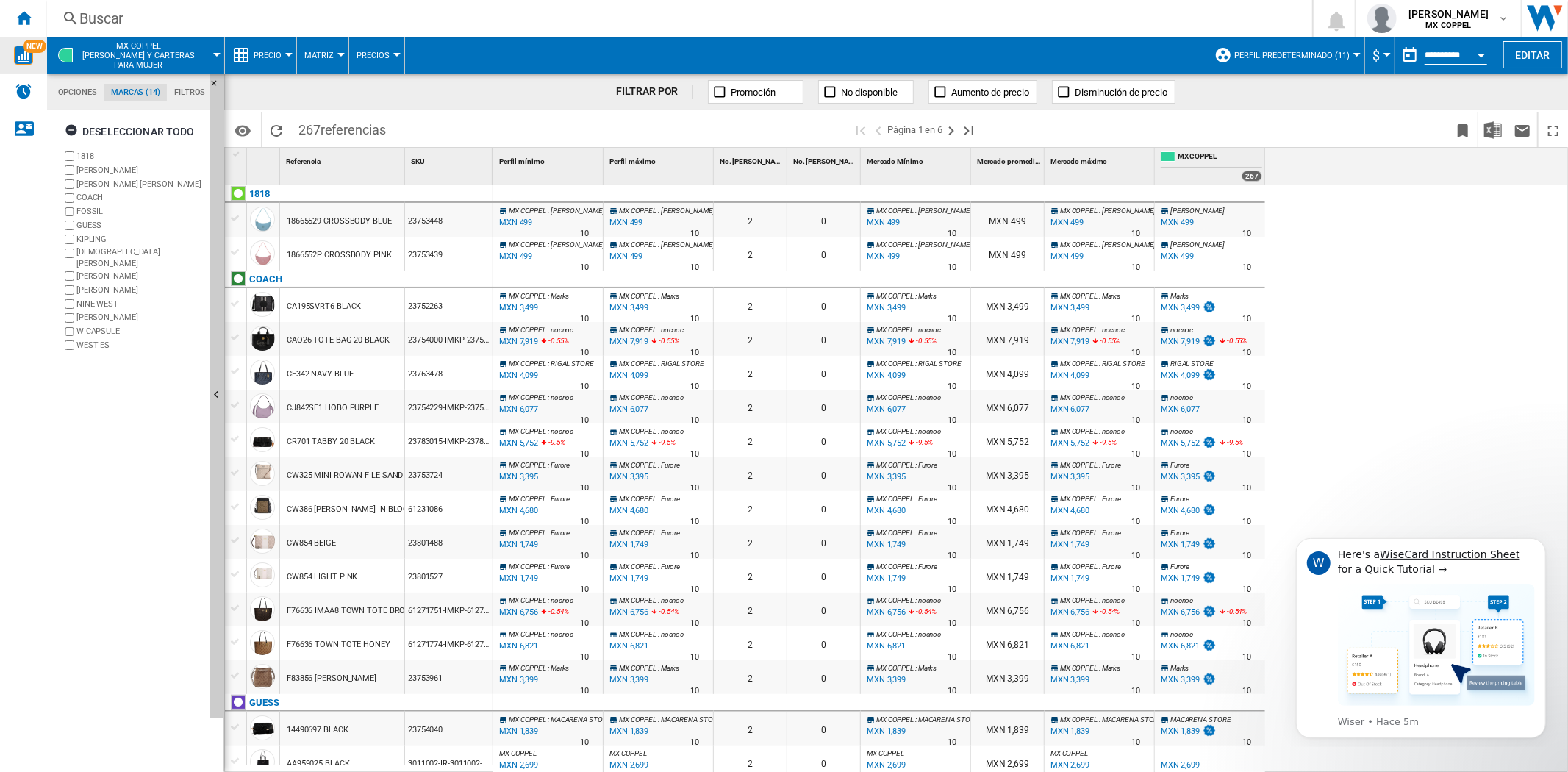
scroll to position [56, 0]
click at [71, 131] on ng-md-icon "button" at bounding box center [73, 132] width 17 height 17
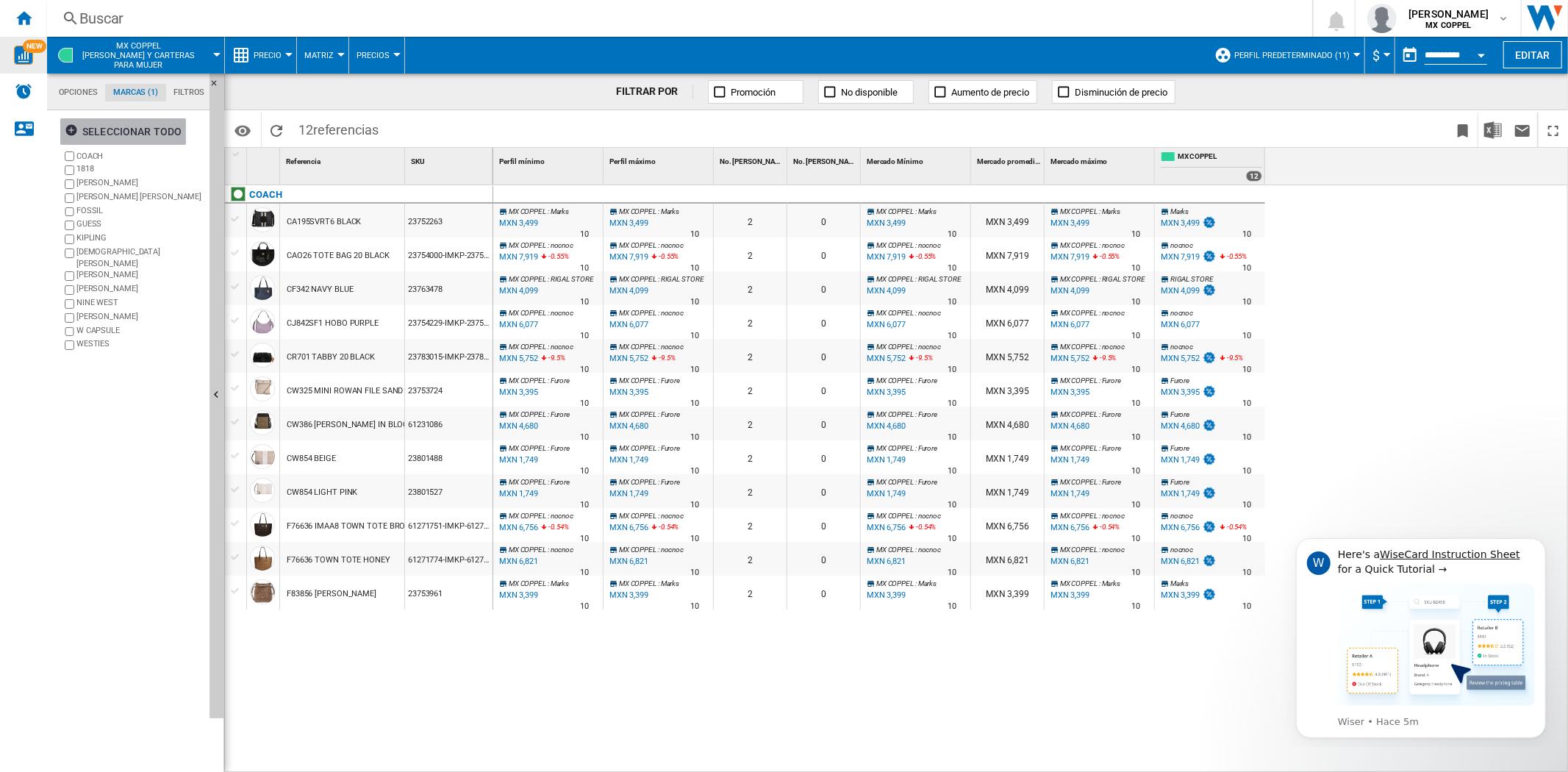
click at [69, 131] on ng-md-icon "button" at bounding box center [73, 132] width 17 height 17
click at [68, 94] on md-tab-item "Opciones" at bounding box center [77, 93] width 53 height 17
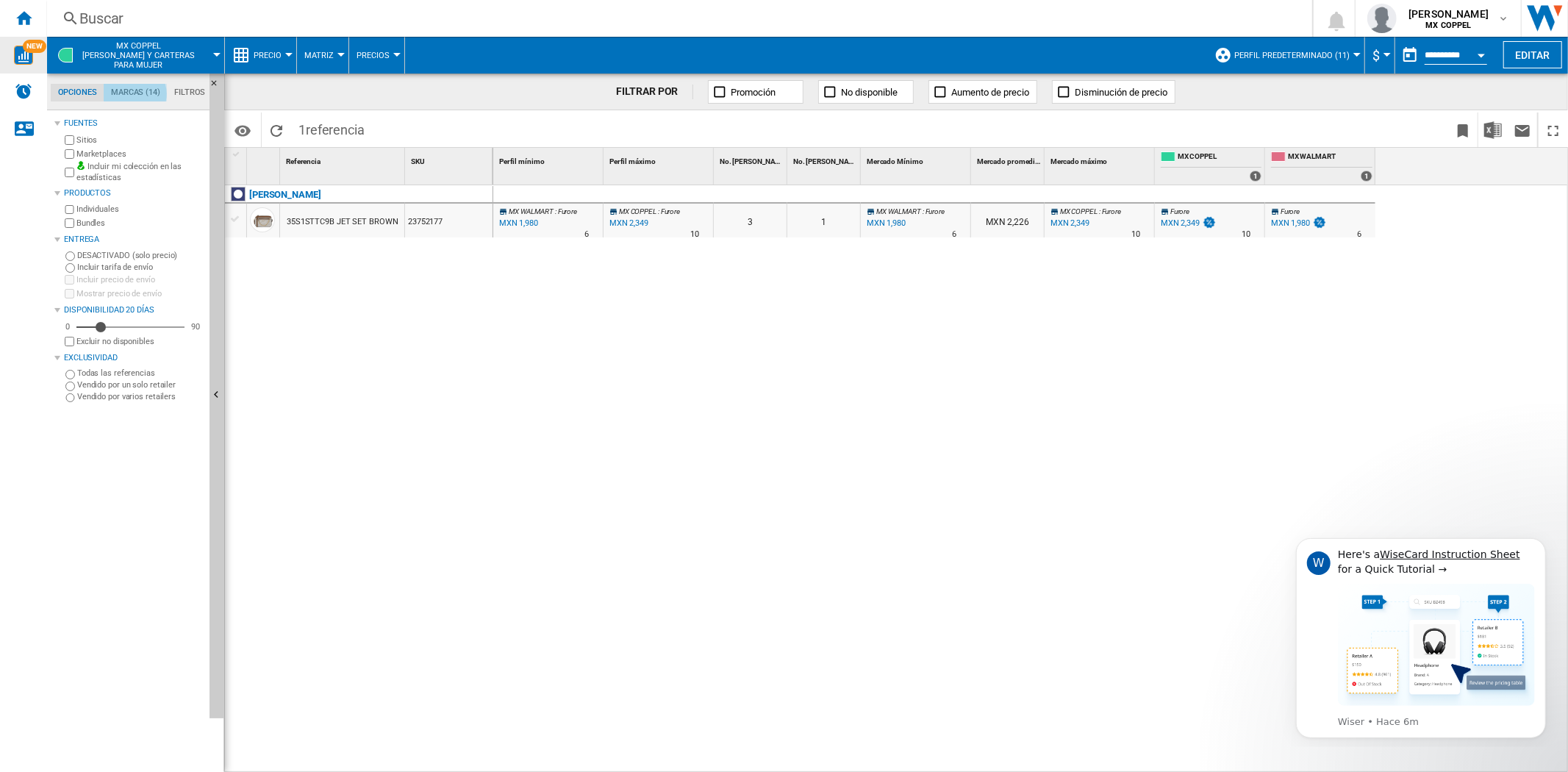
click at [134, 93] on md-tab-item "Marcas (14)" at bounding box center [135, 93] width 64 height 17
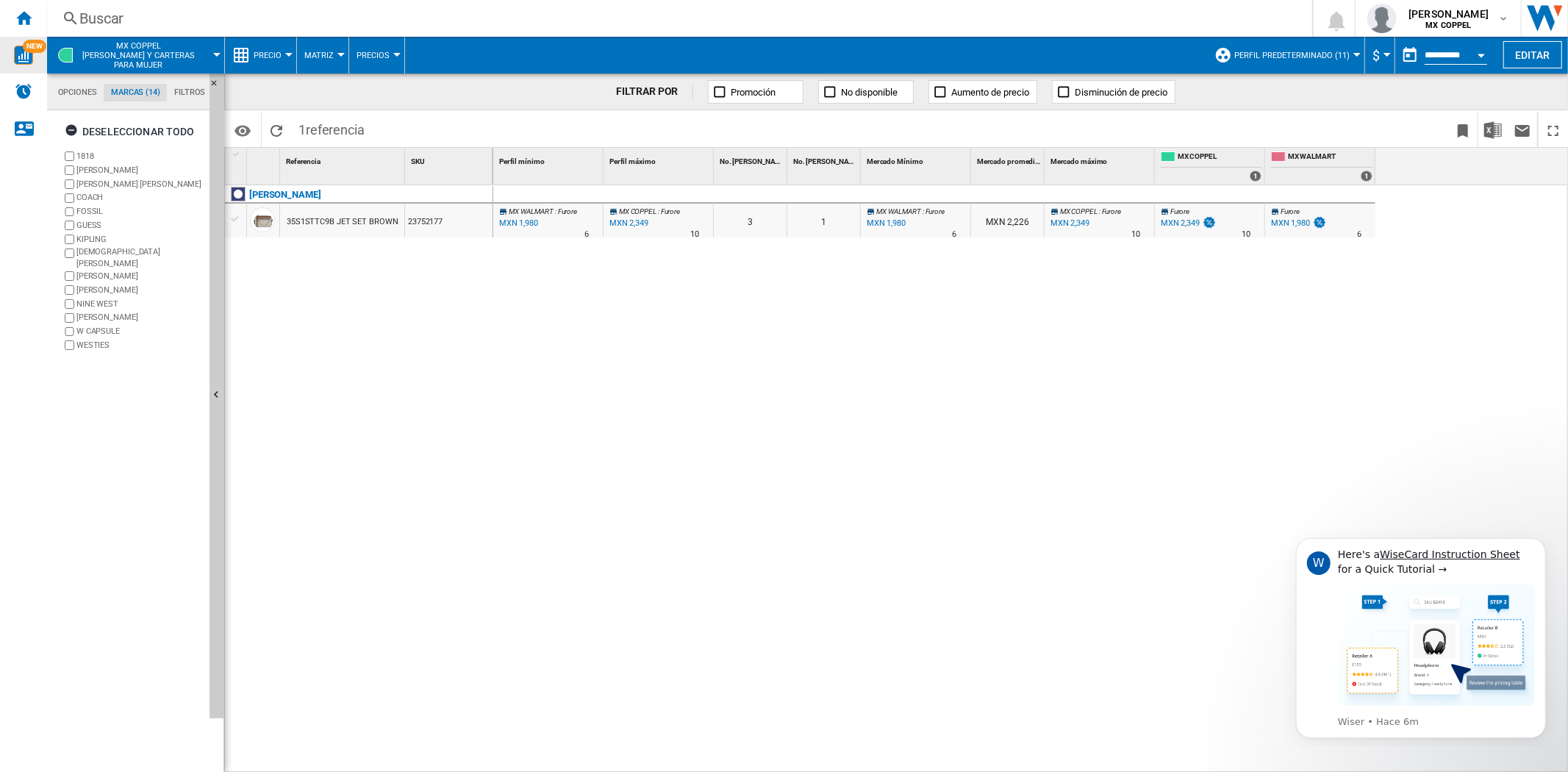
click at [193, 91] on md-tab-item "Filtros" at bounding box center [190, 93] width 46 height 17
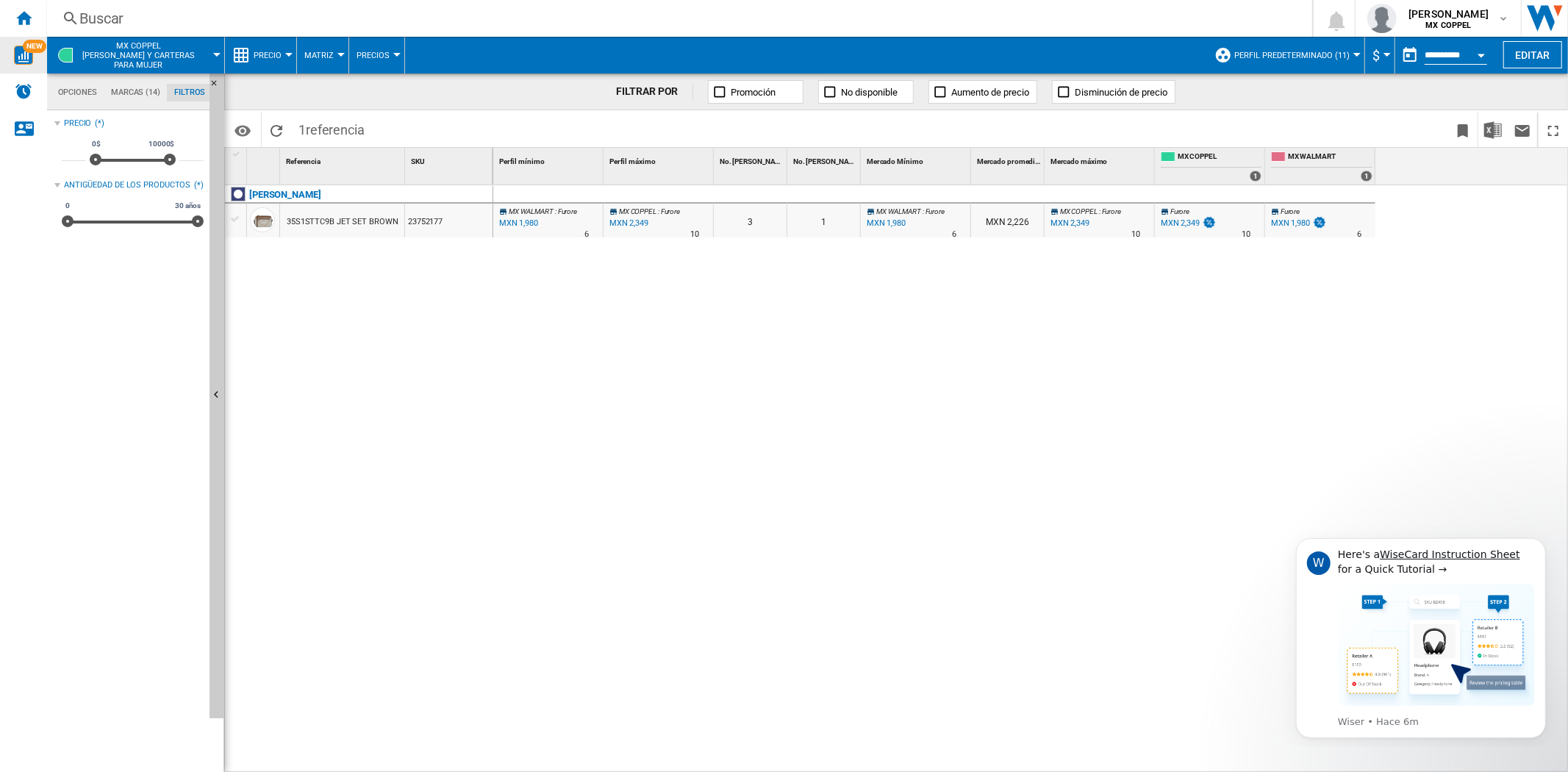
scroll to position [94, 0]
click at [75, 104] on md-tabs-canvas "Opciones Marcas (14) Filtros Opciones Marcas (14) Filtros" at bounding box center [135, 92] width 177 height 37
click at [75, 91] on md-tab-item "Opciones" at bounding box center [77, 93] width 53 height 17
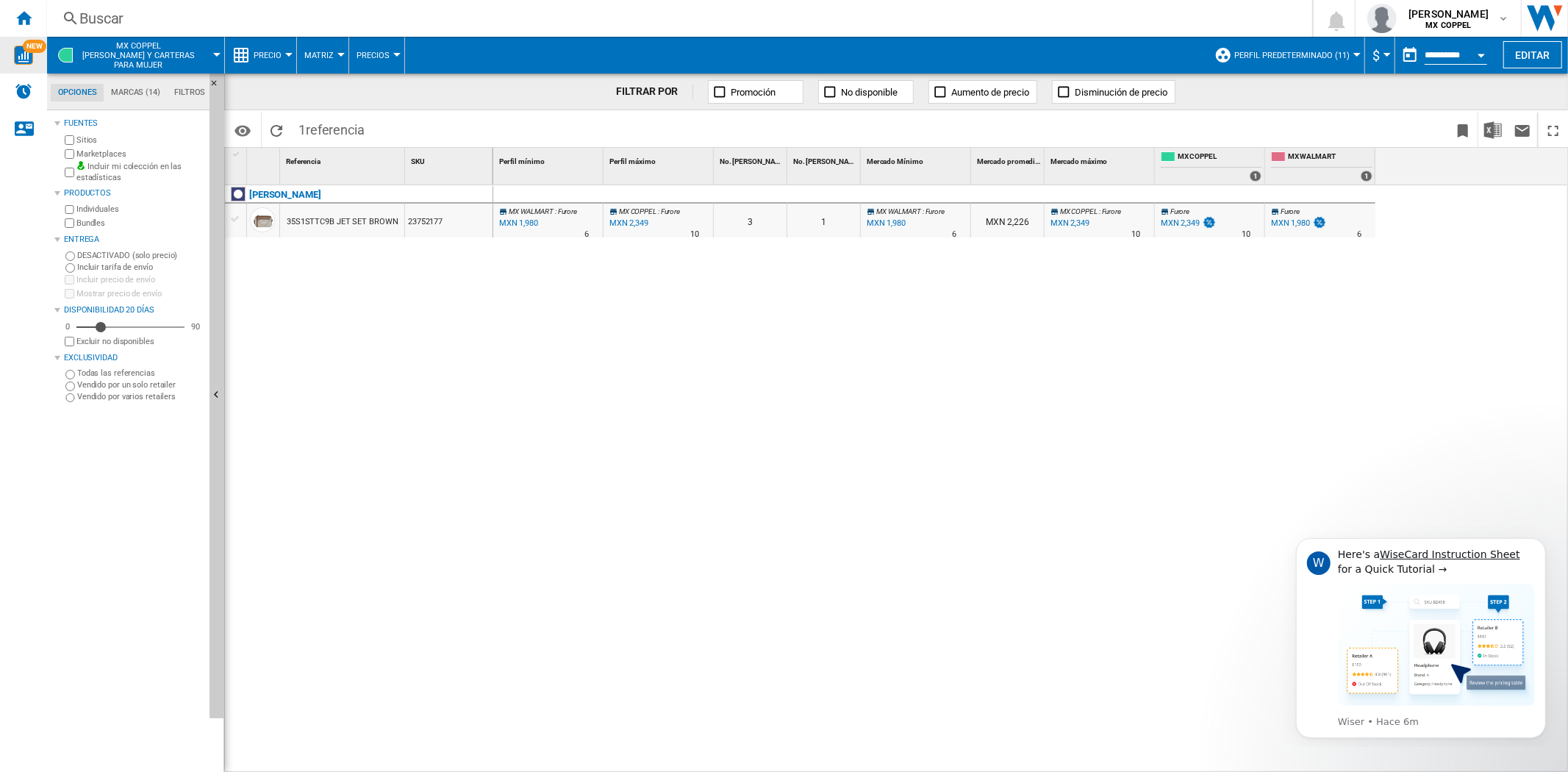
scroll to position [17, 0]
